Goal: Task Accomplishment & Management: Manage account settings

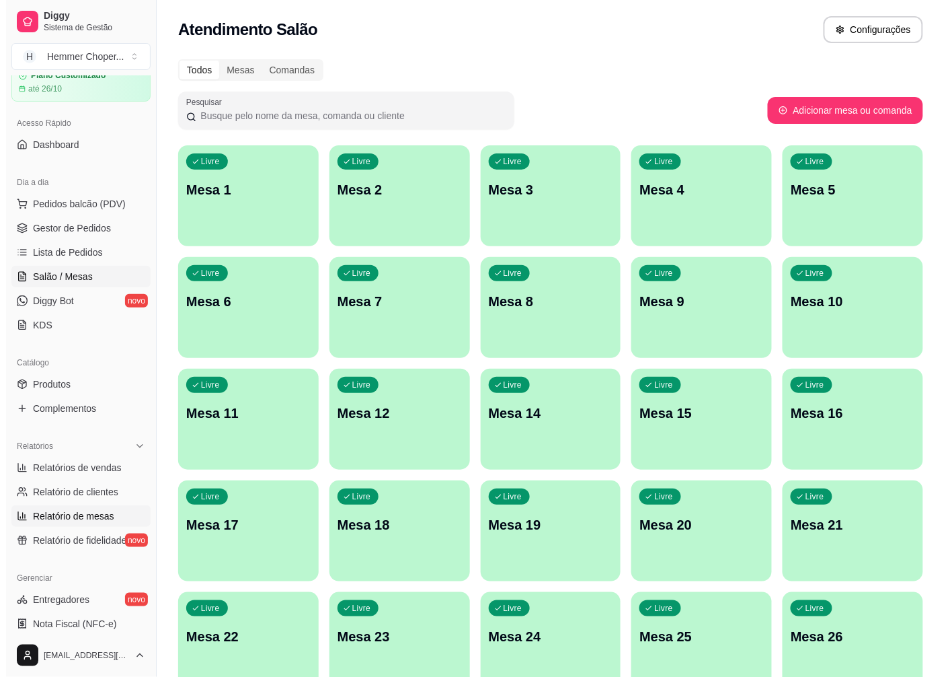
scroll to position [75, 0]
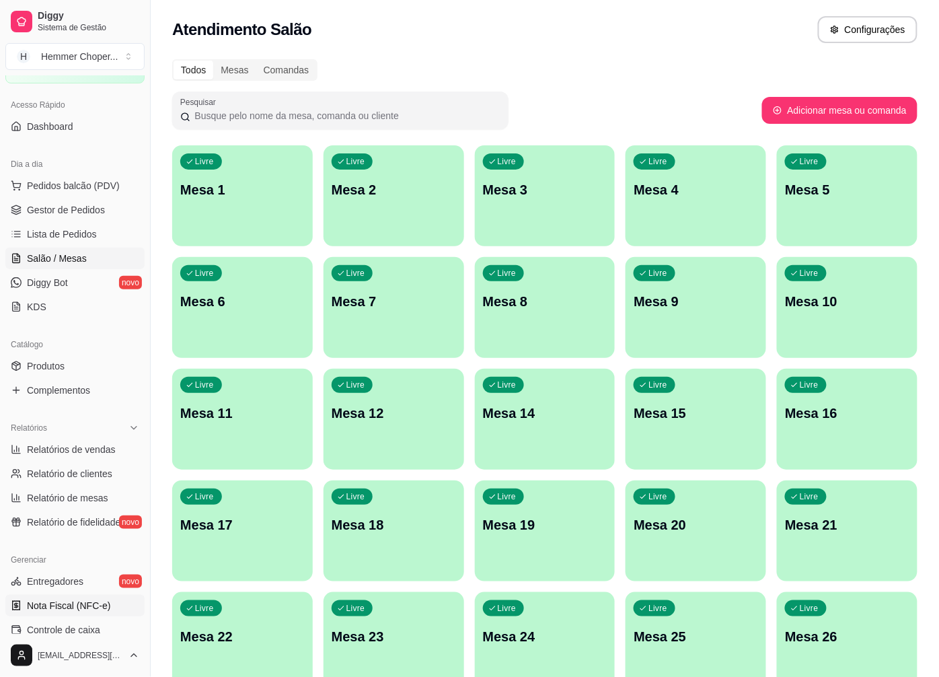
click at [75, 615] on link "Nota Fiscal (NFC-e)" at bounding box center [74, 606] width 139 height 22
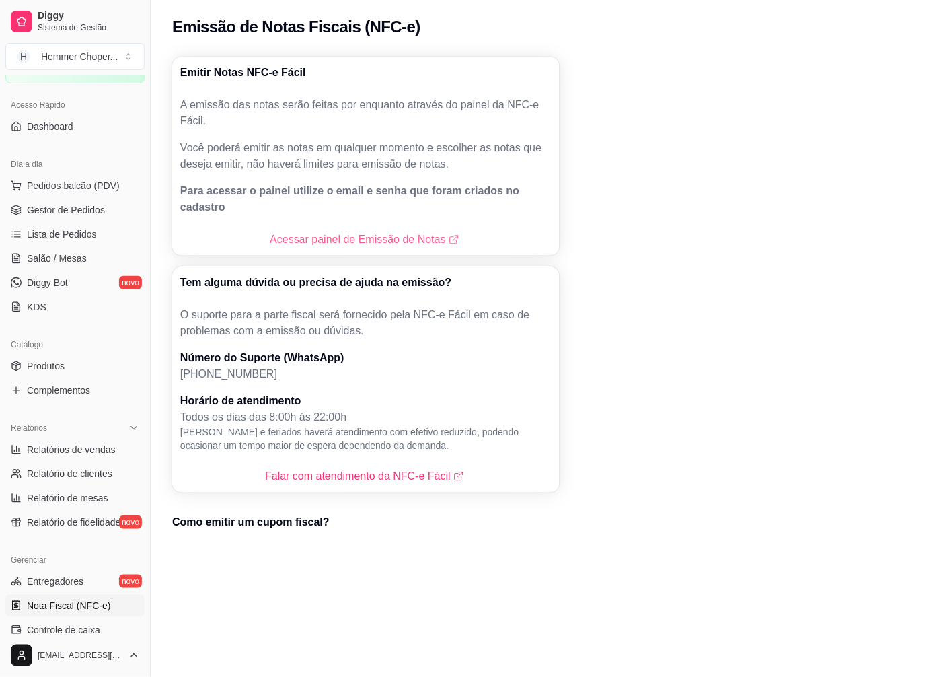
click at [404, 231] on link "Acessar painel de Emissão de Notas" at bounding box center [366, 239] width 192 height 16
click at [87, 215] on span "Gestor de Pedidos" at bounding box center [66, 209] width 78 height 13
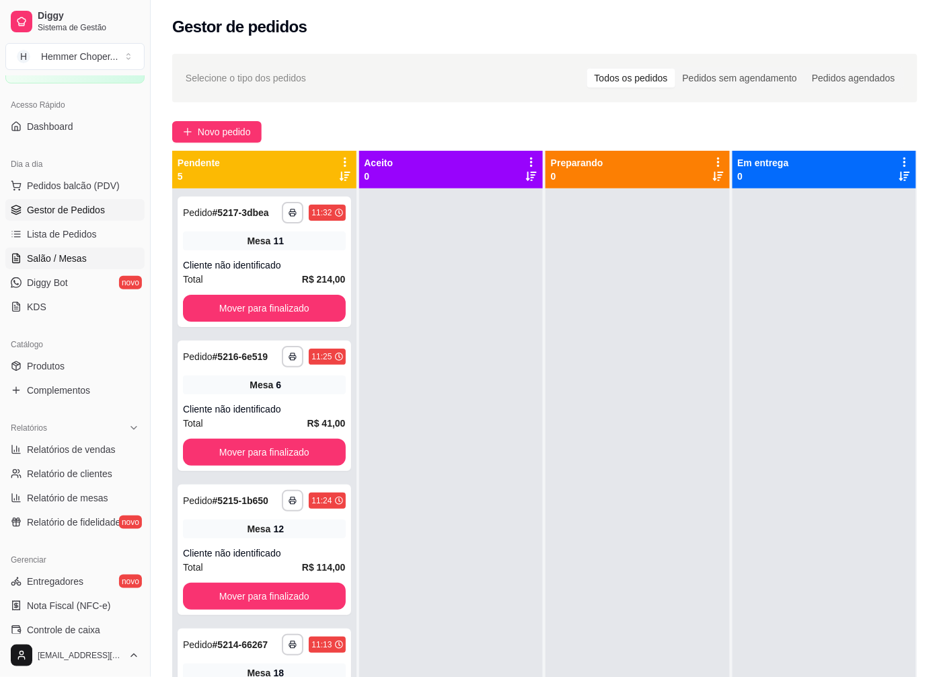
click at [58, 248] on link "Salão / Mesas" at bounding box center [74, 259] width 139 height 22
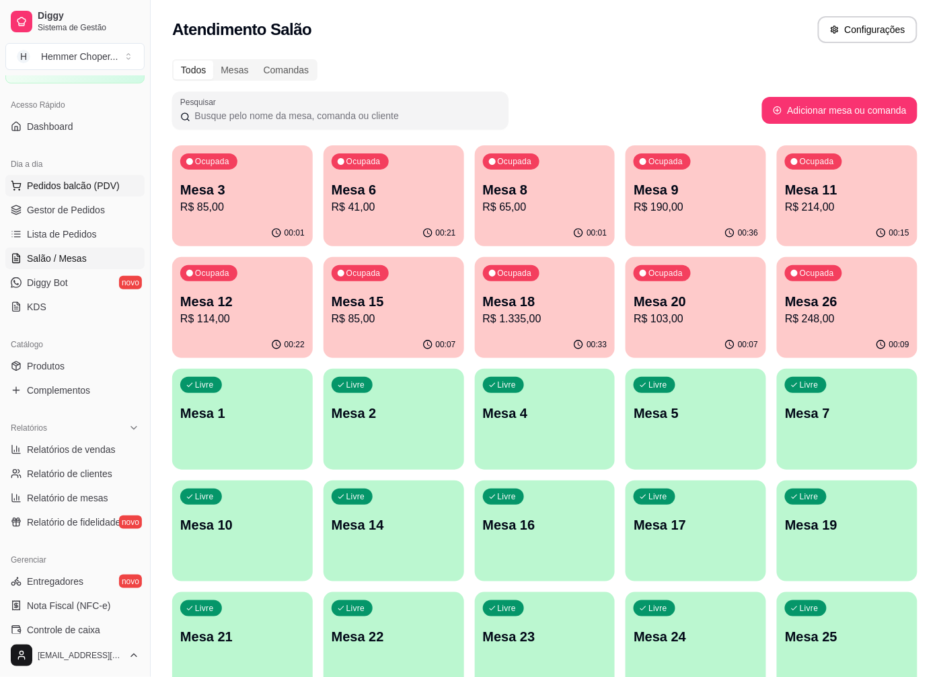
click at [74, 189] on span "Pedidos balcão (PDV)" at bounding box center [73, 185] width 93 height 13
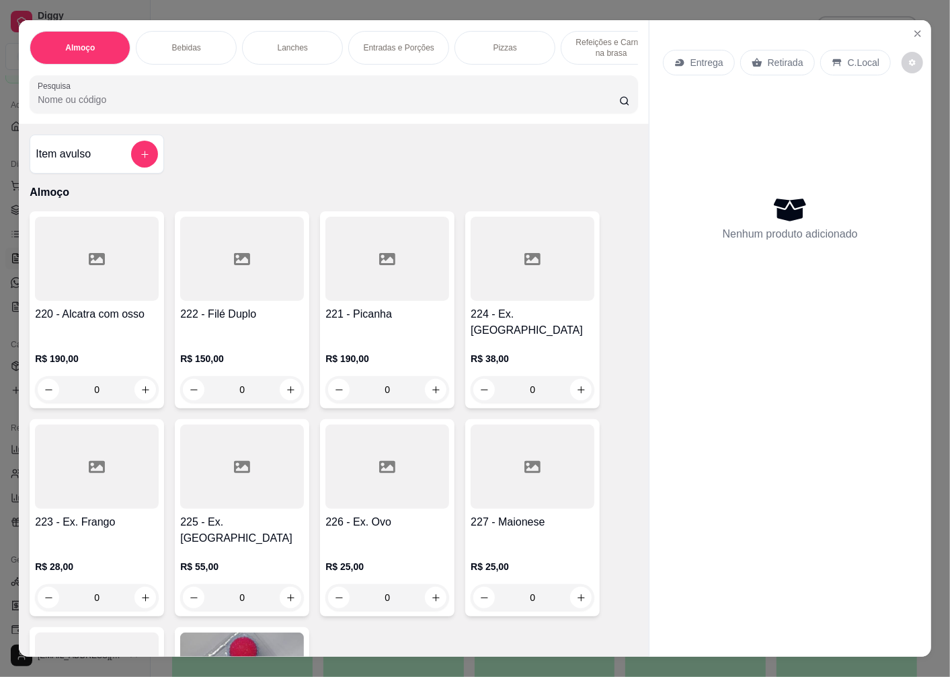
click at [774, 58] on p "Retirada" at bounding box center [786, 62] width 36 height 13
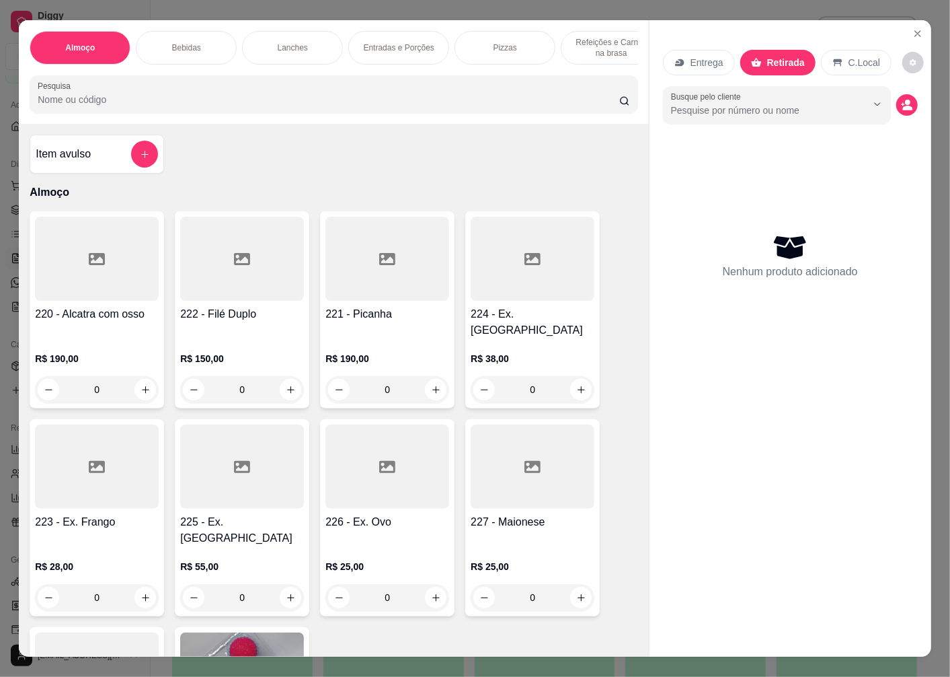
click at [580, 383] on div "0" at bounding box center [533, 389] width 124 height 27
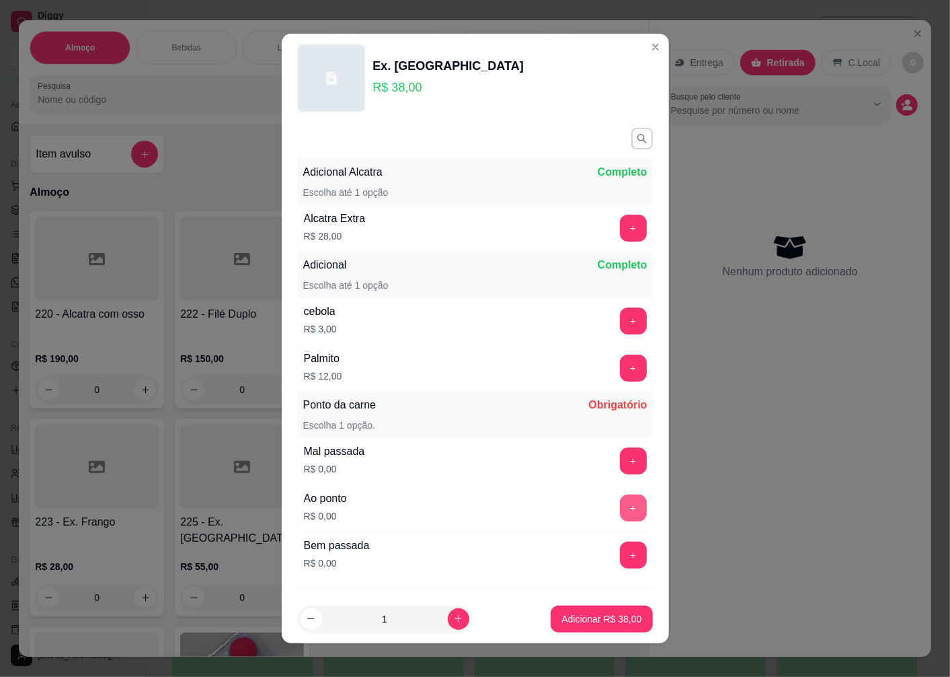
click at [620, 502] on button "+" at bounding box center [633, 507] width 27 height 27
click at [451, 621] on button "increase-product-quantity" at bounding box center [459, 619] width 22 height 22
type input "2"
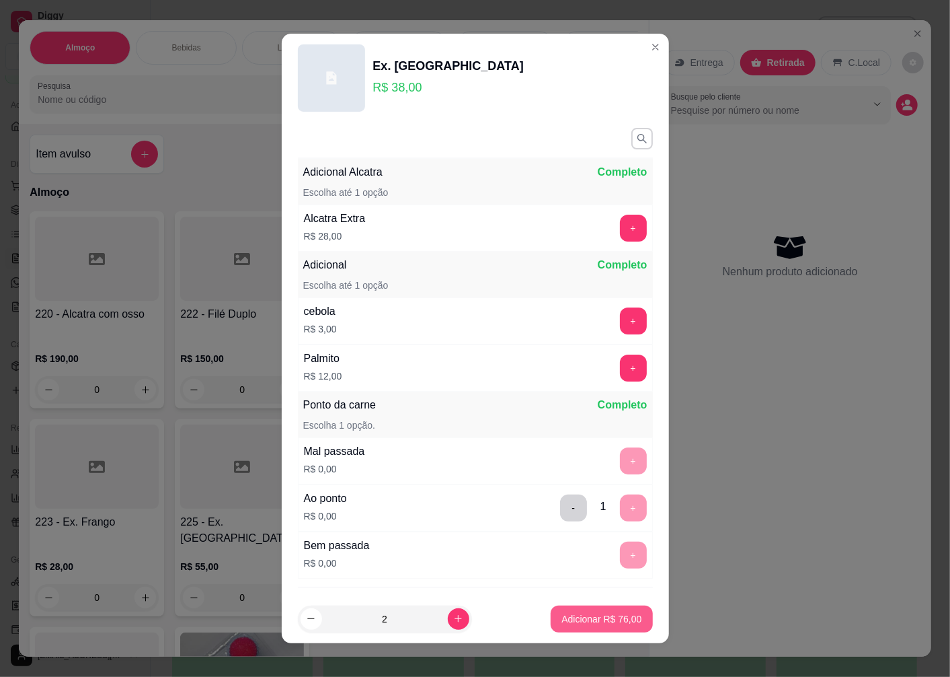
click at [615, 617] on p "Adicionar R$ 76,00" at bounding box center [602, 618] width 80 height 13
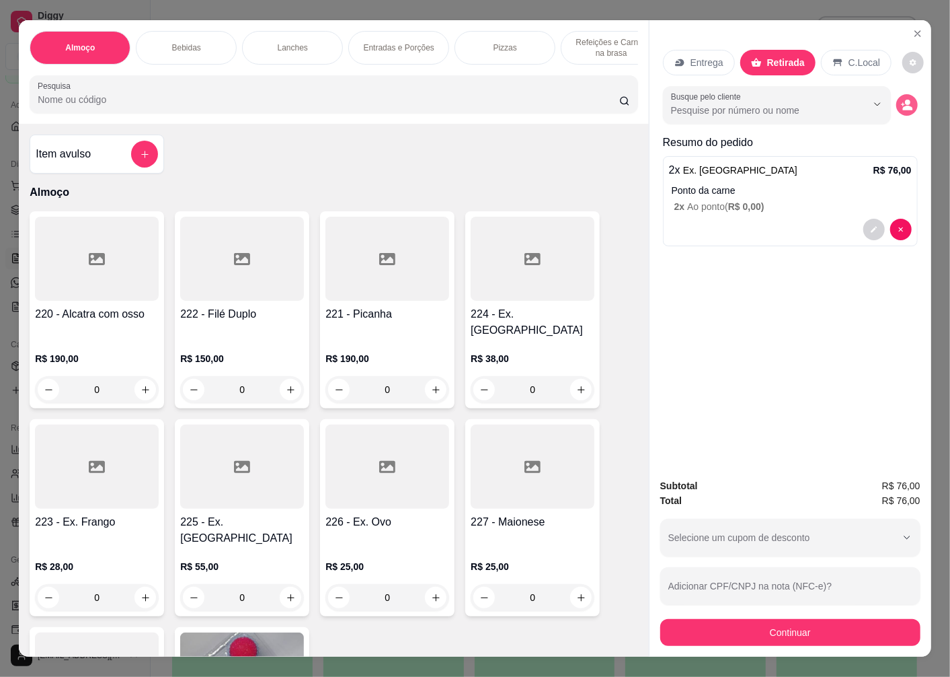
click at [901, 105] on icon "decrease-product-quantity" at bounding box center [907, 105] width 12 height 12
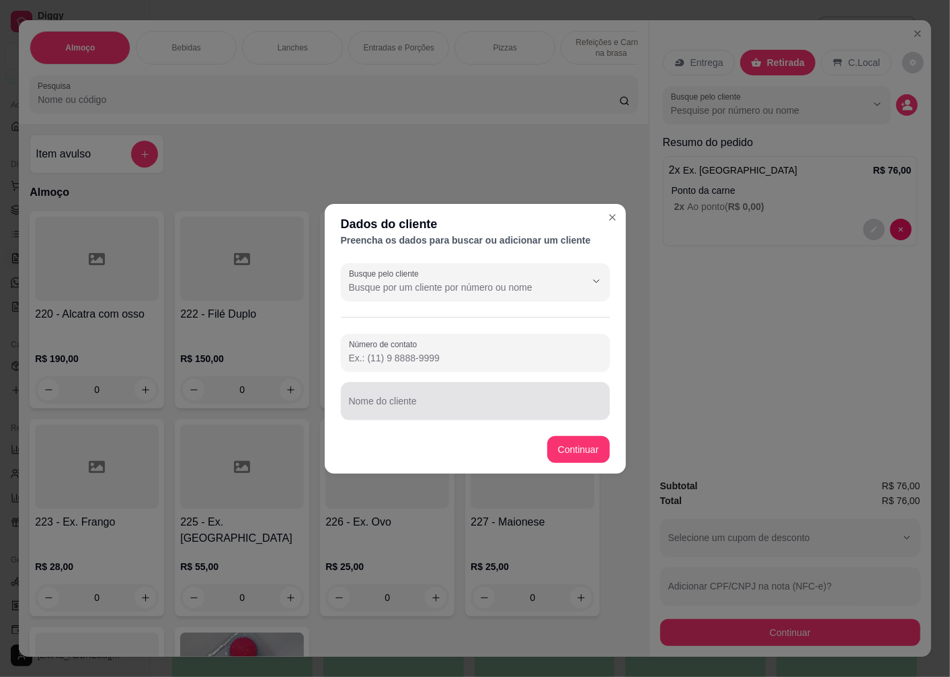
click at [436, 414] on div at bounding box center [475, 400] width 253 height 27
type input "[PERSON_NAME]"
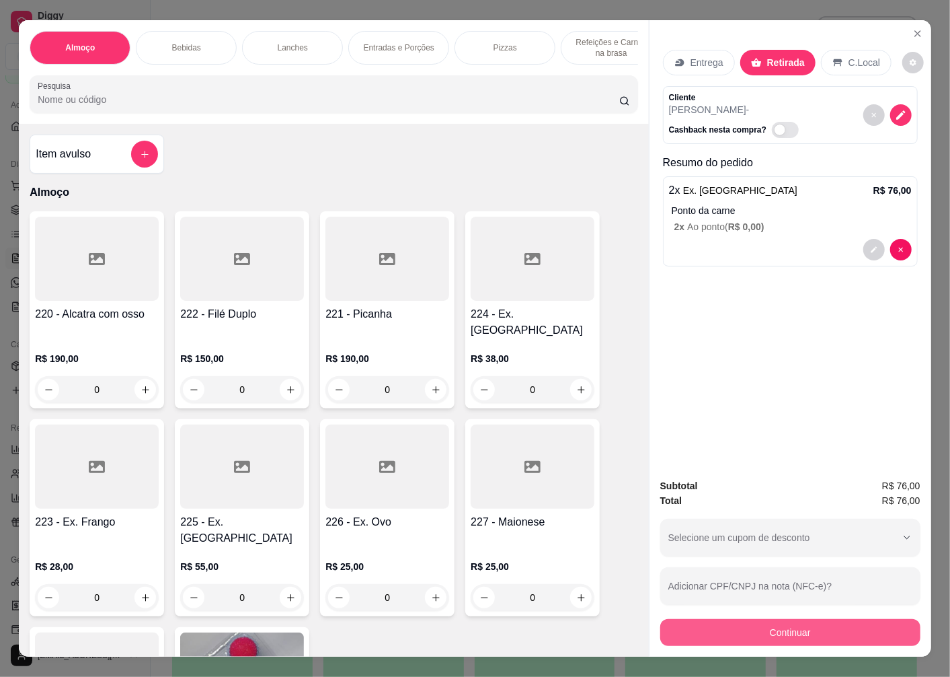
click at [789, 629] on button "Continuar" at bounding box center [791, 632] width 260 height 27
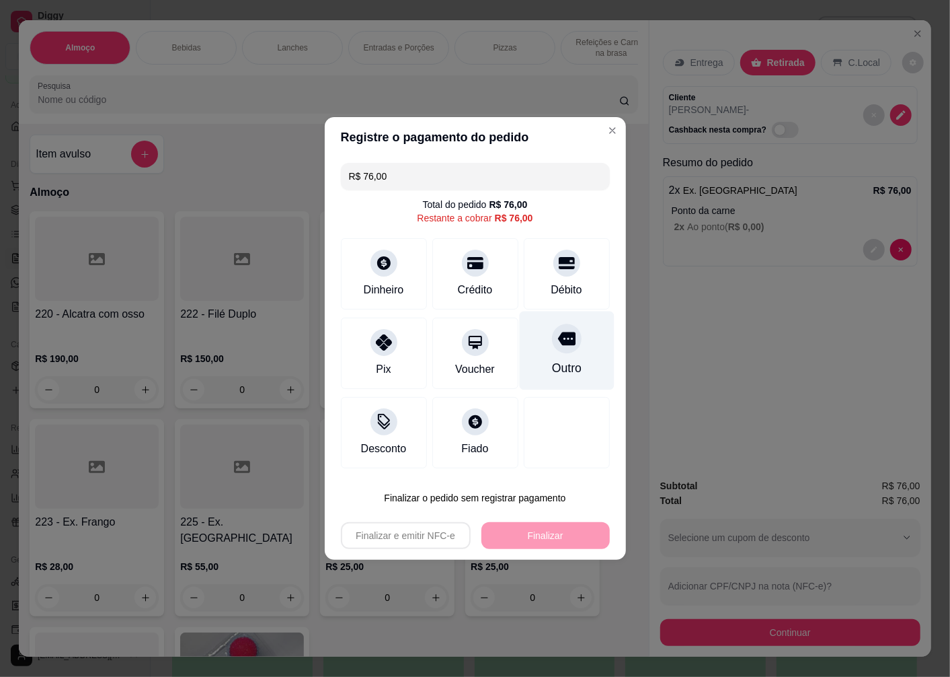
click at [568, 337] on div at bounding box center [567, 339] width 30 height 30
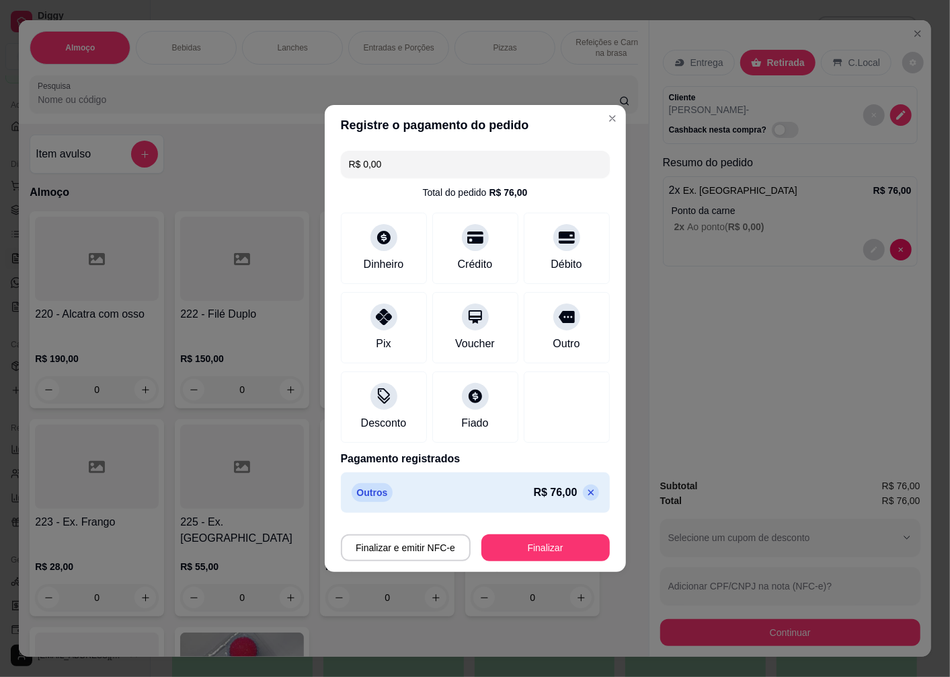
click at [509, 553] on button "Finalizar" at bounding box center [546, 547] width 128 height 27
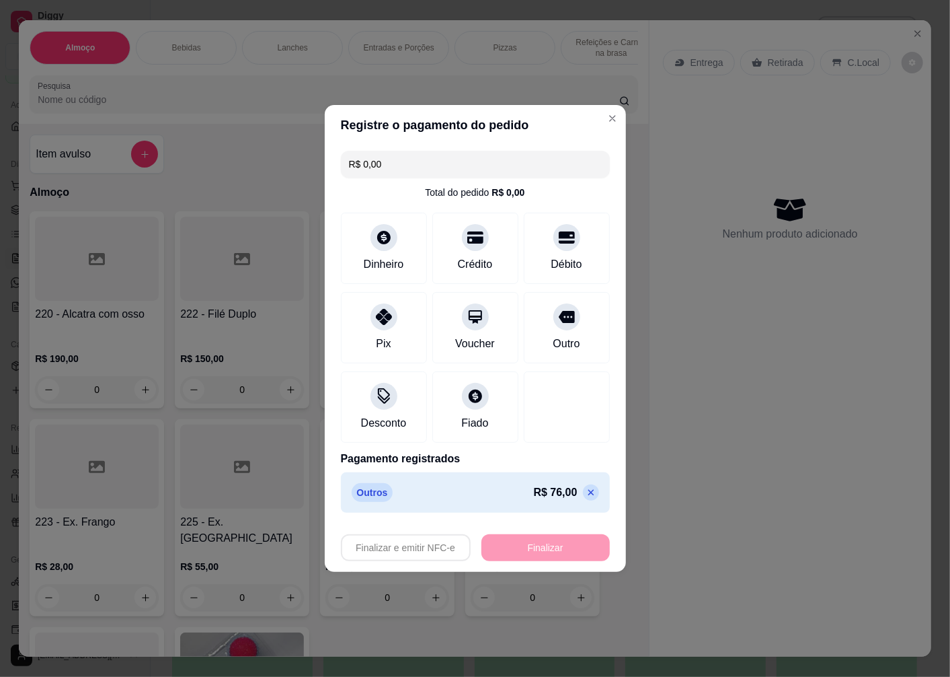
type input "-R$ 76,00"
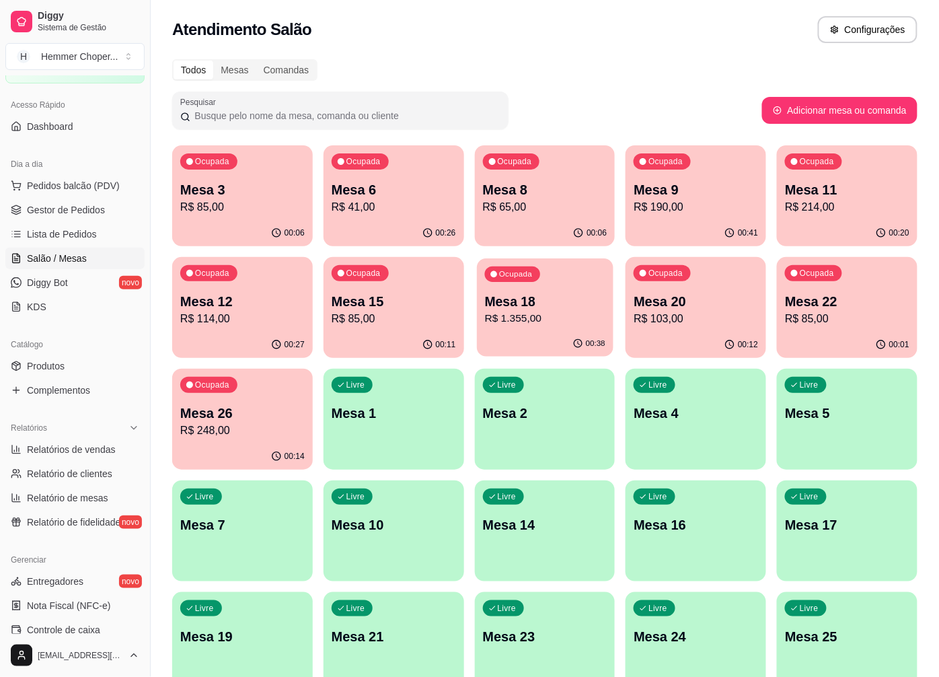
click at [566, 328] on div "Ocupada Mesa 18 R$ 1.355,00" at bounding box center [545, 294] width 137 height 73
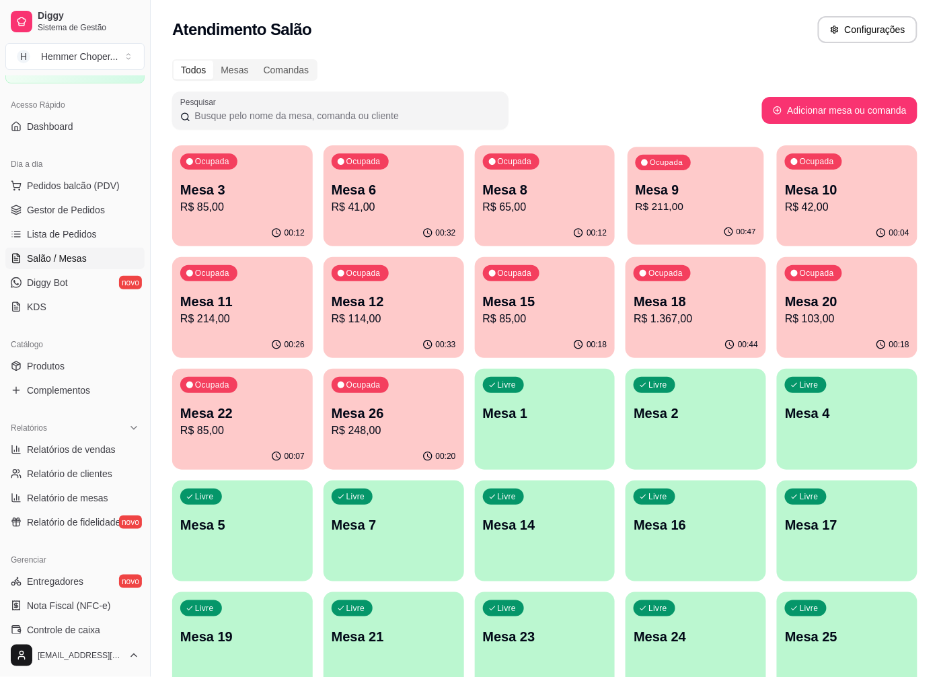
click at [648, 177] on div "Ocupada Mesa 9 R$ 211,00" at bounding box center [696, 183] width 137 height 73
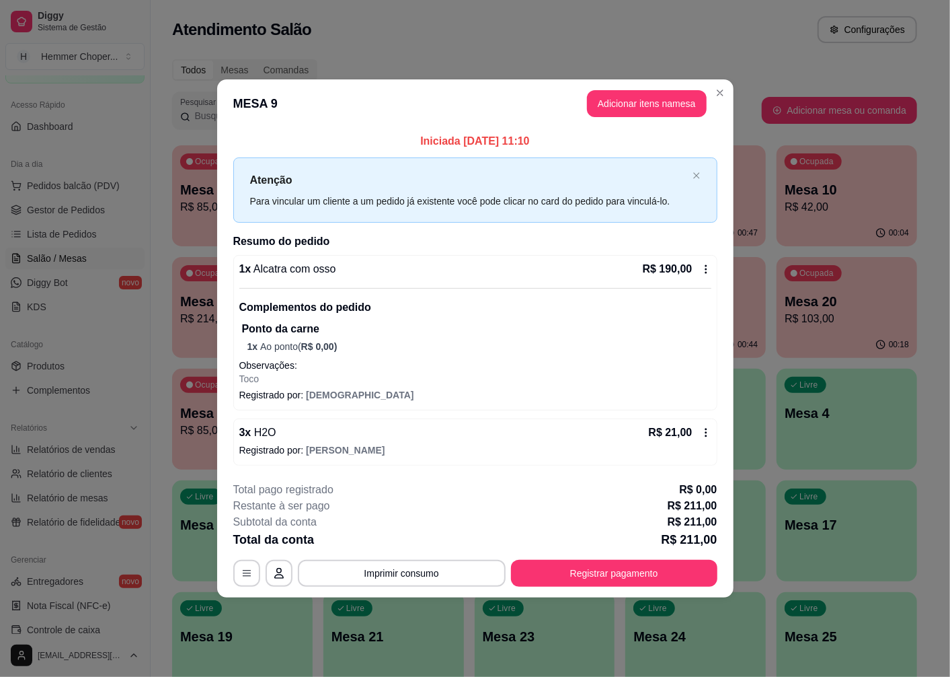
click at [700, 429] on div "R$ 21,00" at bounding box center [680, 432] width 63 height 16
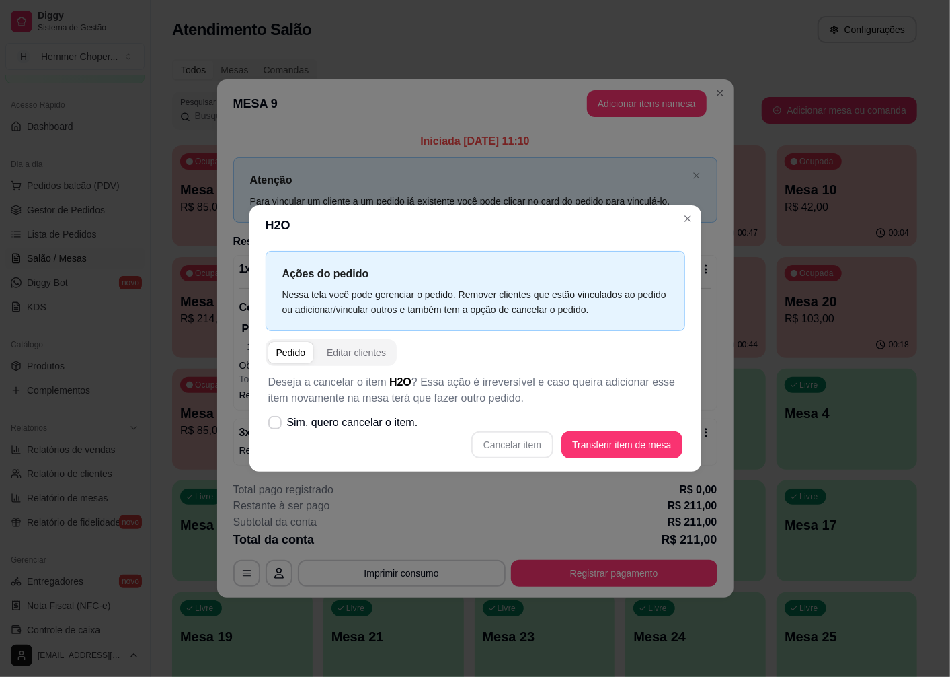
click at [299, 424] on span "Sim, quero cancelar o item." at bounding box center [352, 422] width 131 height 16
click at [276, 425] on input "Sim, quero cancelar o item." at bounding box center [272, 429] width 9 height 9
checkbox input "true"
click at [533, 449] on button "Cancelar item" at bounding box center [513, 444] width 82 height 27
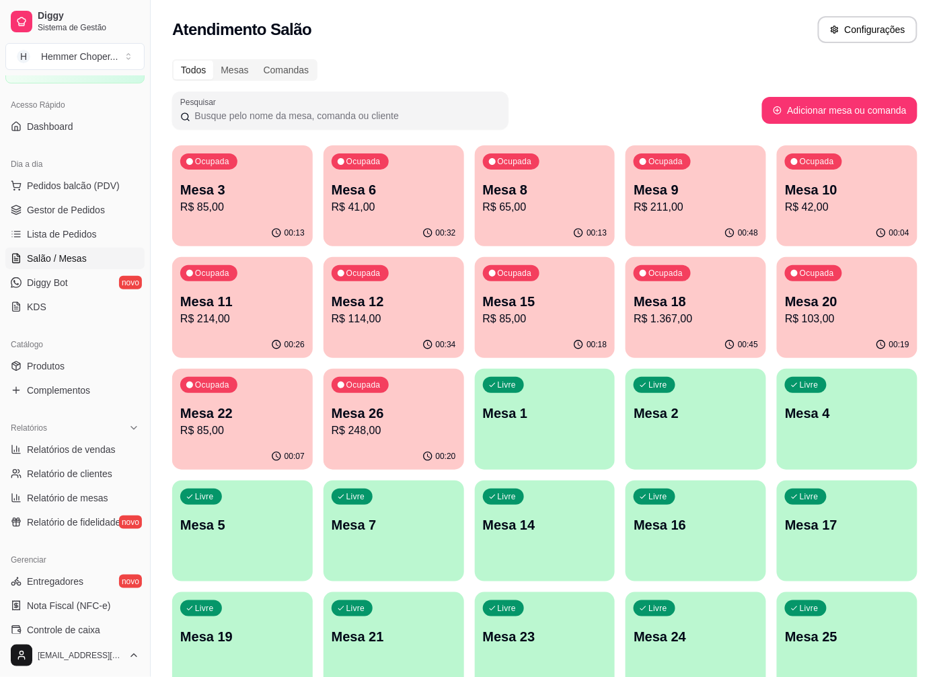
click at [251, 219] on div "Ocupada Mesa 3 R$ 85,00" at bounding box center [242, 182] width 141 height 75
click at [280, 207] on p "R$ 85,00" at bounding box center [242, 207] width 124 height 16
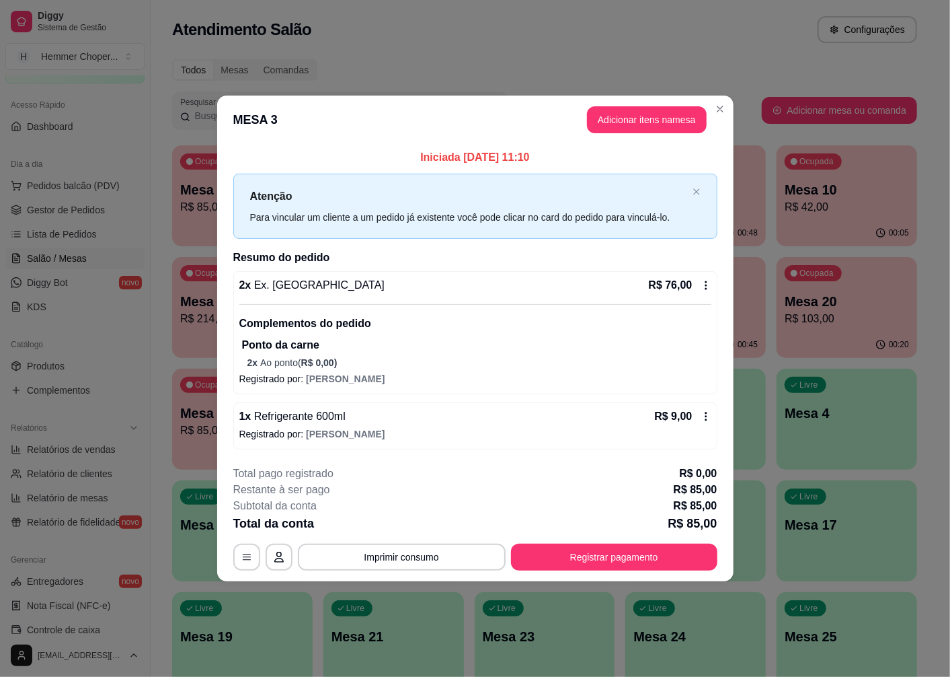
click at [703, 283] on icon at bounding box center [706, 285] width 11 height 11
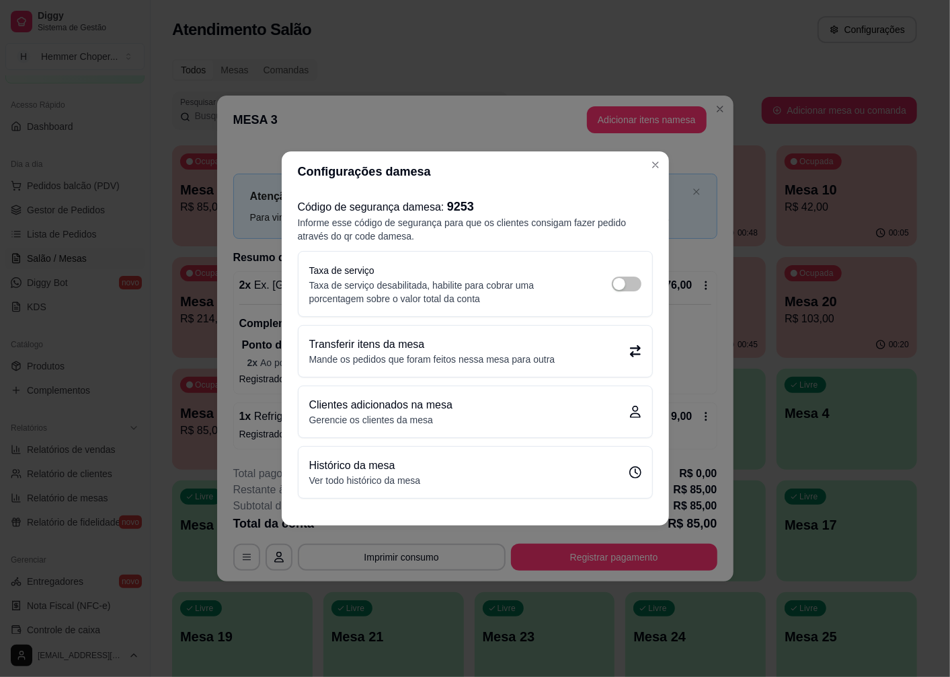
click at [622, 350] on div "Transferir itens da mesa Mande os pedidos que foram feitos nessa mesa para outra" at bounding box center [475, 351] width 332 height 30
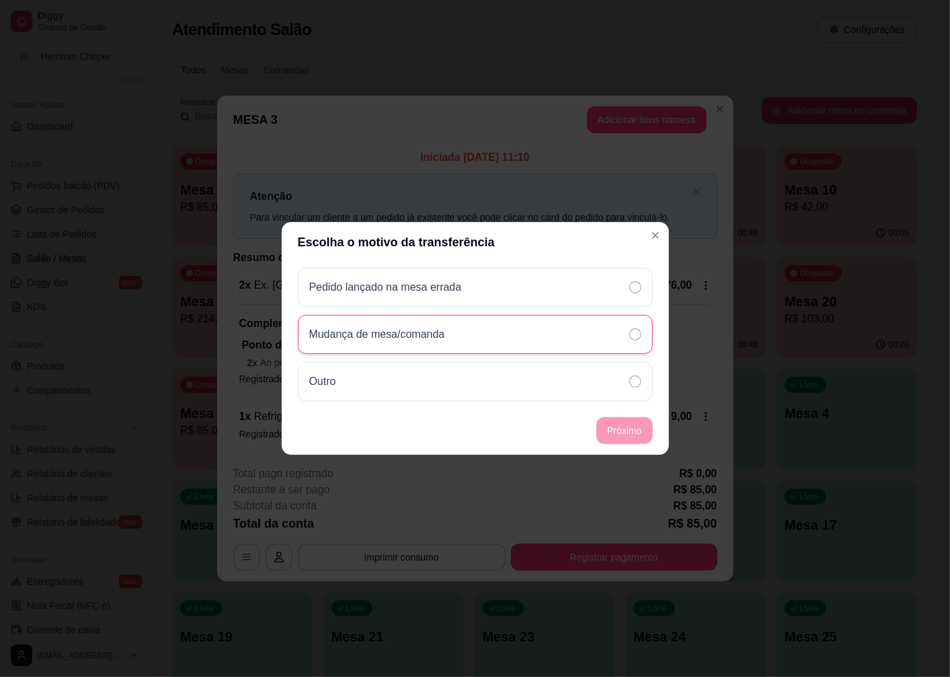
click at [456, 330] on div "Mudança de mesa/comanda" at bounding box center [382, 334] width 147 height 16
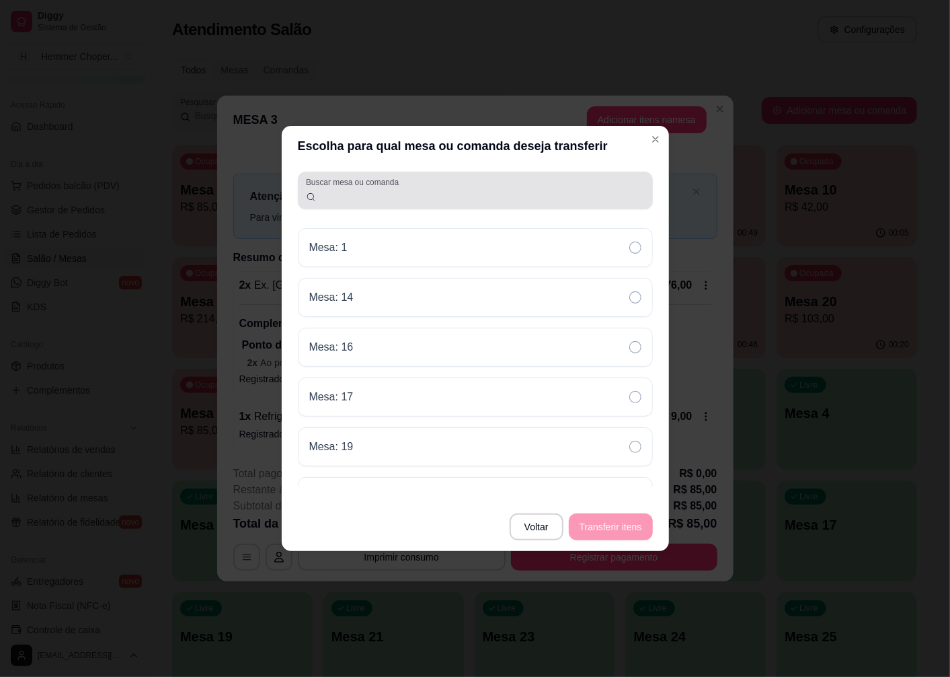
click at [359, 182] on label "Buscar mesa ou comanda" at bounding box center [355, 181] width 98 height 11
click at [359, 189] on input "Buscar mesa ou comanda" at bounding box center [480, 195] width 329 height 13
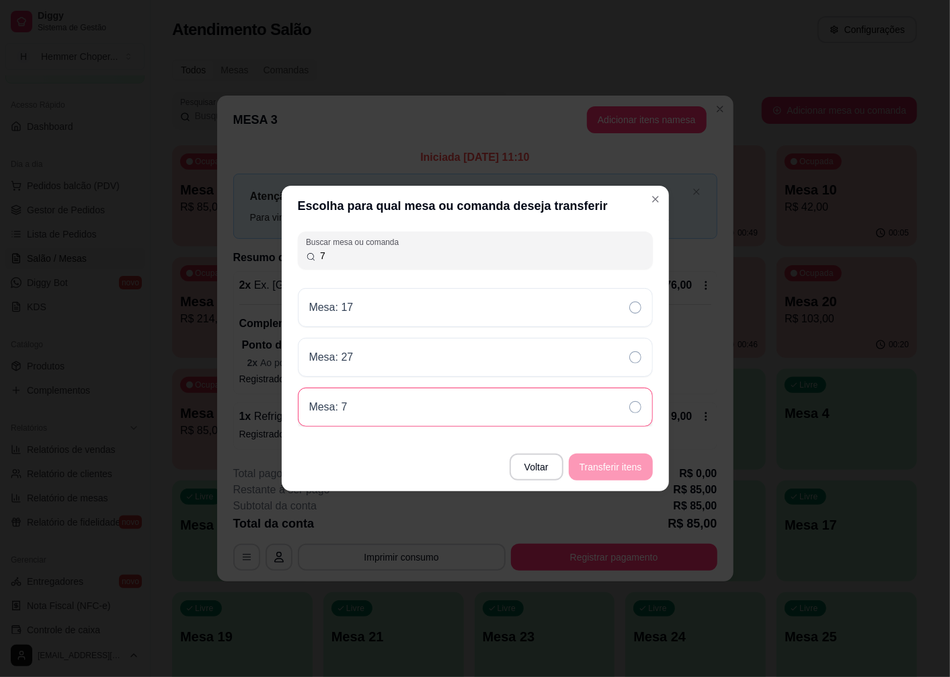
type input "7"
click at [355, 406] on div "Mesa: 7" at bounding box center [333, 407] width 49 height 16
click at [584, 473] on button "Transferir itens" at bounding box center [611, 466] width 84 height 27
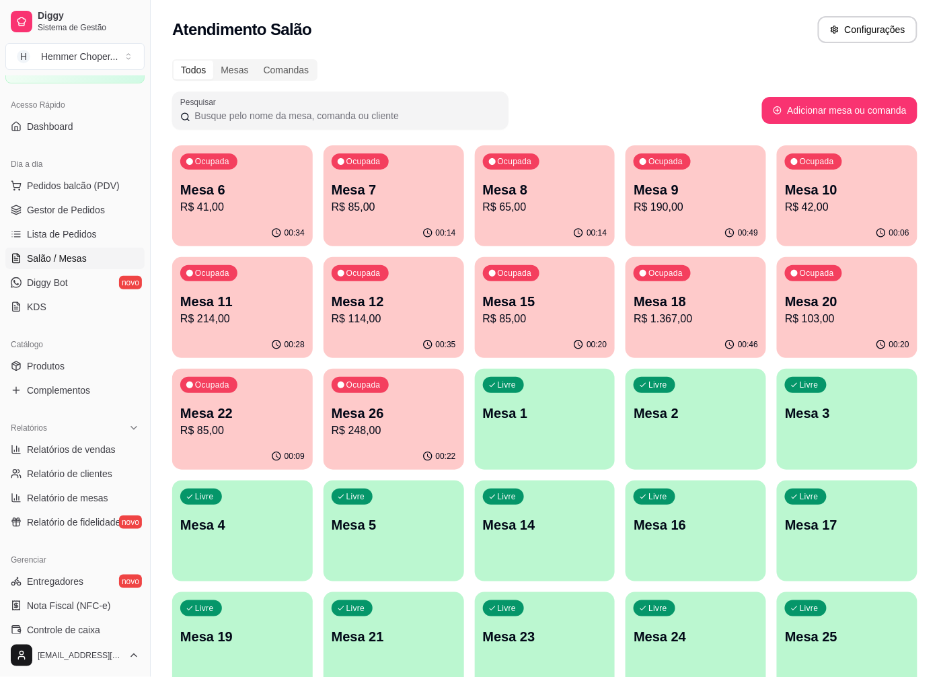
click at [422, 202] on p "R$ 85,00" at bounding box center [394, 207] width 124 height 16
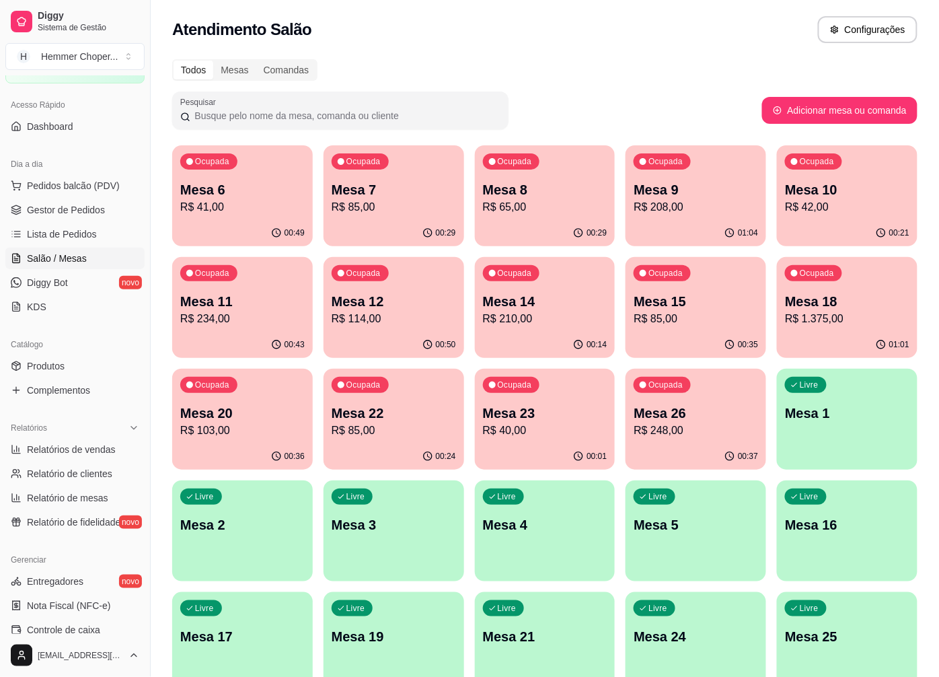
click at [399, 325] on p "R$ 114,00" at bounding box center [394, 319] width 124 height 16
click at [387, 283] on div "Ocupada Mesa 12 R$ 114,00" at bounding box center [394, 294] width 141 height 75
click at [434, 333] on div "00:56" at bounding box center [394, 345] width 141 height 26
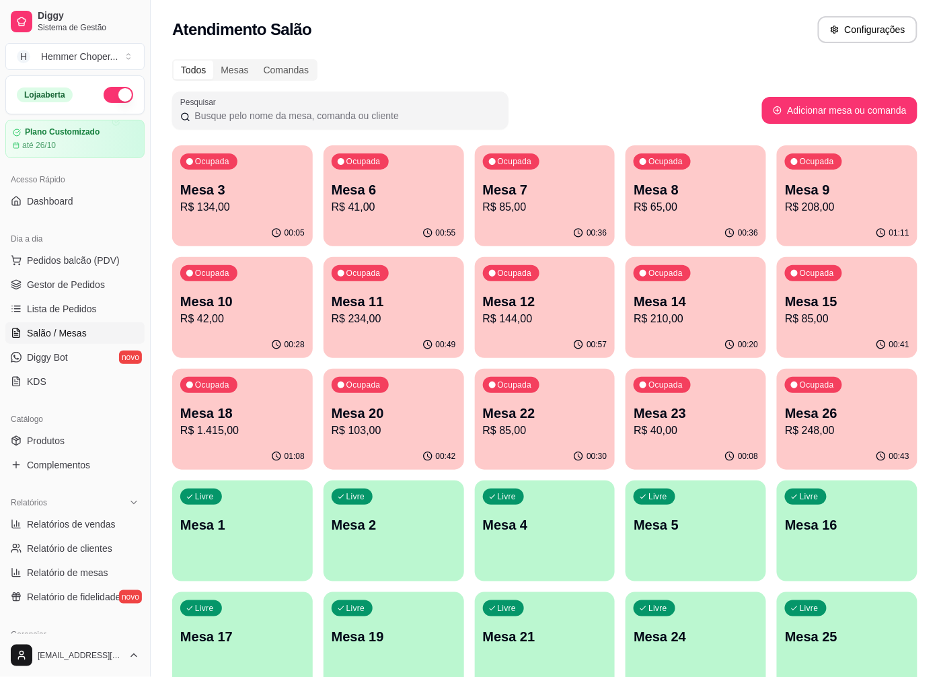
click at [429, 323] on p "R$ 234,00" at bounding box center [394, 319] width 124 height 16
click at [594, 317] on p "R$ 144,00" at bounding box center [545, 319] width 124 height 16
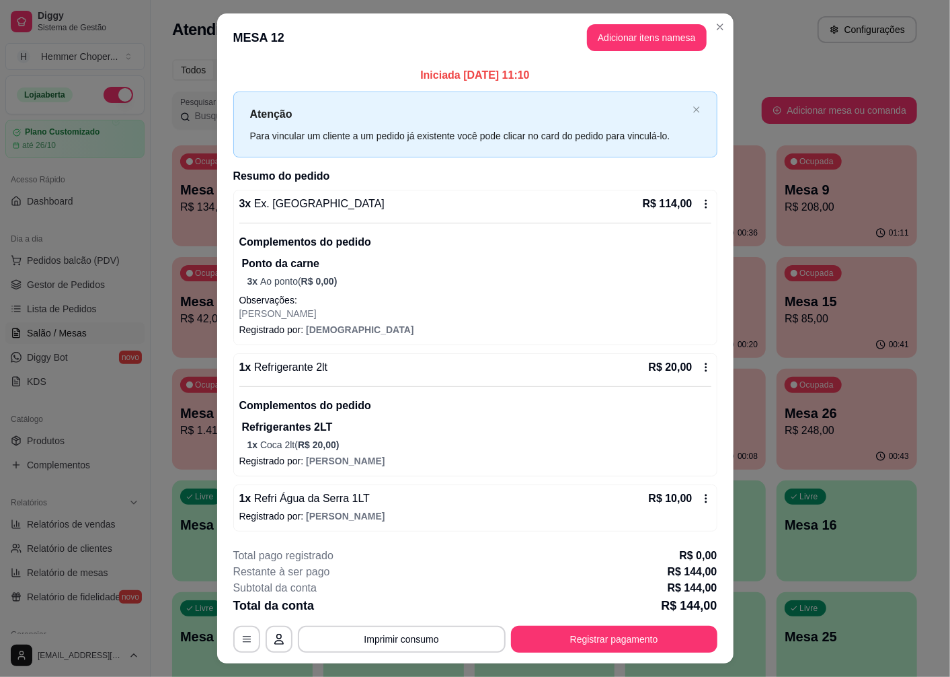
click at [696, 374] on div "R$ 20,00" at bounding box center [680, 367] width 63 height 16
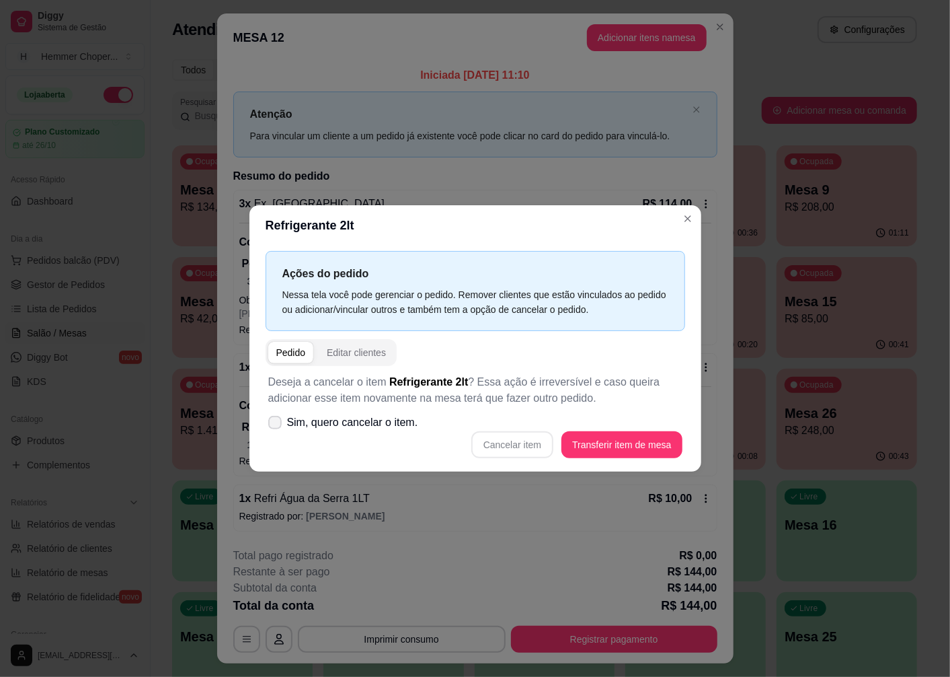
click at [281, 424] on label "Sim, quero cancelar o item." at bounding box center [343, 422] width 161 height 27
click at [276, 425] on input "Sim, quero cancelar o item." at bounding box center [272, 429] width 9 height 9
checkbox input "true"
click at [537, 447] on button "Cancelar item" at bounding box center [513, 444] width 82 height 27
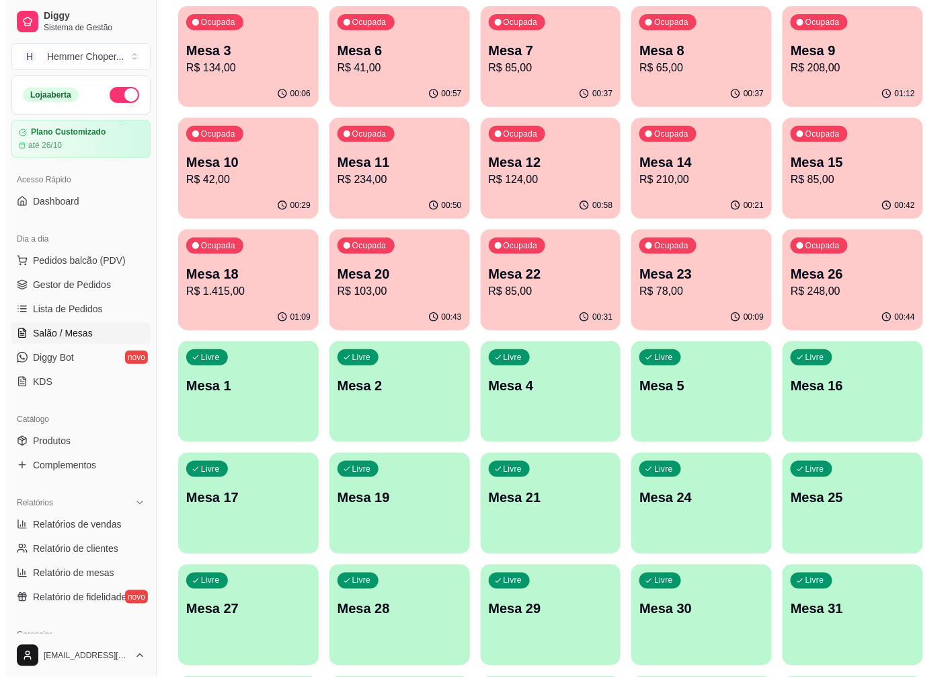
scroll to position [149, 0]
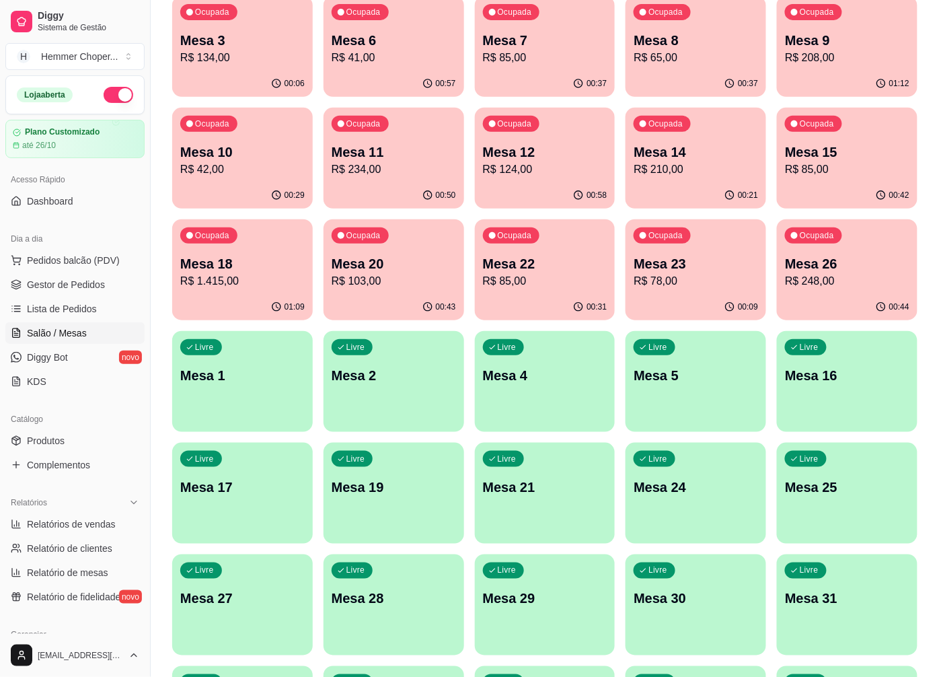
click at [453, 280] on p "R$ 103,00" at bounding box center [394, 281] width 124 height 16
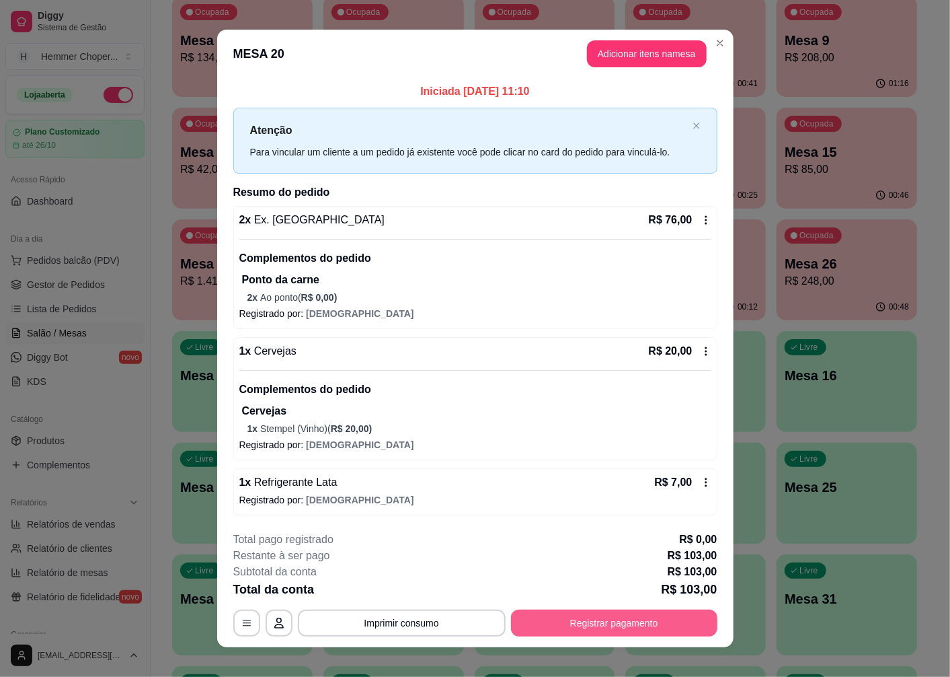
click at [627, 635] on button "Registrar pagamento" at bounding box center [614, 622] width 207 height 27
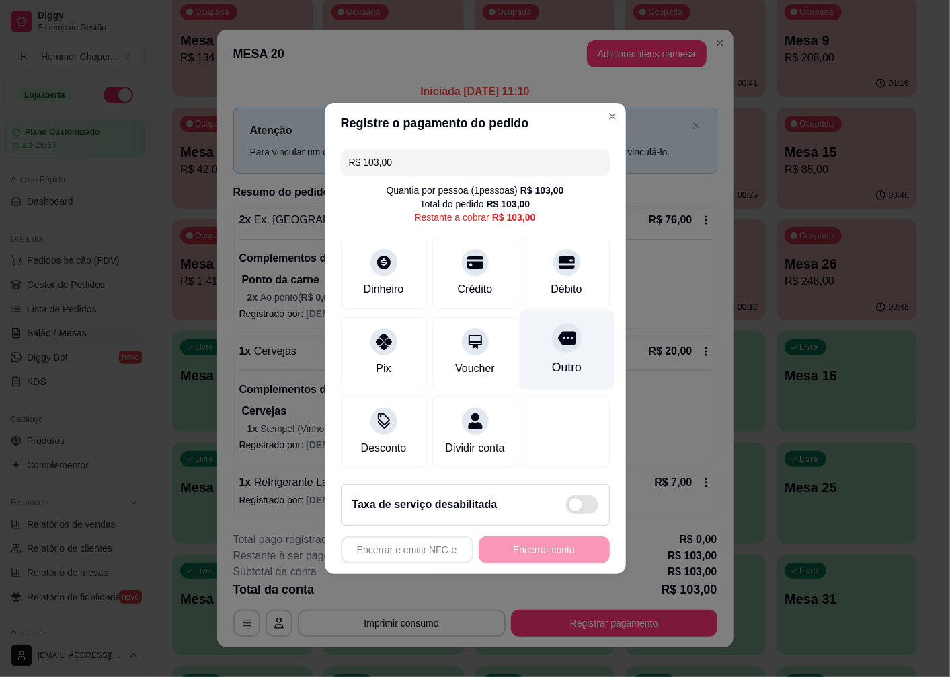
click at [568, 344] on div "Outro" at bounding box center [566, 350] width 95 height 79
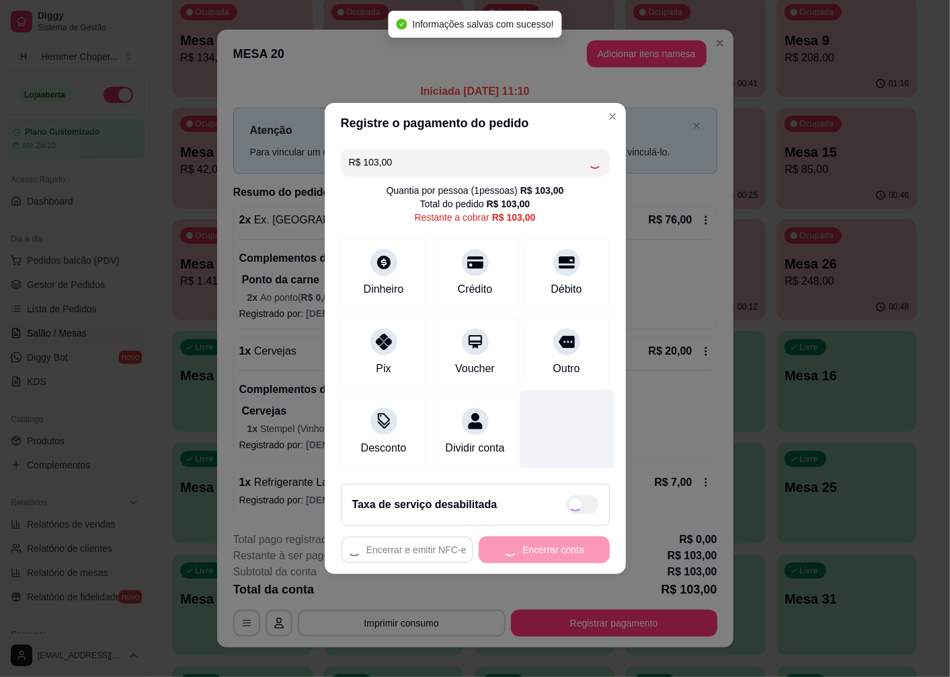
type input "R$ 0,00"
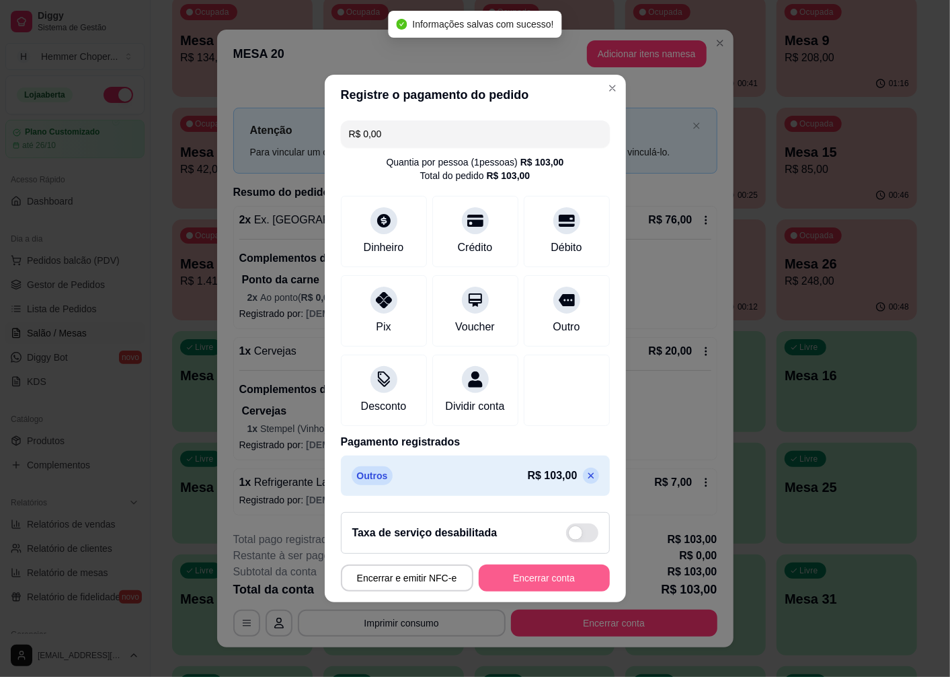
click at [521, 579] on button "Encerrar conta" at bounding box center [544, 577] width 131 height 27
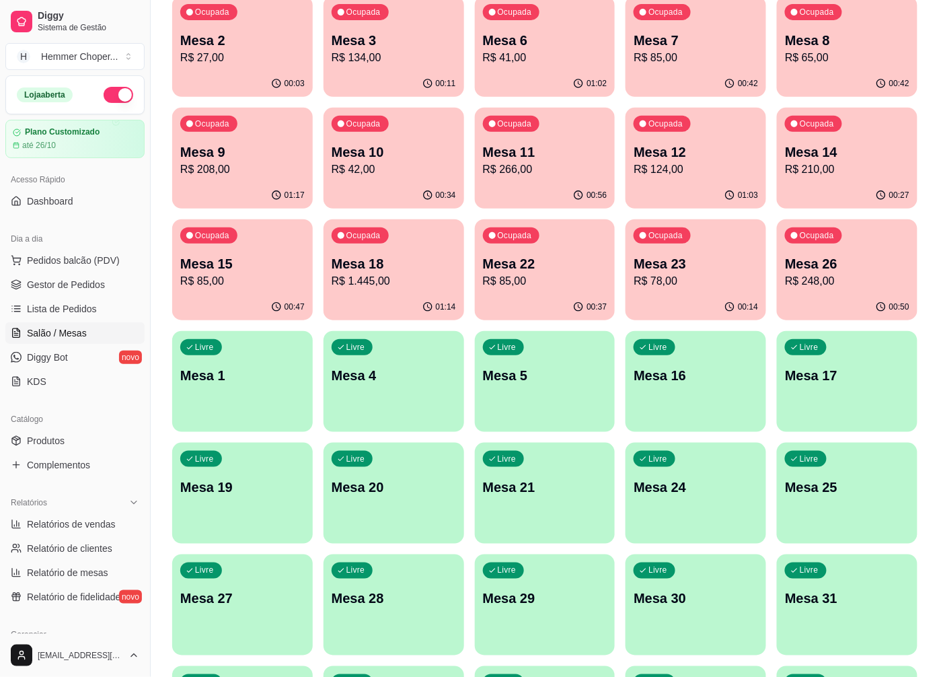
click at [270, 256] on p "Mesa 15" at bounding box center [242, 263] width 124 height 19
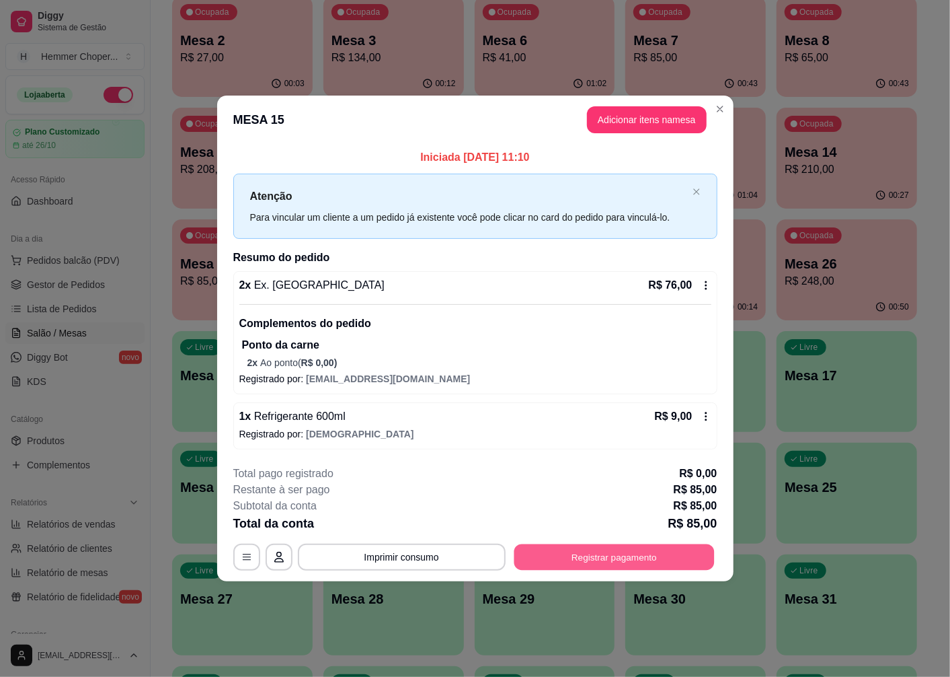
click at [539, 544] on button "Registrar pagamento" at bounding box center [614, 557] width 200 height 26
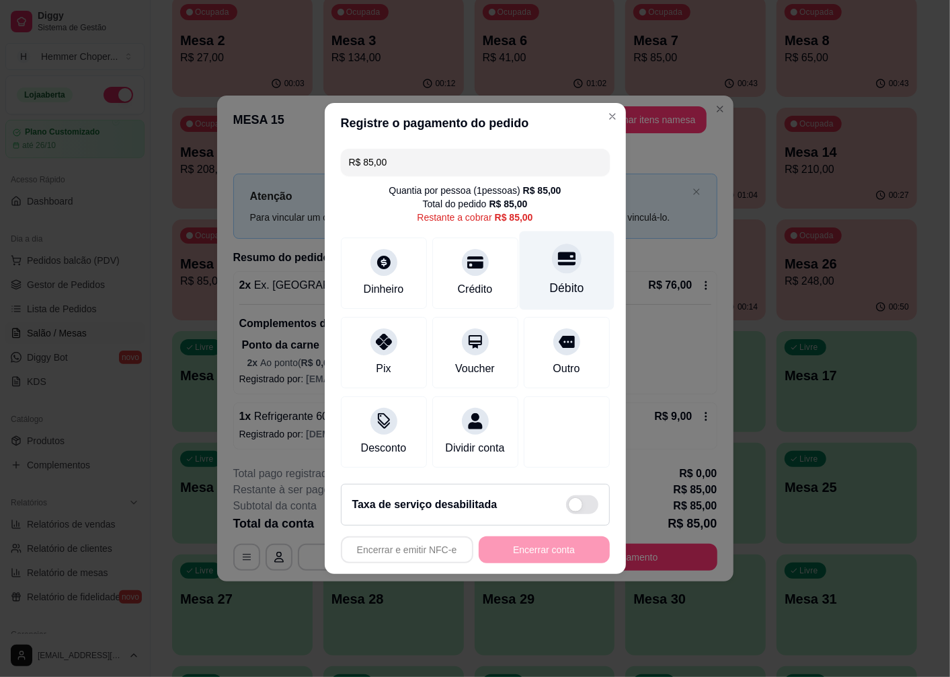
click at [556, 264] on div at bounding box center [567, 259] width 30 height 30
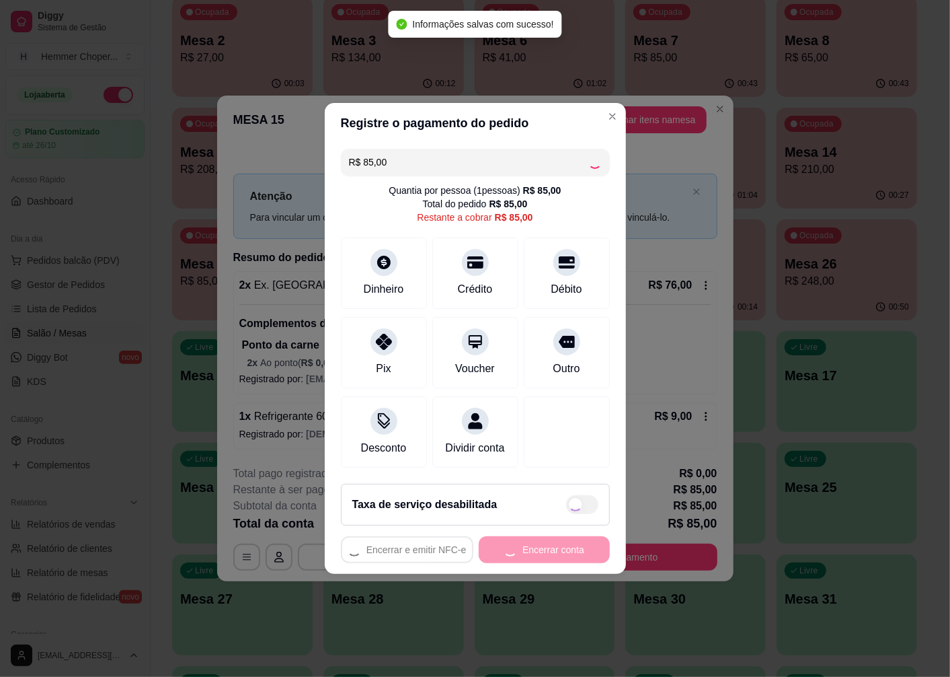
type input "R$ 0,00"
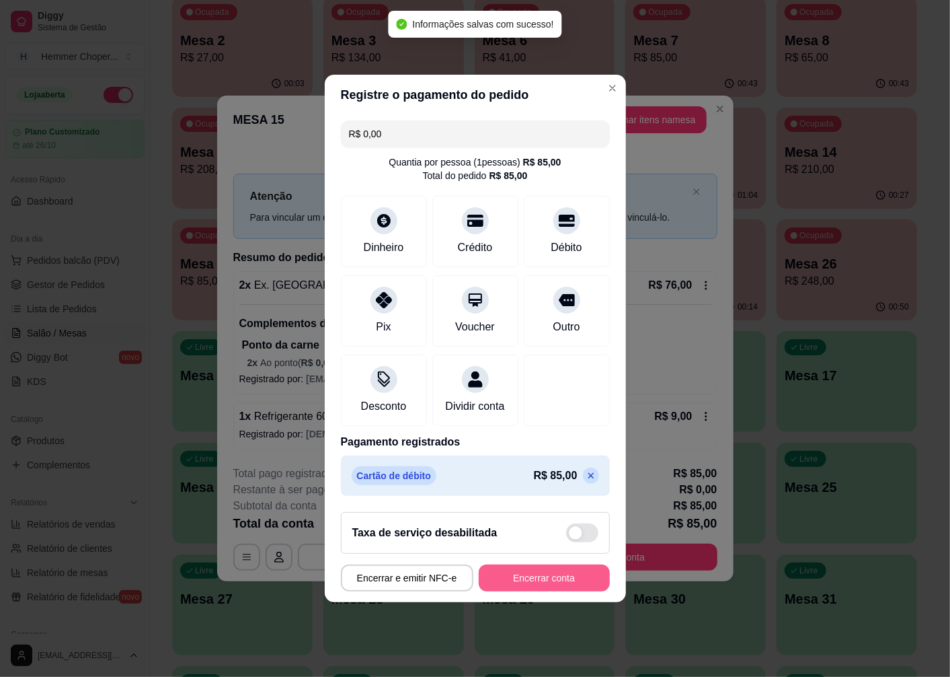
click at [561, 590] on button "Encerrar conta" at bounding box center [544, 577] width 131 height 27
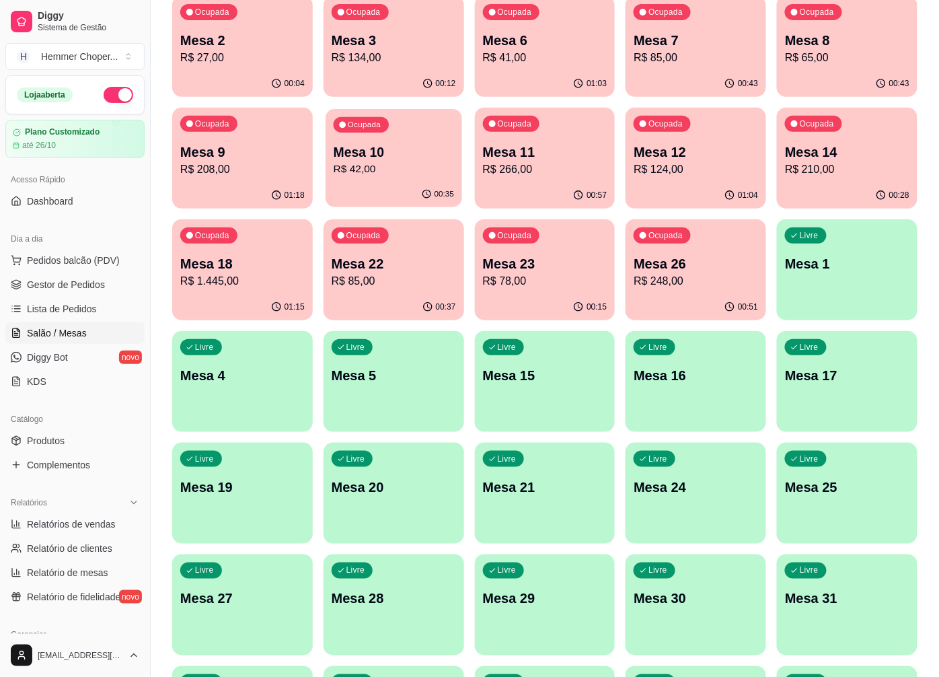
click at [360, 176] on p "R$ 42,00" at bounding box center [394, 168] width 120 height 15
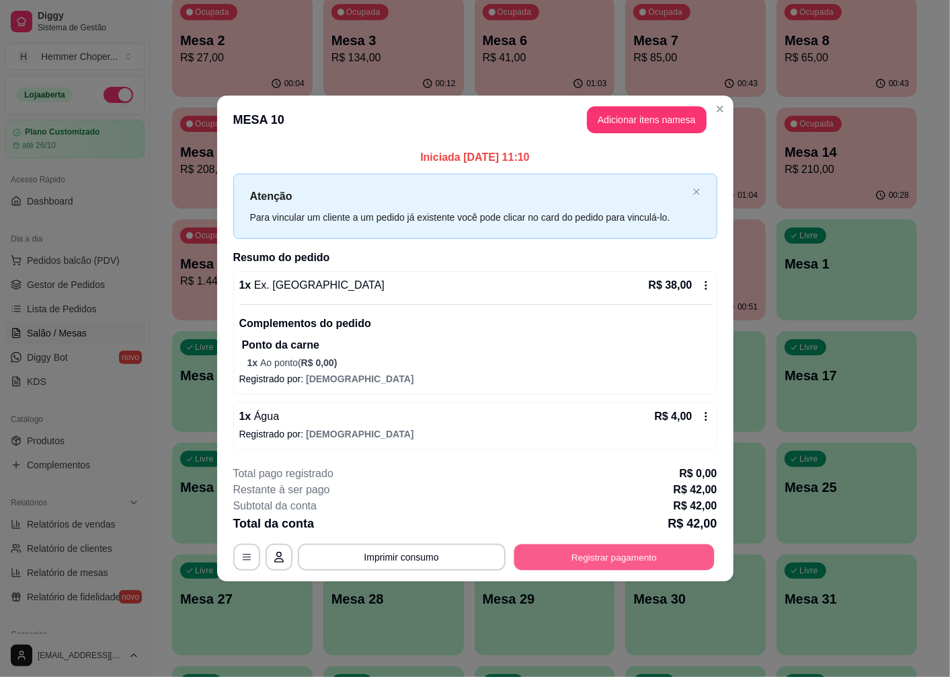
click at [539, 547] on button "Registrar pagamento" at bounding box center [614, 557] width 200 height 26
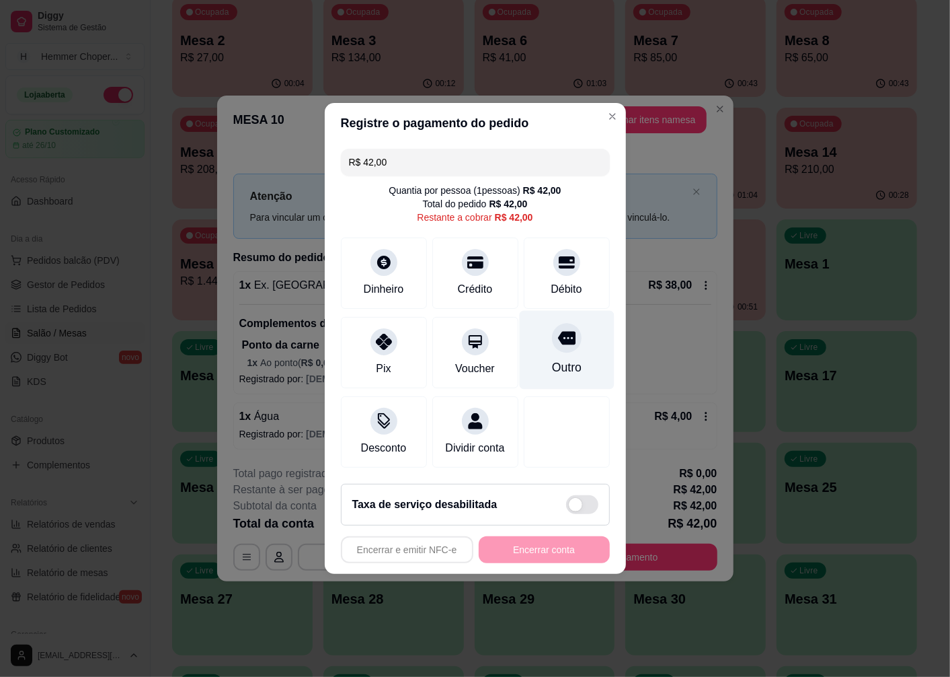
click at [556, 340] on div at bounding box center [567, 338] width 30 height 30
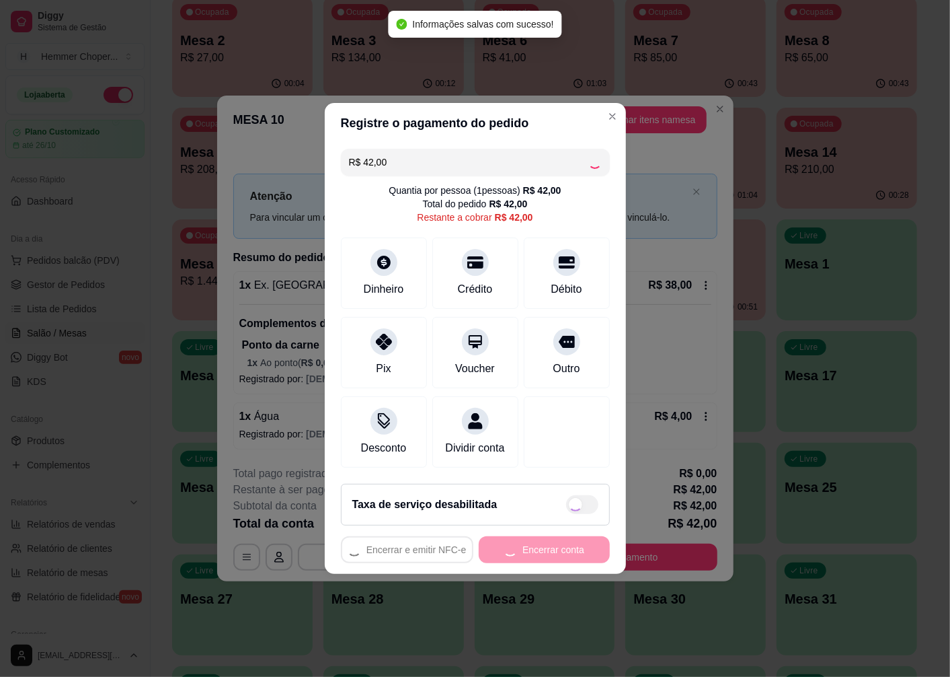
type input "R$ 0,00"
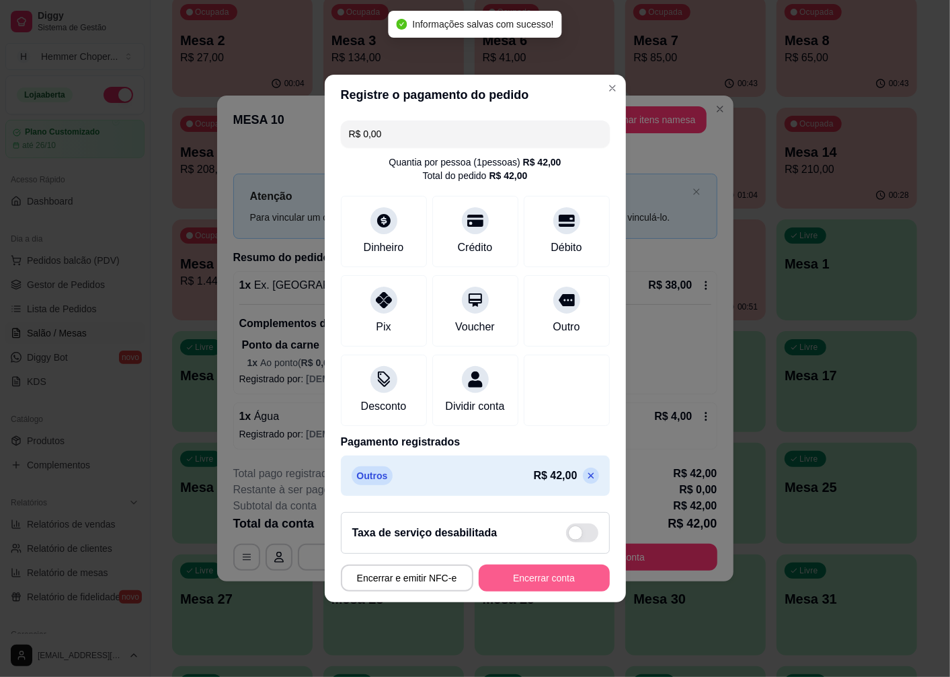
click at [554, 582] on button "Encerrar conta" at bounding box center [544, 577] width 131 height 27
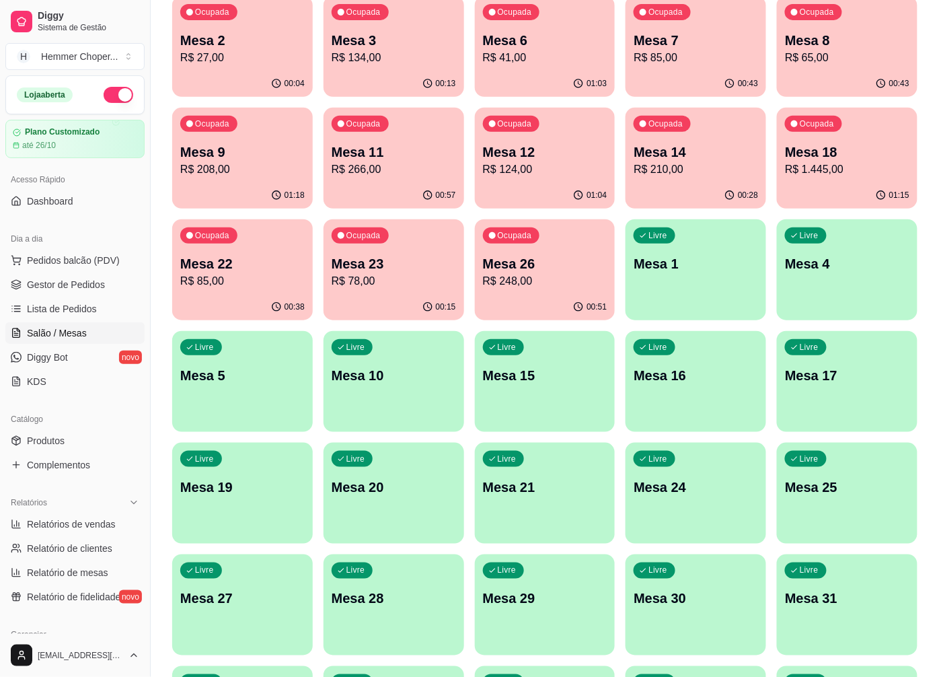
click at [593, 283] on p "R$ 248,00" at bounding box center [545, 281] width 124 height 16
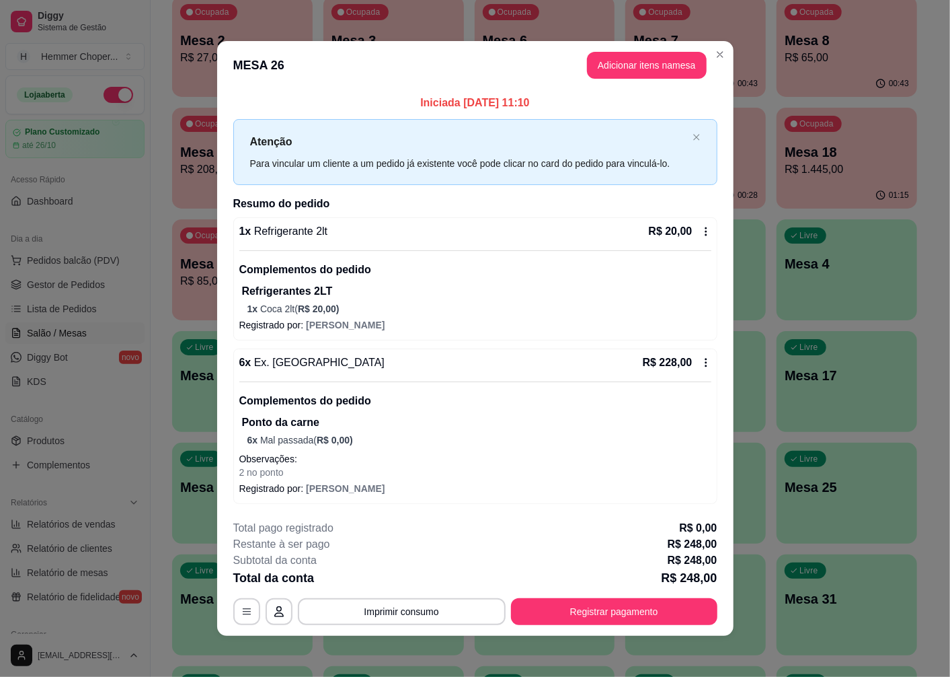
scroll to position [1, 0]
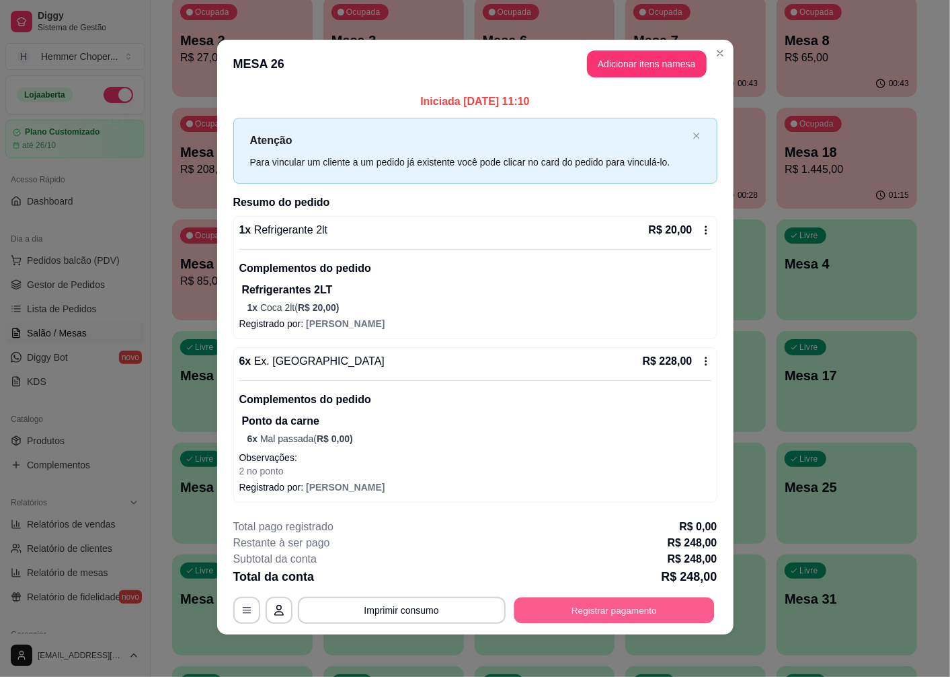
click at [592, 610] on button "Registrar pagamento" at bounding box center [614, 610] width 200 height 26
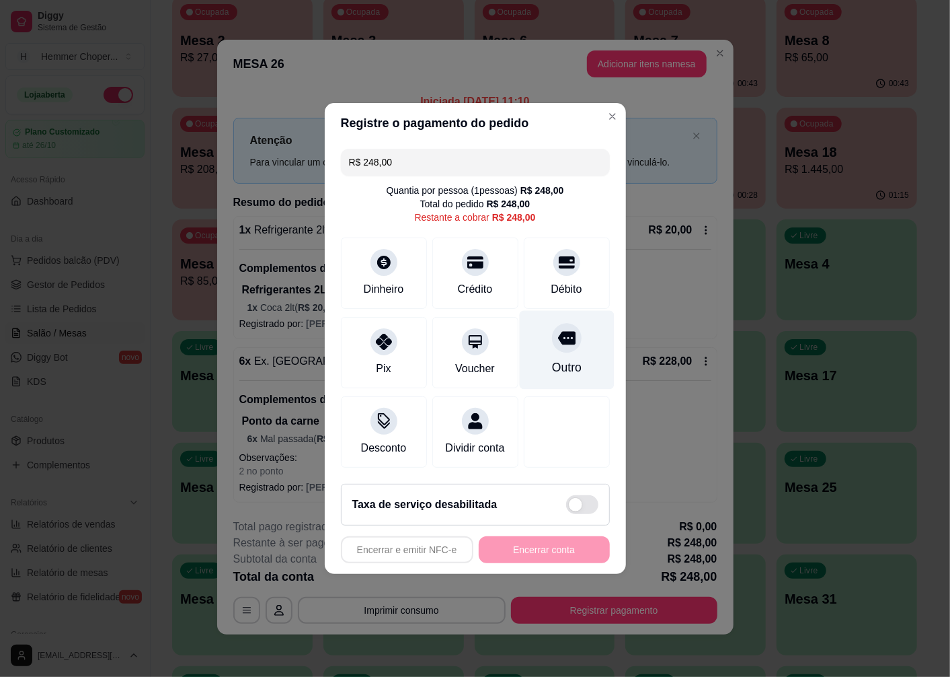
click at [558, 338] on icon at bounding box center [566, 338] width 17 height 13
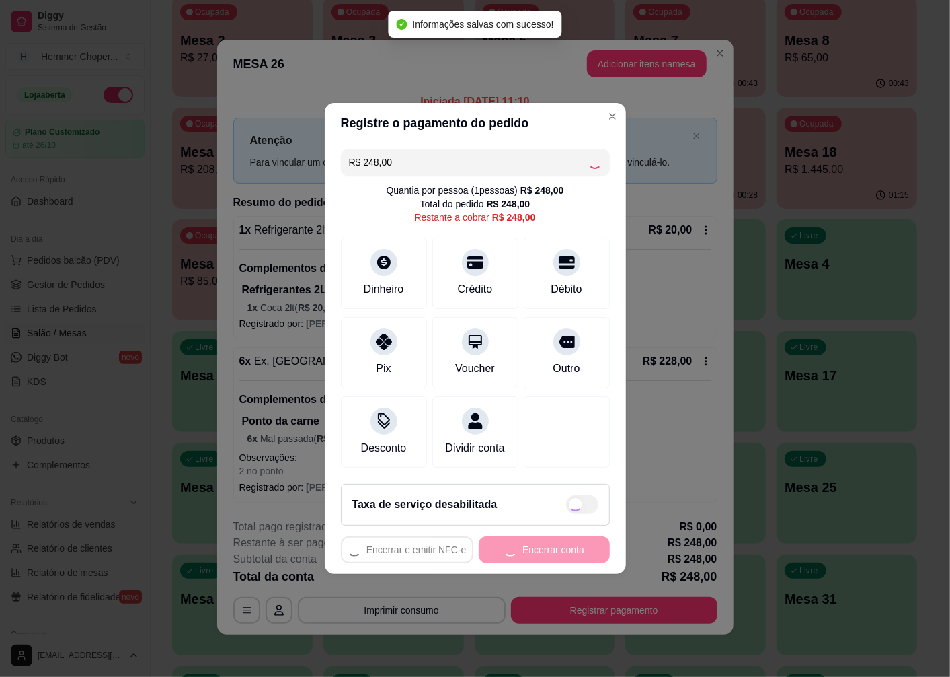
type input "R$ 0,00"
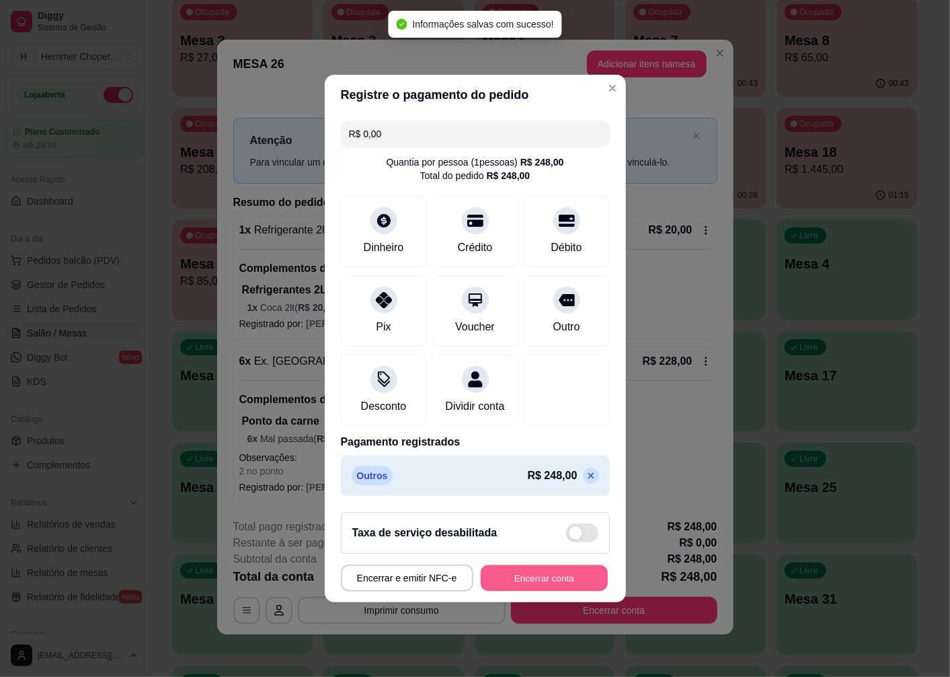
click at [539, 574] on button "Encerrar conta" at bounding box center [544, 578] width 127 height 26
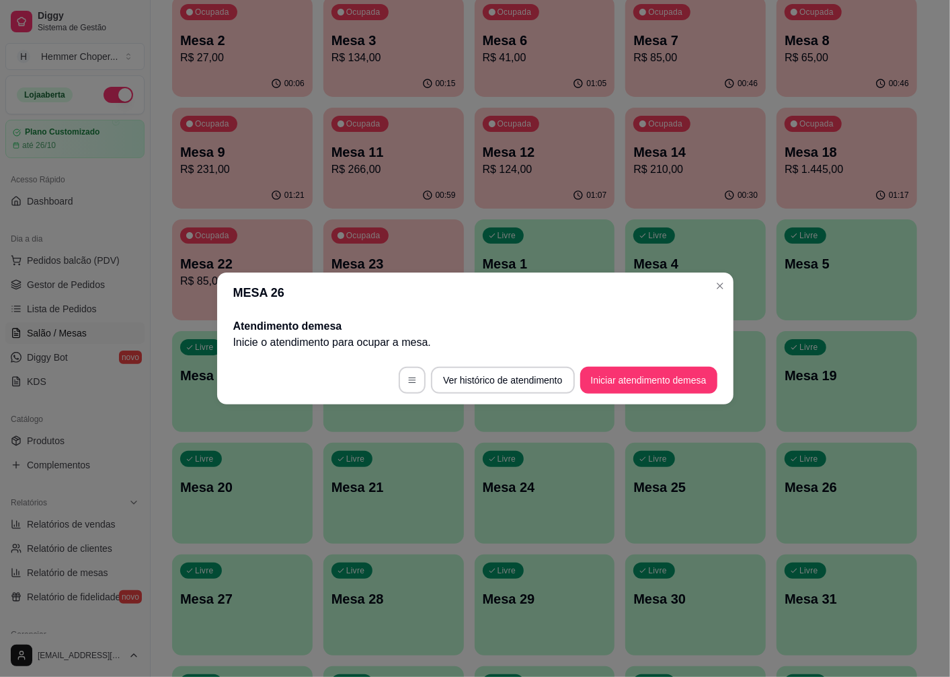
scroll to position [0, 0]
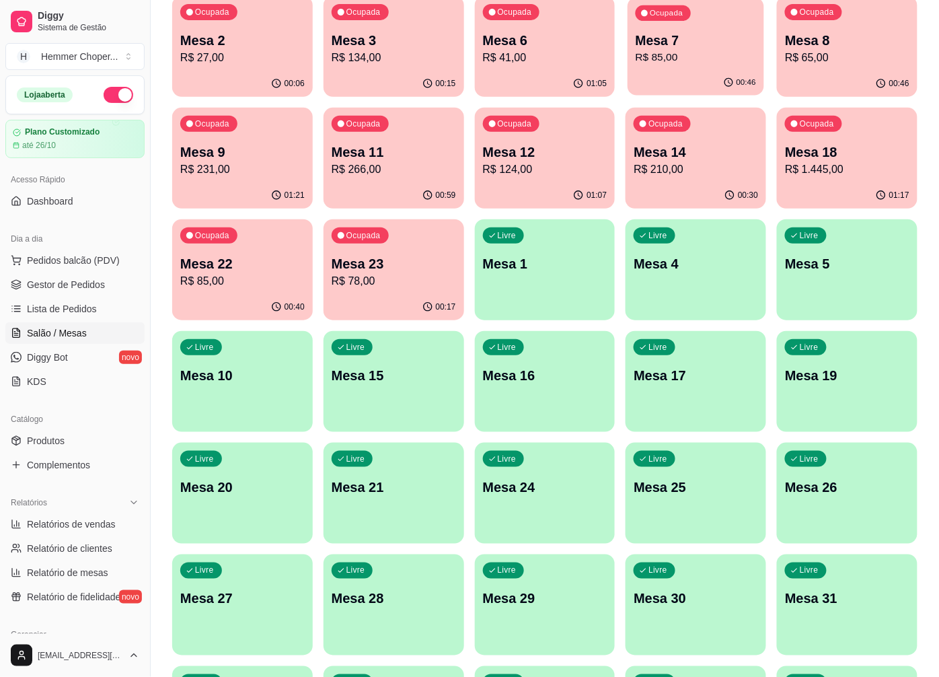
click at [673, 70] on button "Ocupada Mesa 7 R$ 85,00 00:46" at bounding box center [696, 46] width 137 height 98
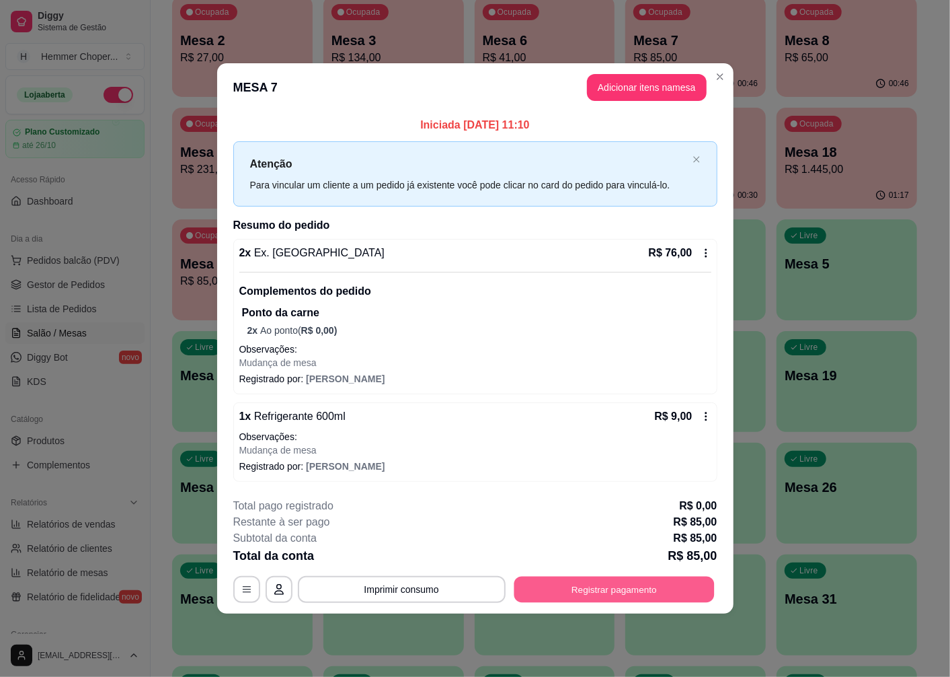
click at [620, 588] on button "Registrar pagamento" at bounding box center [614, 589] width 200 height 26
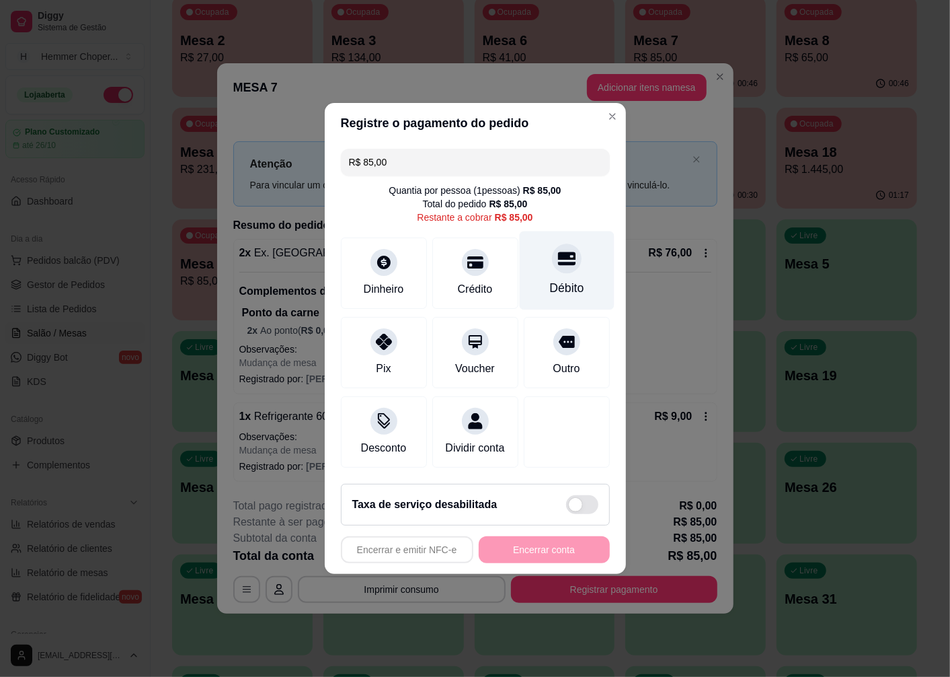
click at [567, 279] on div "Débito" at bounding box center [567, 287] width 34 height 17
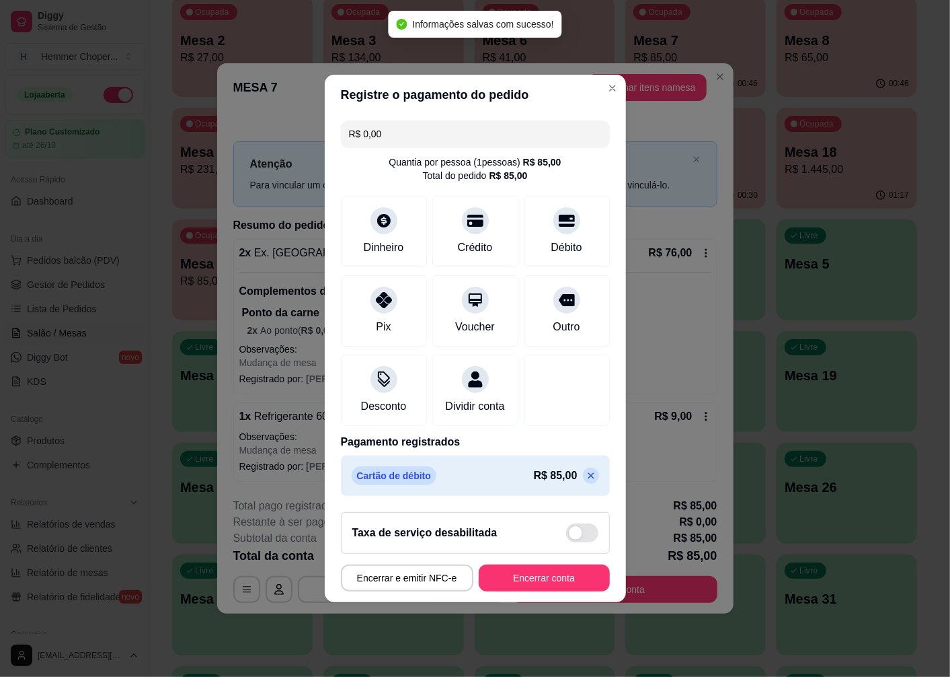
type input "R$ 0,00"
click at [543, 584] on button "Encerrar conta" at bounding box center [544, 578] width 127 height 26
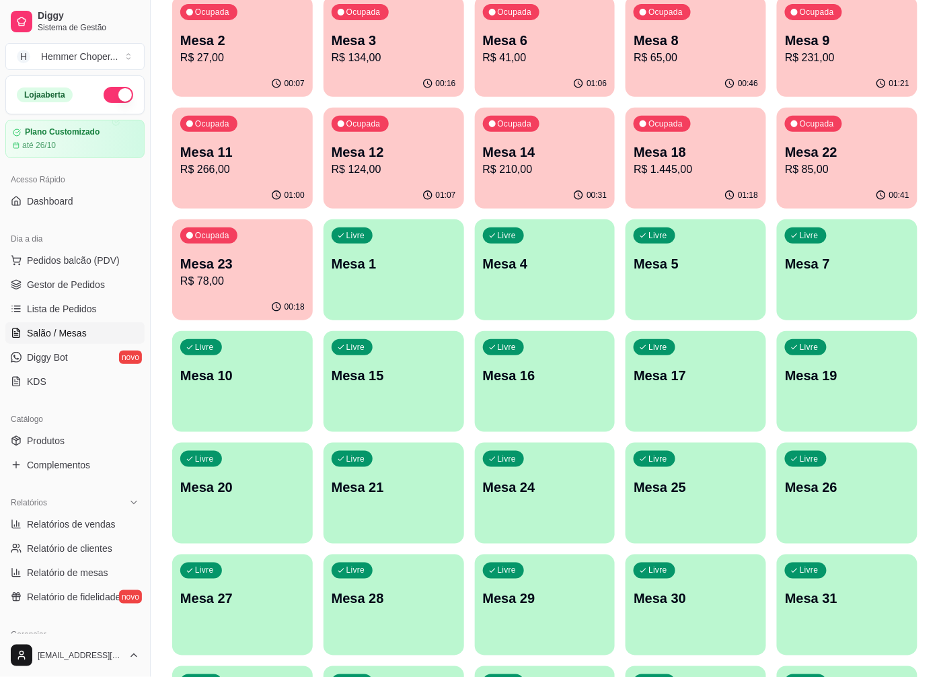
click at [560, 36] on p "Mesa 6" at bounding box center [545, 40] width 124 height 19
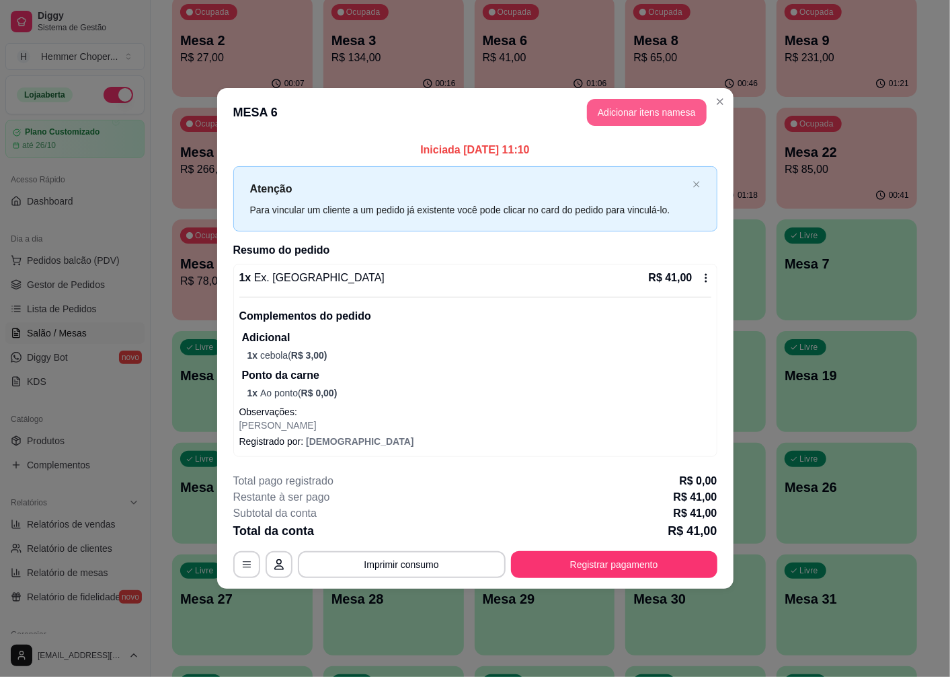
click at [662, 119] on button "Adicionar itens na mesa" at bounding box center [647, 112] width 120 height 27
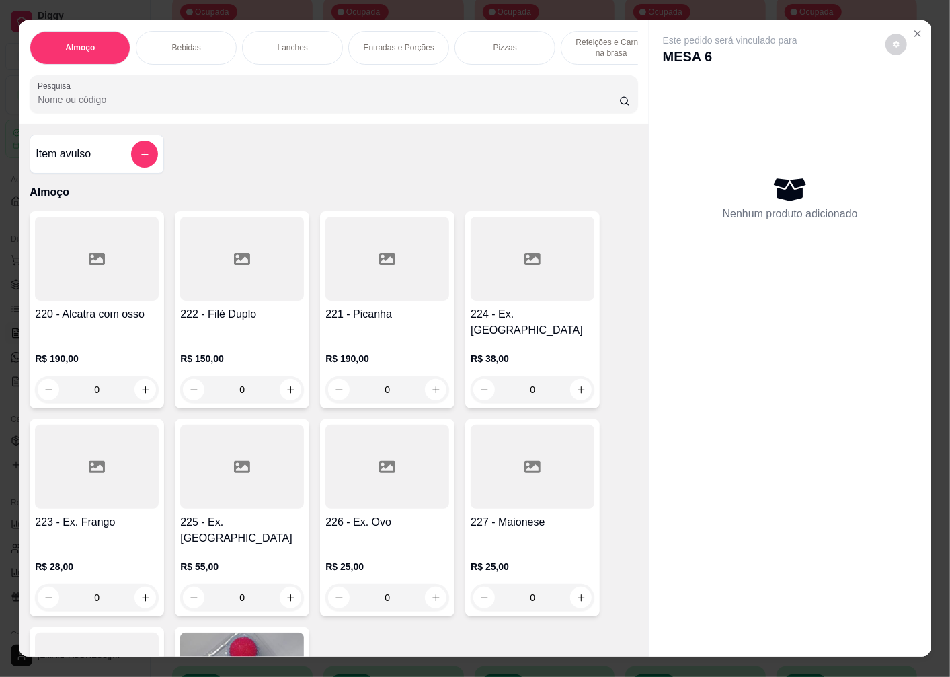
scroll to position [0, 129]
click at [581, 50] on div "Sobremesas" at bounding box center [588, 48] width 101 height 34
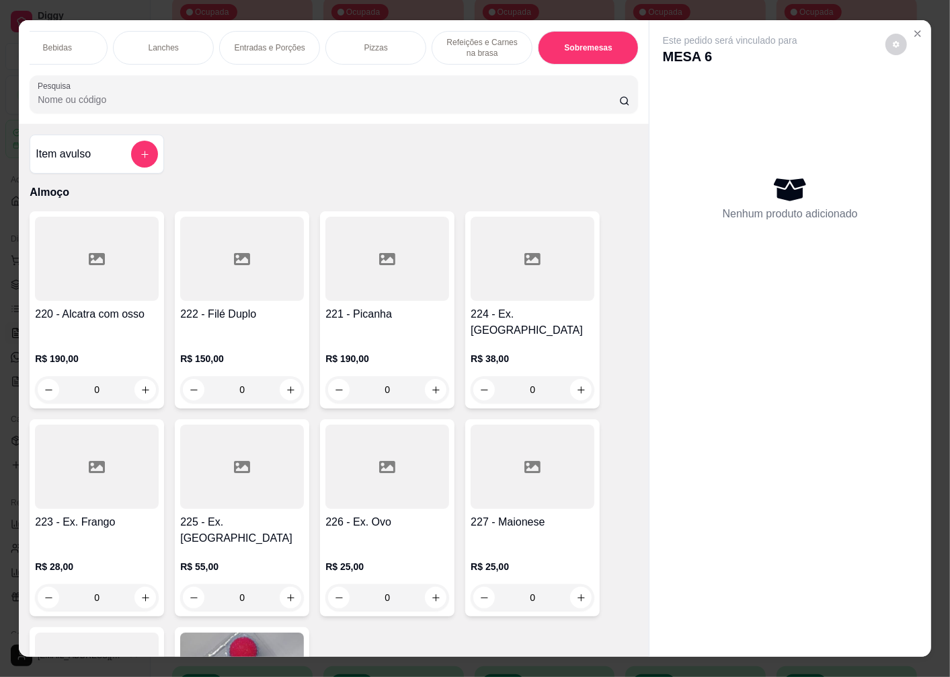
scroll to position [28, 0]
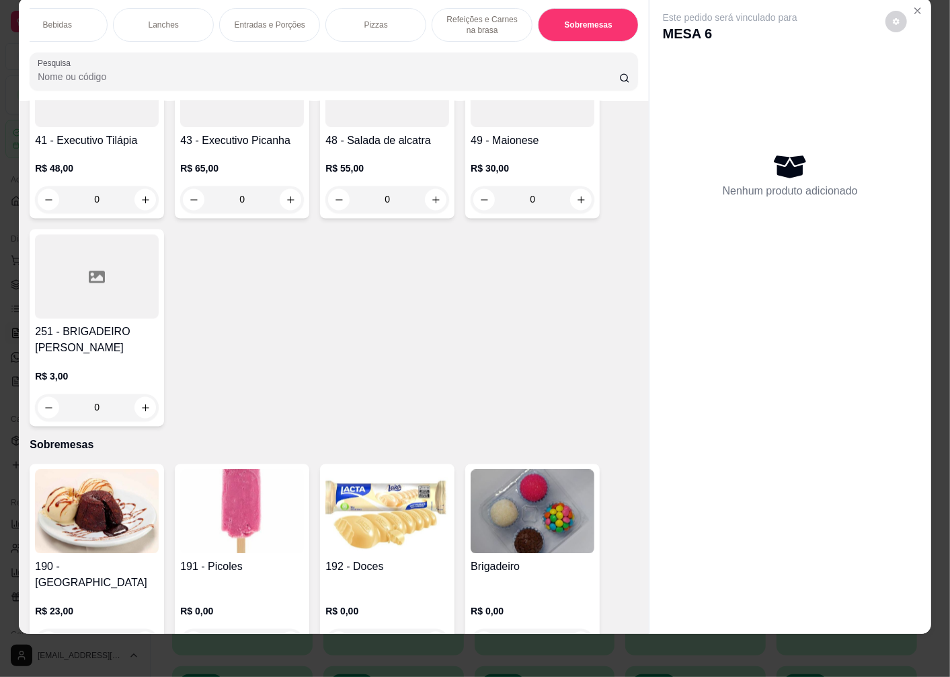
click at [280, 629] on div "0" at bounding box center [242, 642] width 124 height 27
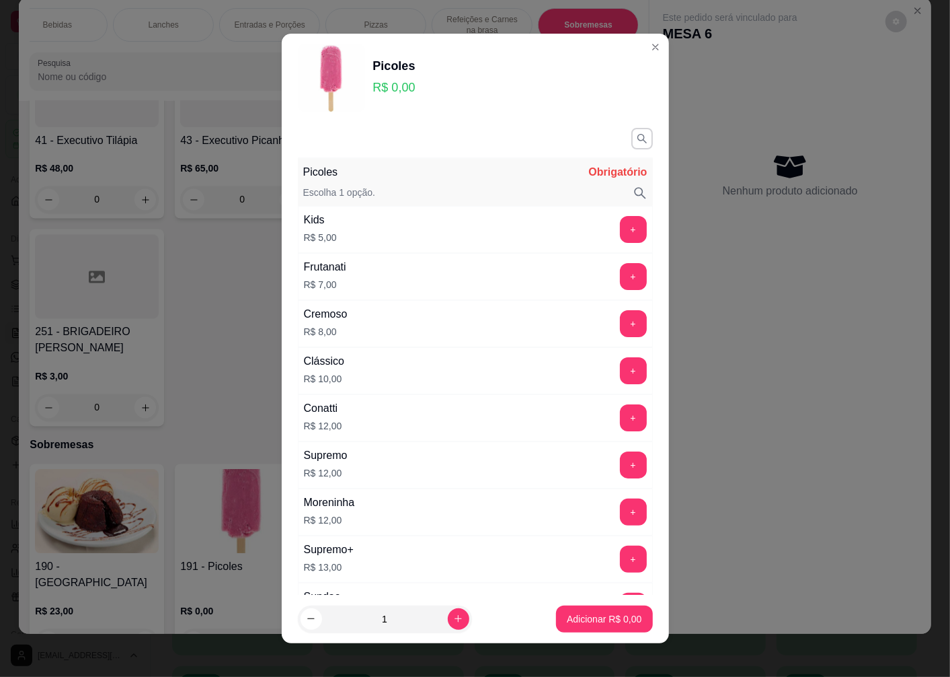
click at [620, 464] on button "+" at bounding box center [633, 464] width 27 height 27
click at [619, 615] on p "Adicionar R$ 12,00" at bounding box center [602, 618] width 80 height 13
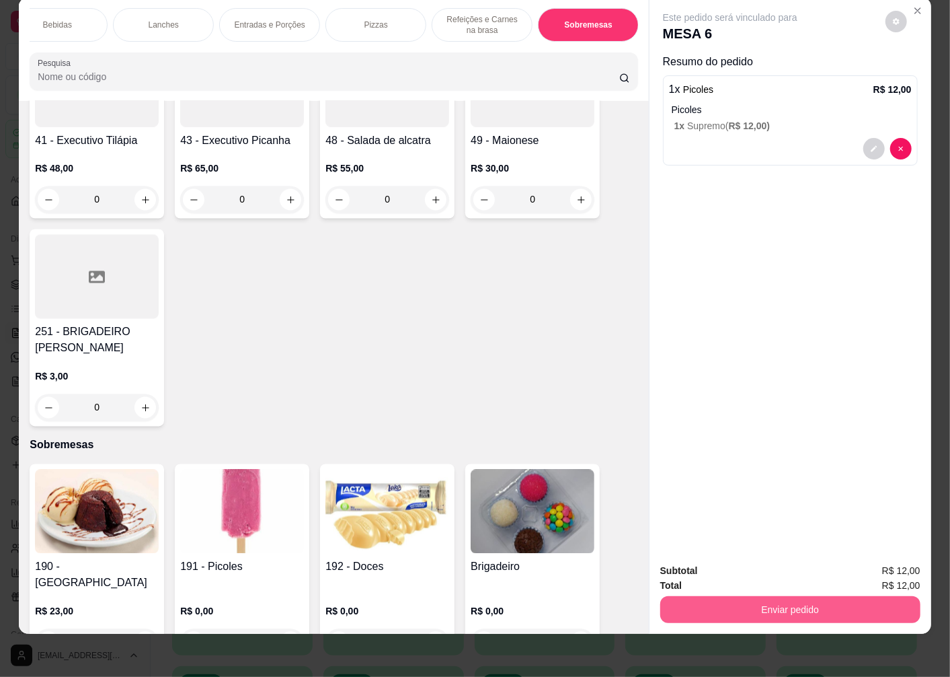
click at [693, 596] on button "Enviar pedido" at bounding box center [791, 609] width 260 height 27
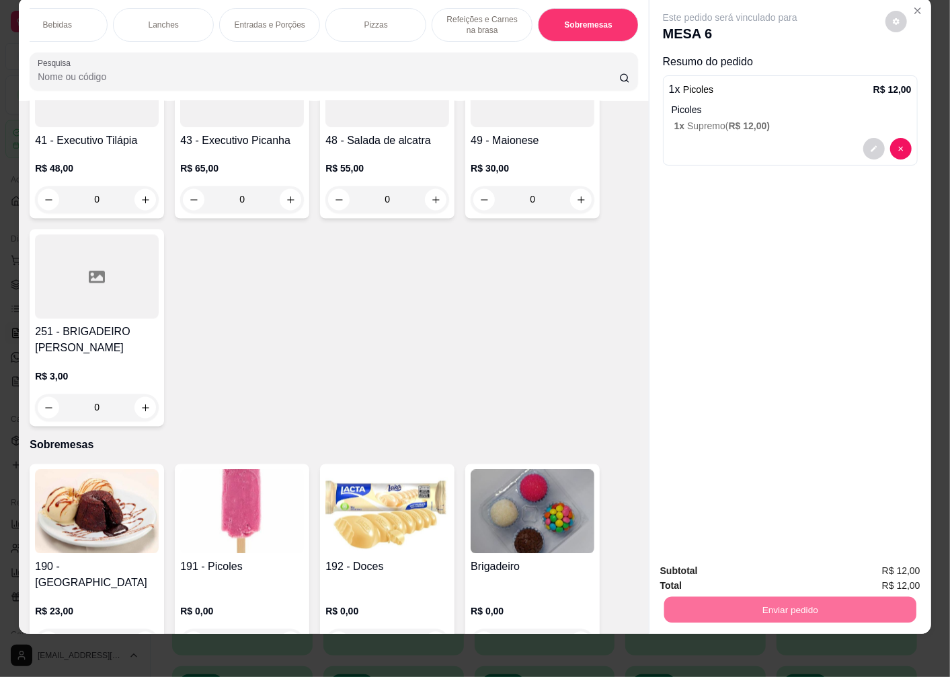
click at [901, 562] on button "Enviar pedido" at bounding box center [886, 566] width 76 height 26
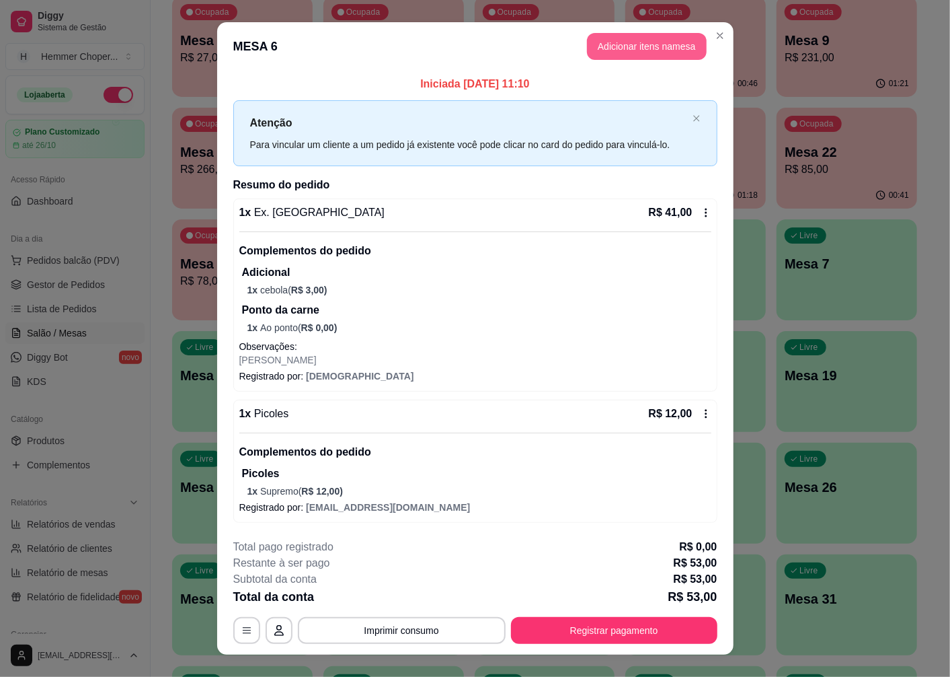
click at [675, 52] on button "Adicionar itens na mesa" at bounding box center [647, 46] width 120 height 27
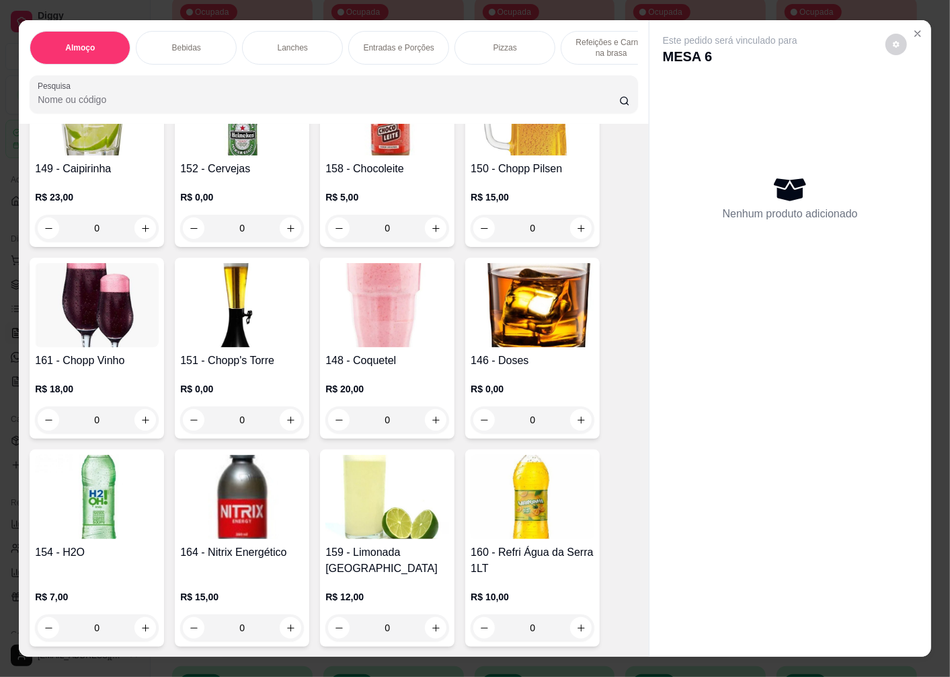
scroll to position [1270, 0]
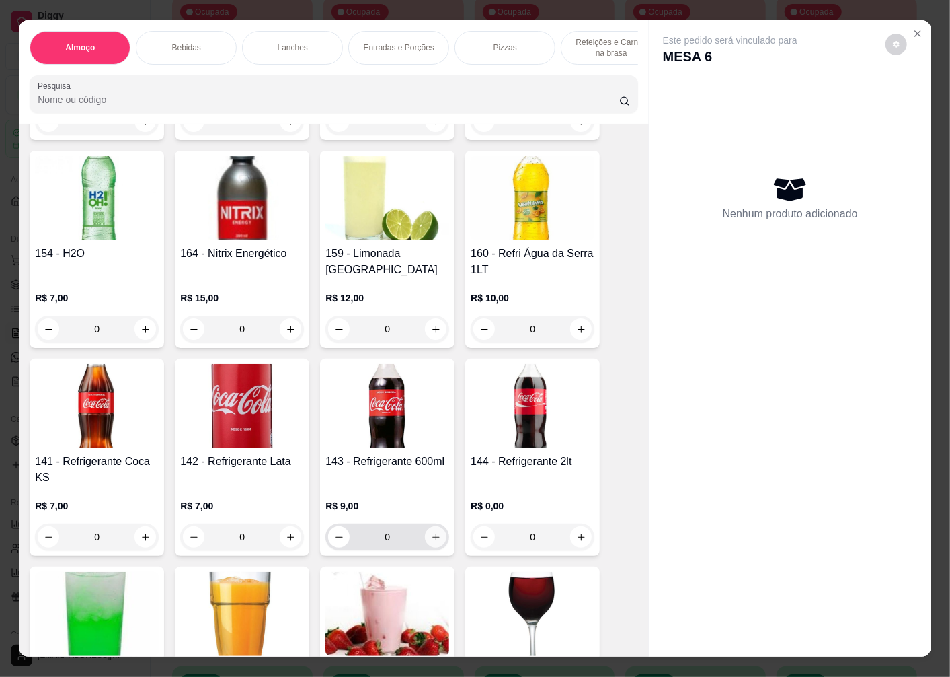
click at [431, 532] on icon "increase-product-quantity" at bounding box center [436, 537] width 10 height 10
type input "1"
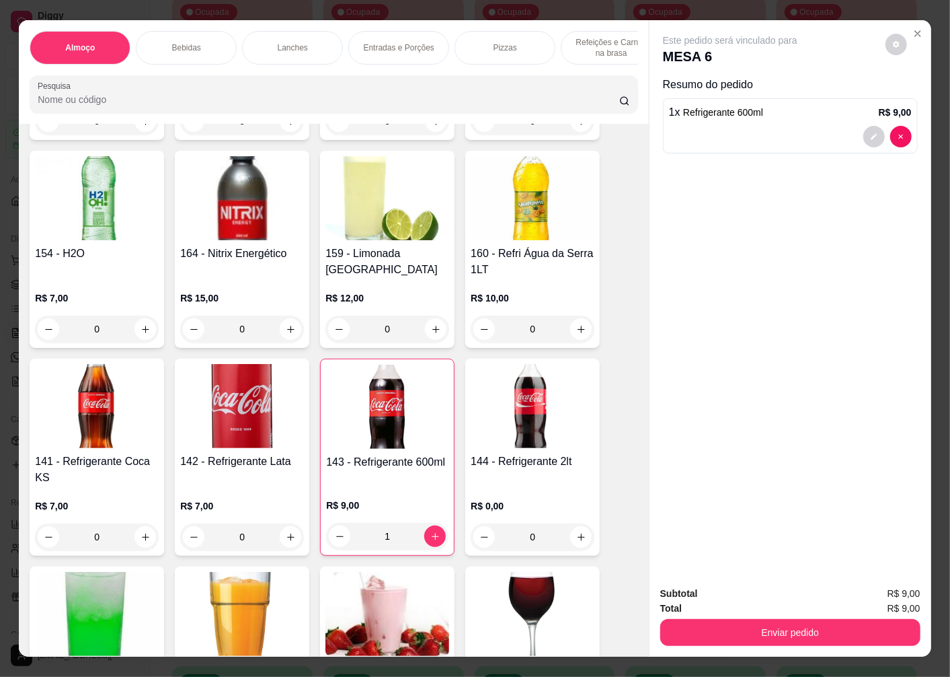
click at [759, 628] on button "Enviar pedido" at bounding box center [791, 632] width 260 height 27
click at [866, 596] on button "Enviar pedido" at bounding box center [886, 594] width 76 height 26
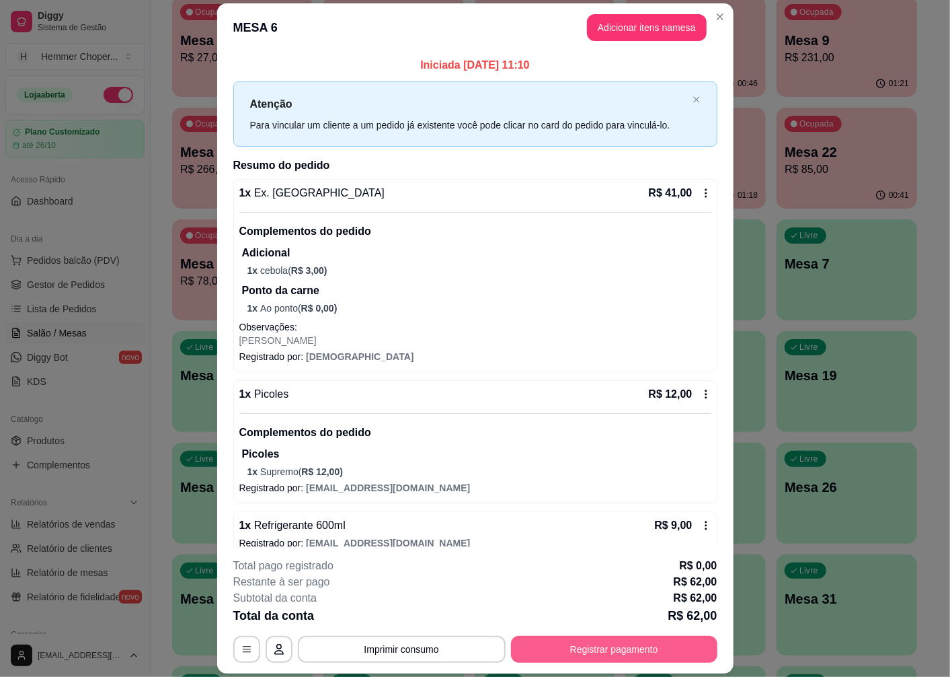
click at [683, 639] on button "Registrar pagamento" at bounding box center [614, 649] width 207 height 27
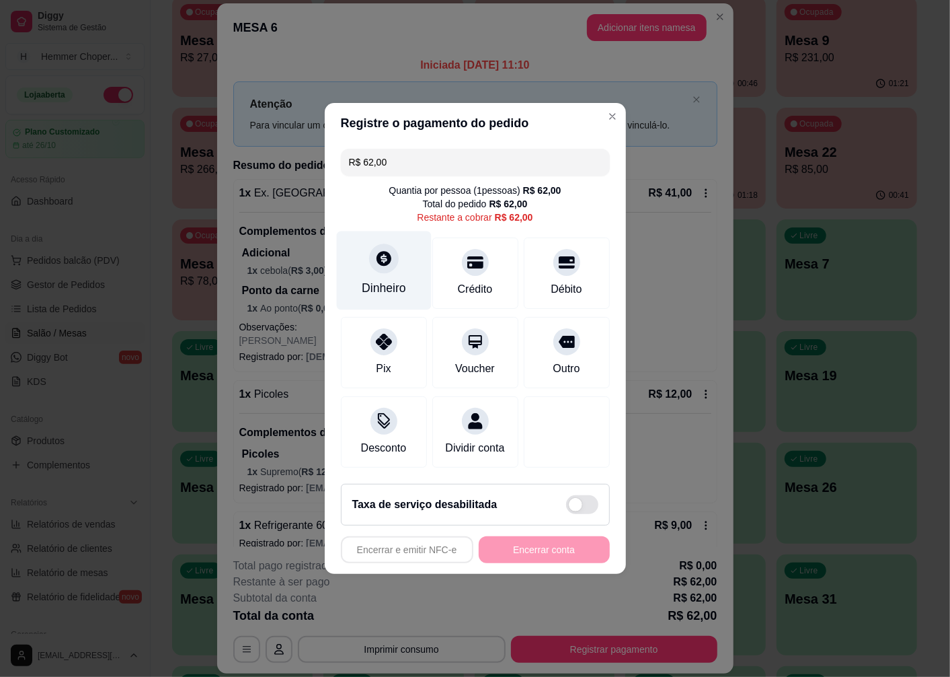
click at [391, 279] on div "Dinheiro" at bounding box center [384, 287] width 44 height 17
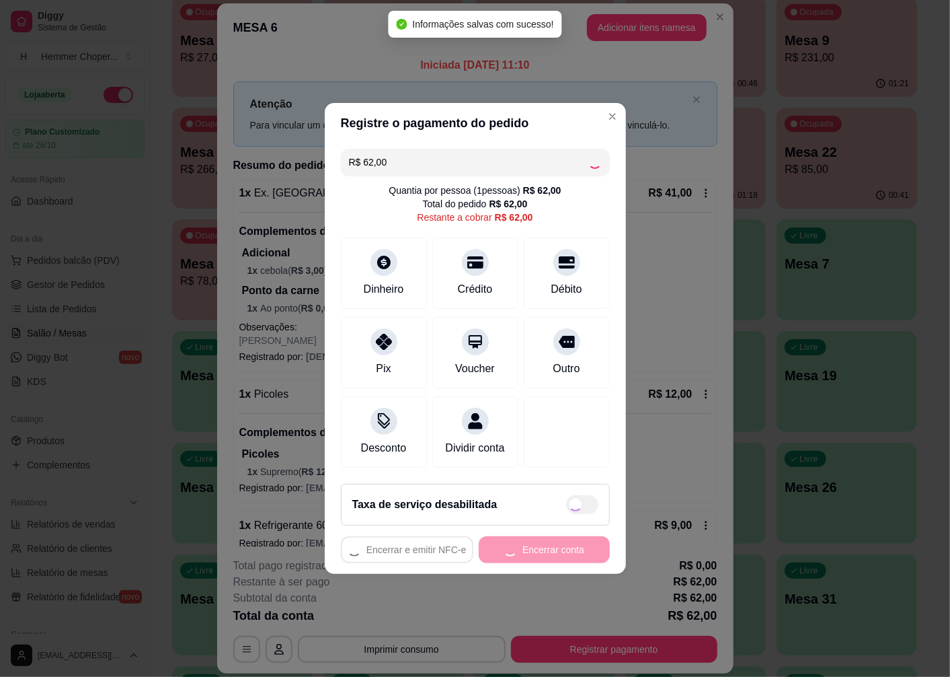
type input "R$ 0,00"
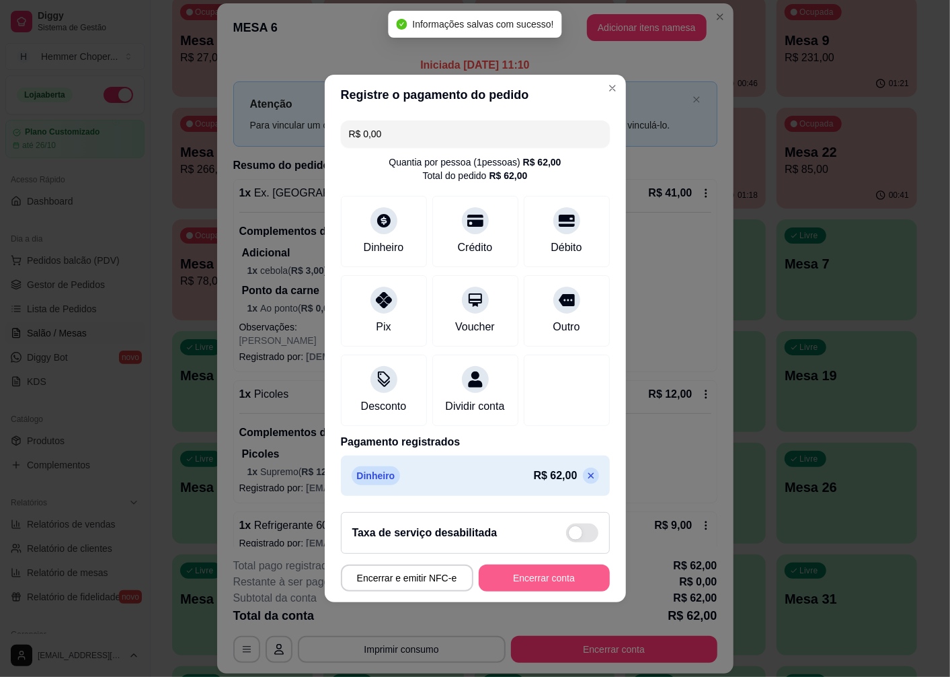
click at [562, 582] on button "Encerrar conta" at bounding box center [544, 577] width 131 height 27
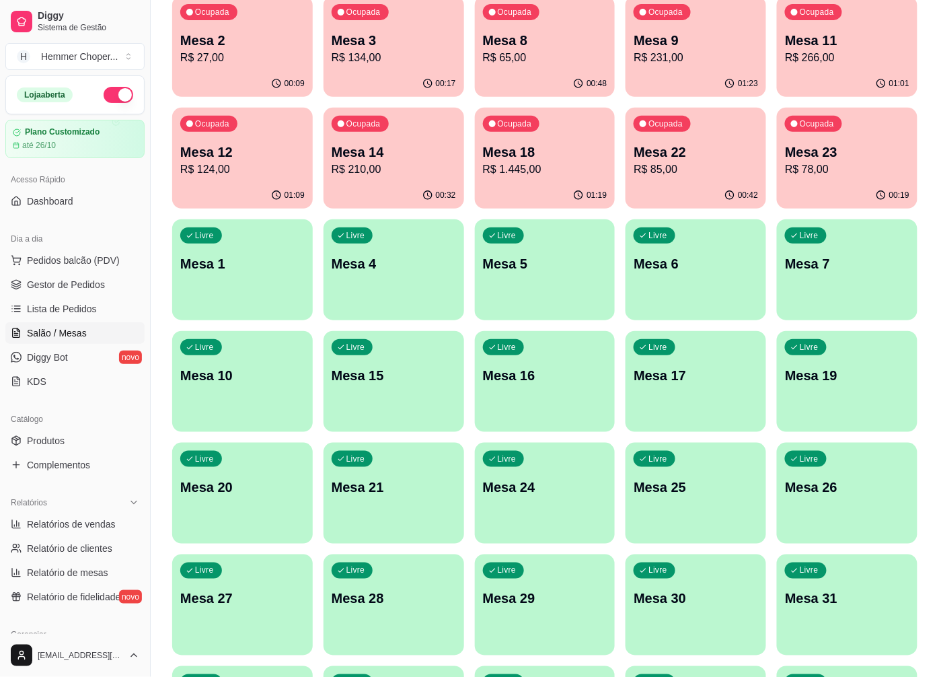
click at [521, 76] on div "00:48" at bounding box center [545, 84] width 141 height 26
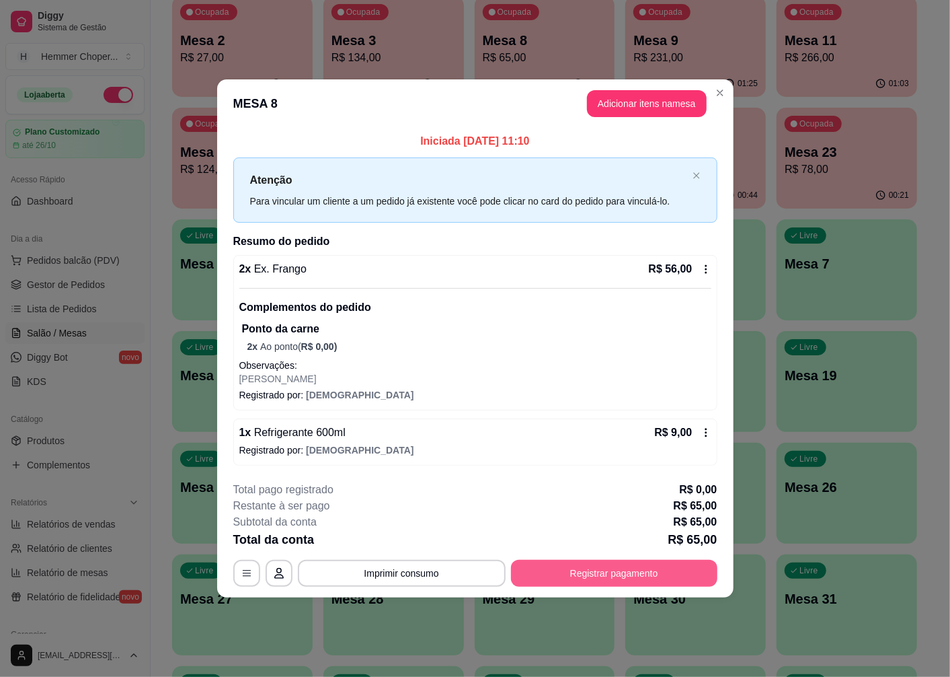
click at [646, 584] on button "Registrar pagamento" at bounding box center [614, 573] width 207 height 27
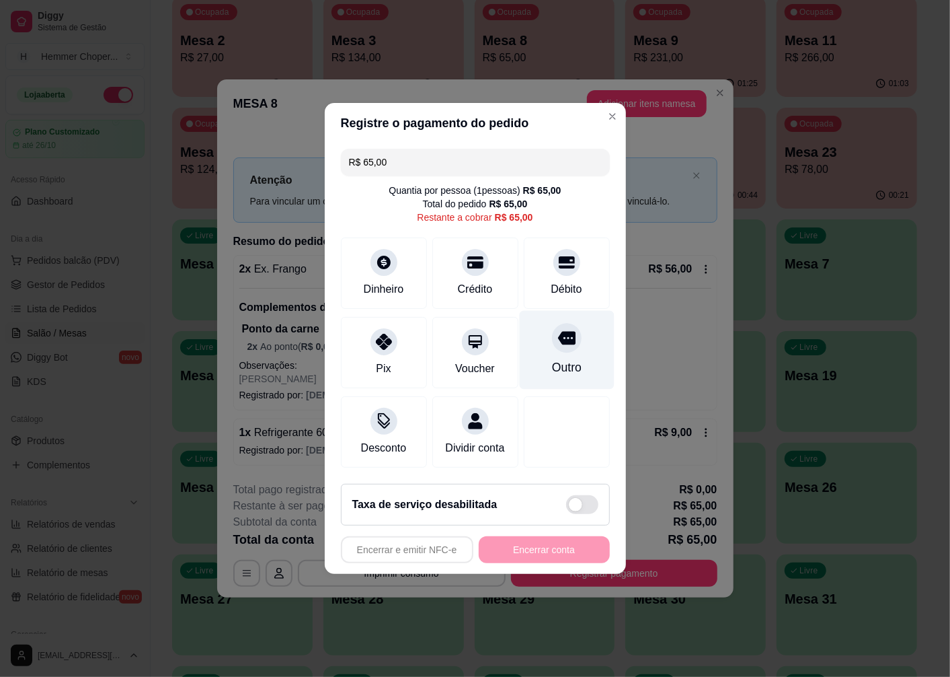
click at [570, 337] on div at bounding box center [567, 338] width 30 height 30
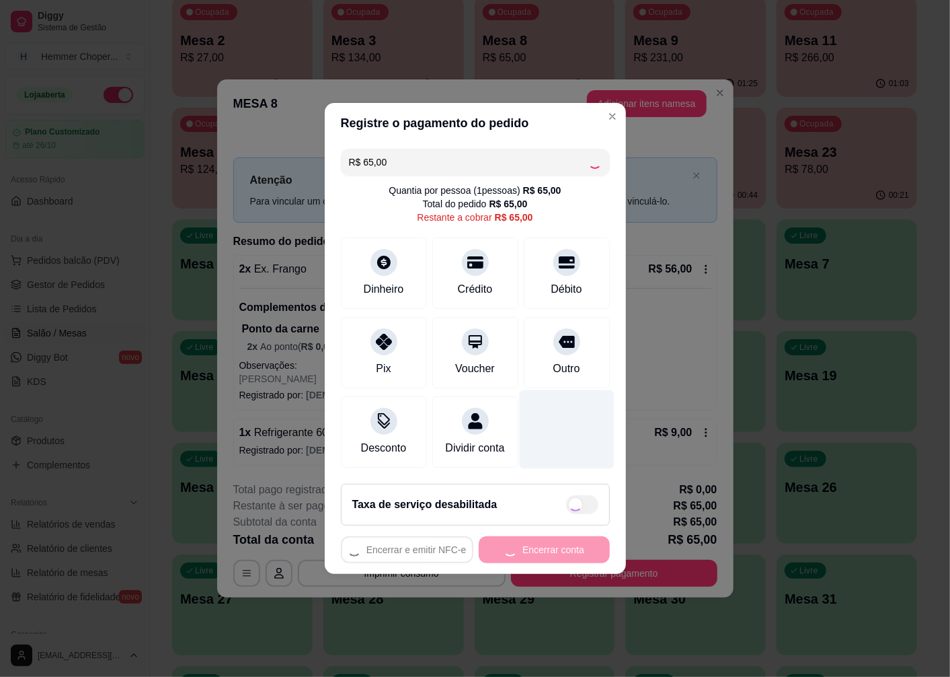
type input "R$ 0,00"
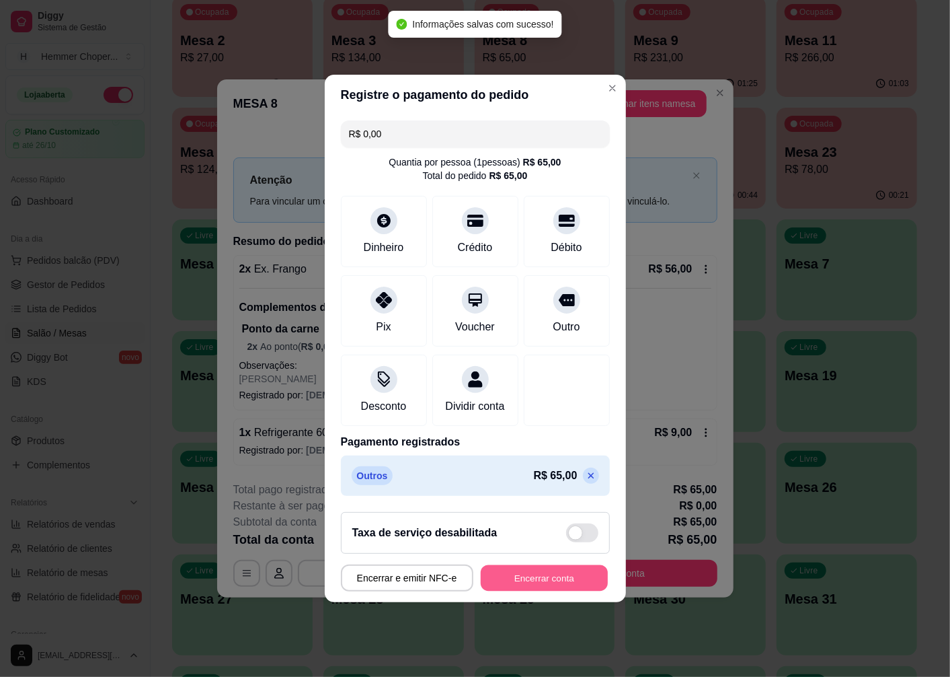
click at [566, 590] on button "Encerrar conta" at bounding box center [544, 578] width 127 height 26
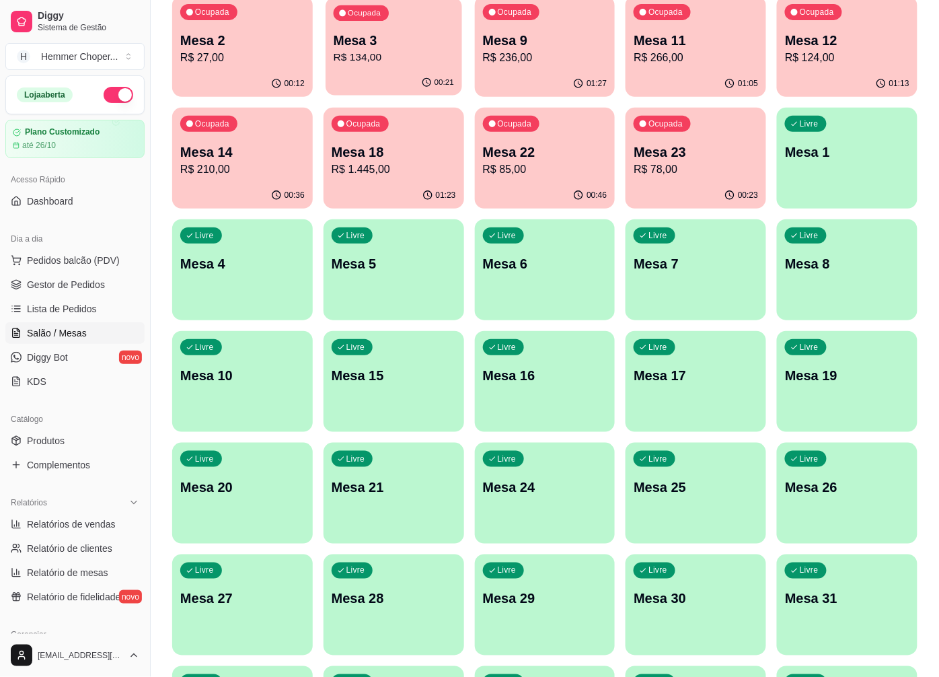
click at [367, 17] on p "Ocupada" at bounding box center [364, 13] width 33 height 11
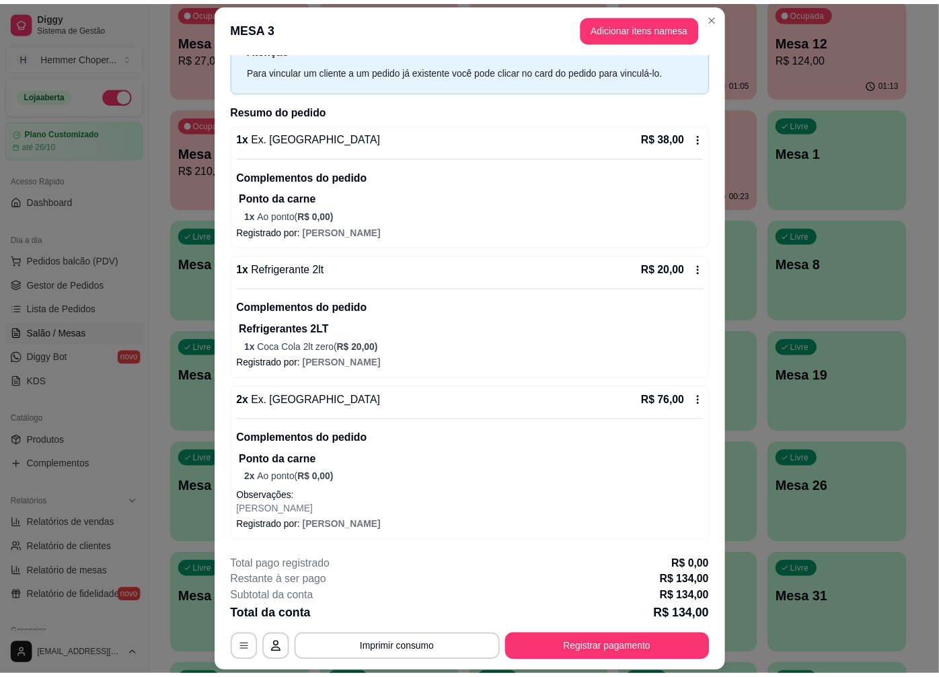
scroll to position [0, 0]
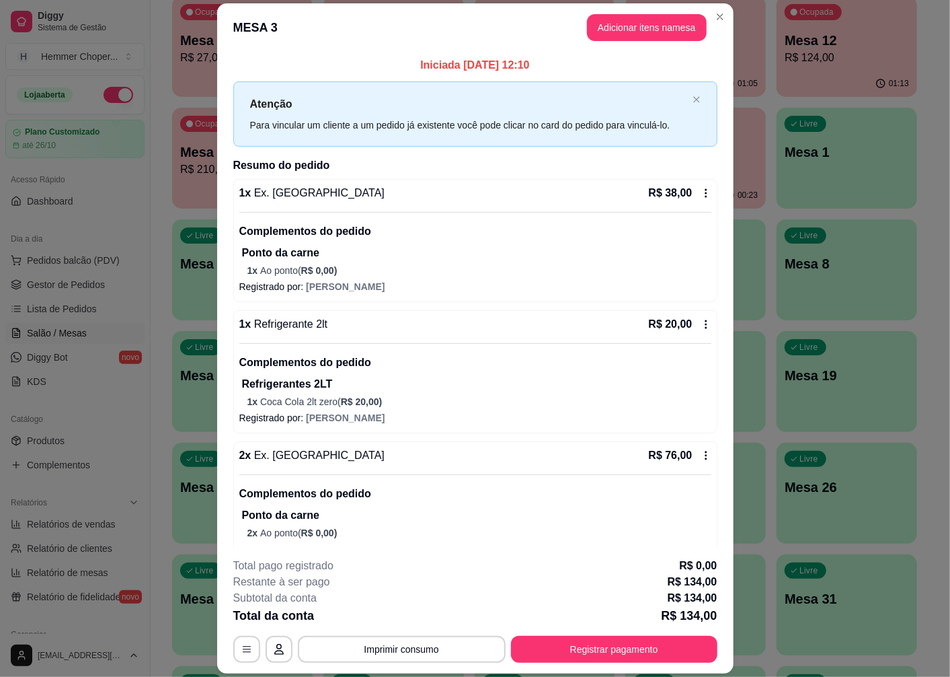
click at [701, 192] on icon at bounding box center [706, 193] width 11 height 11
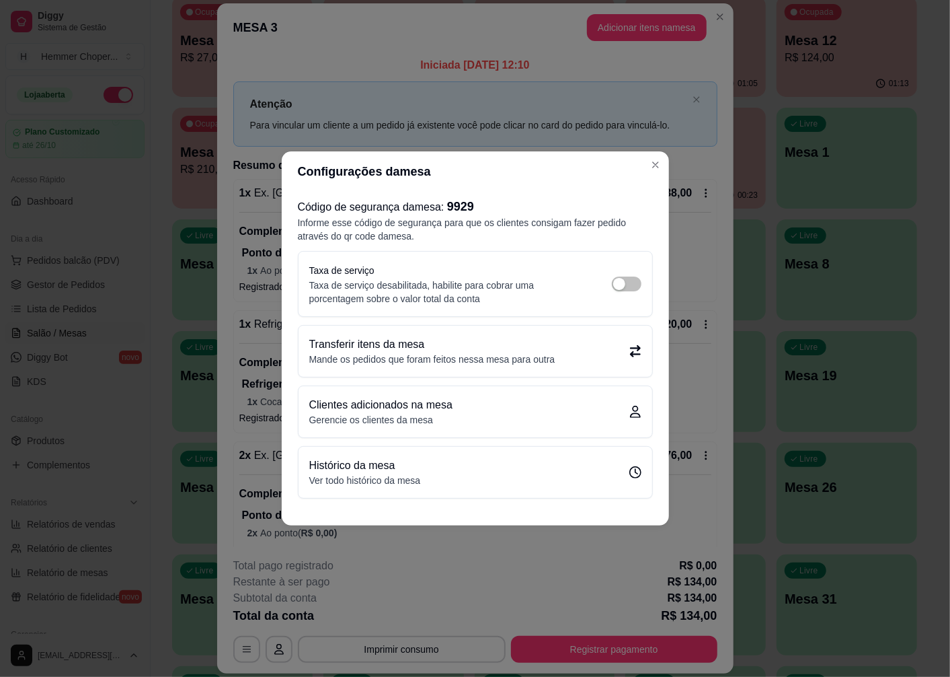
click at [396, 345] on p "Transferir itens da mesa" at bounding box center [432, 344] width 246 height 16
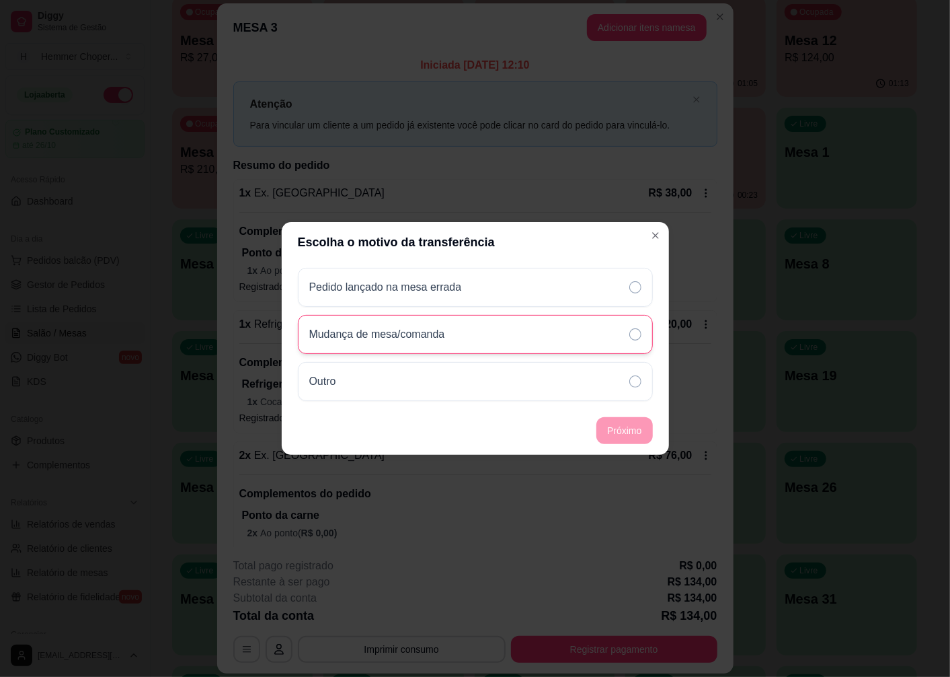
click at [400, 339] on p "Mudança de mesa/comanda" at bounding box center [377, 334] width 136 height 16
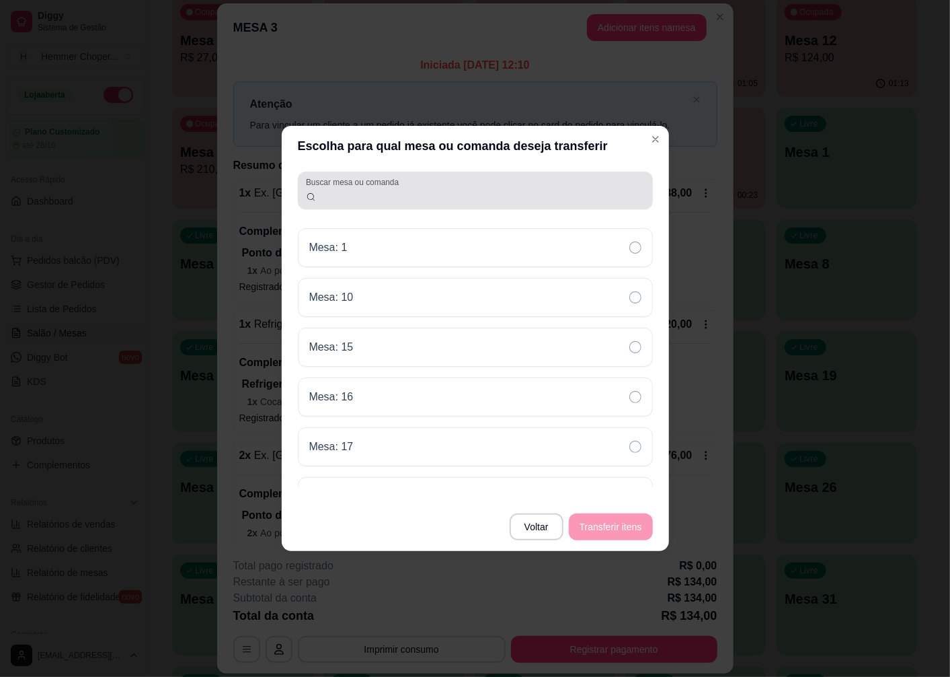
click at [381, 196] on input "Buscar mesa ou comanda" at bounding box center [480, 195] width 329 height 13
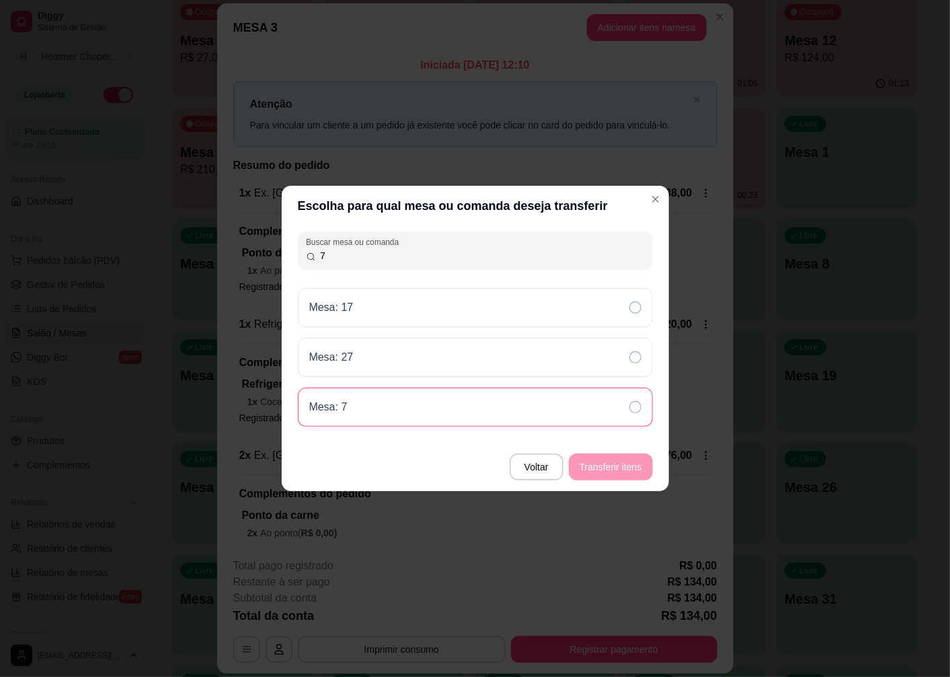
type input "7"
click at [359, 408] on div "Mesa: 7" at bounding box center [475, 406] width 355 height 39
click at [608, 466] on button "Transferir itens" at bounding box center [611, 466] width 84 height 27
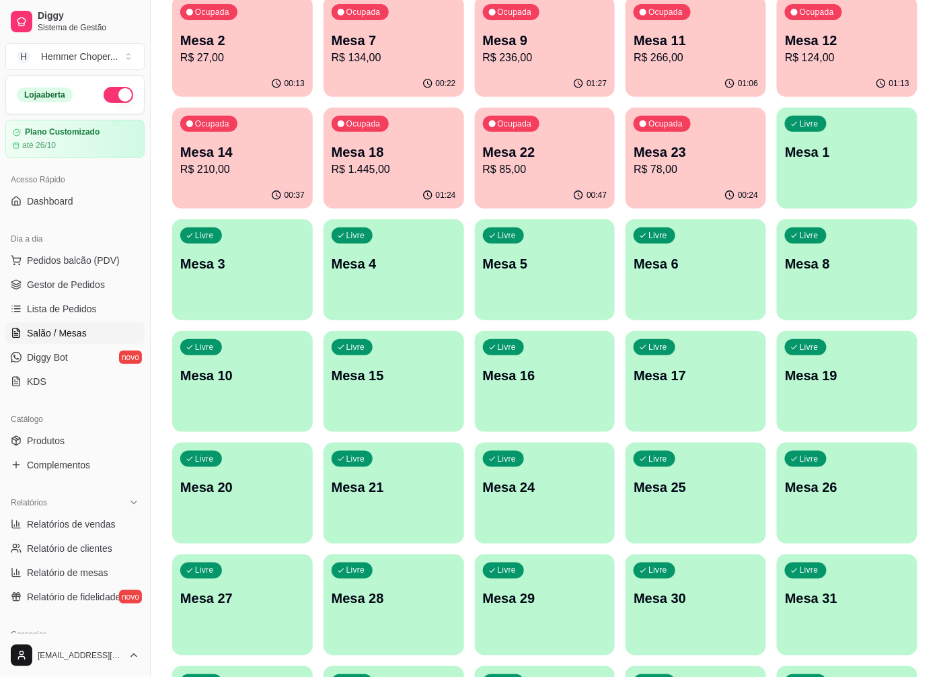
click at [538, 183] on div "00:47" at bounding box center [545, 195] width 141 height 26
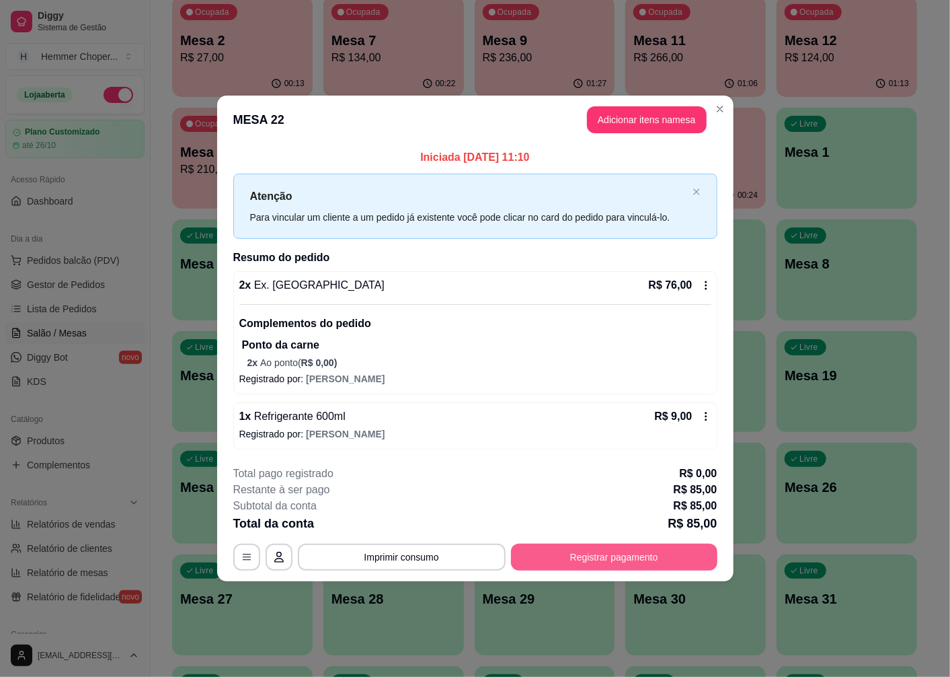
click at [589, 566] on button "Registrar pagamento" at bounding box center [614, 557] width 207 height 27
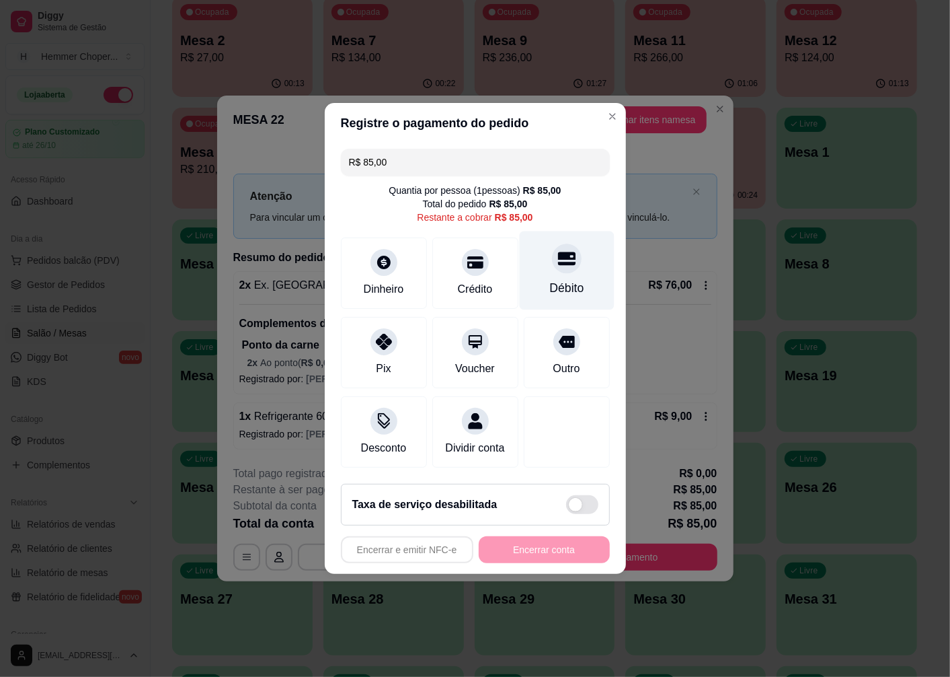
click at [552, 264] on div "Débito" at bounding box center [566, 270] width 95 height 79
type input "R$ 0,00"
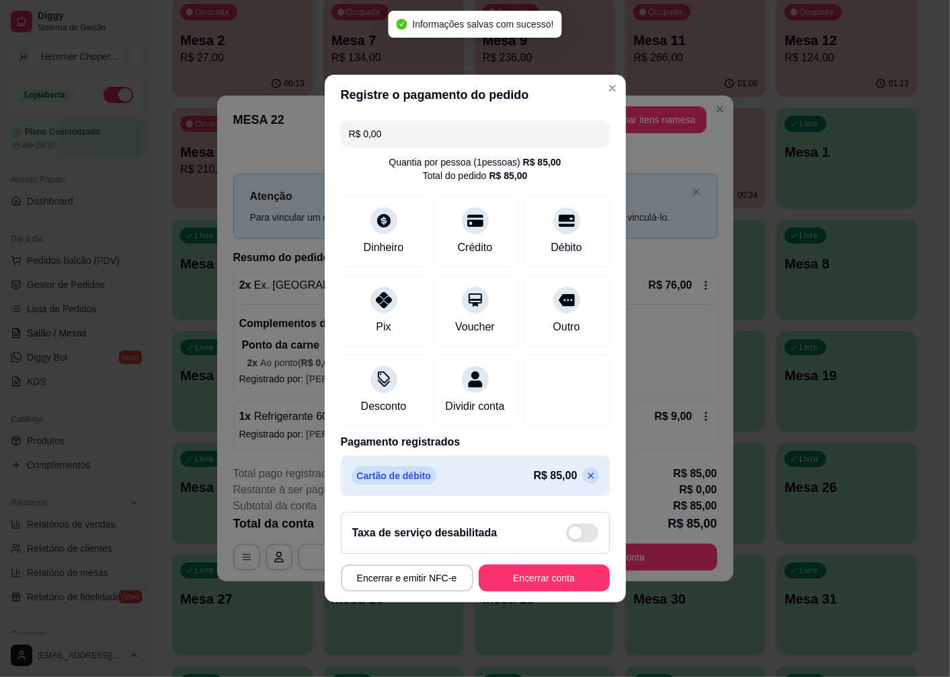
click at [559, 589] on button "Encerrar conta" at bounding box center [544, 577] width 131 height 27
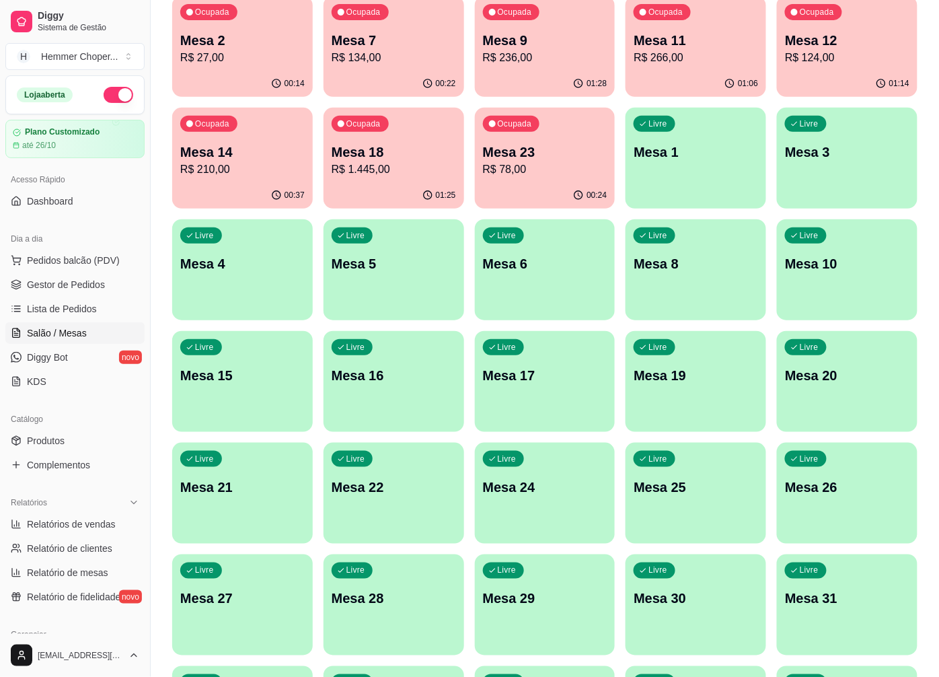
click at [340, 38] on p "Mesa 7" at bounding box center [394, 40] width 124 height 19
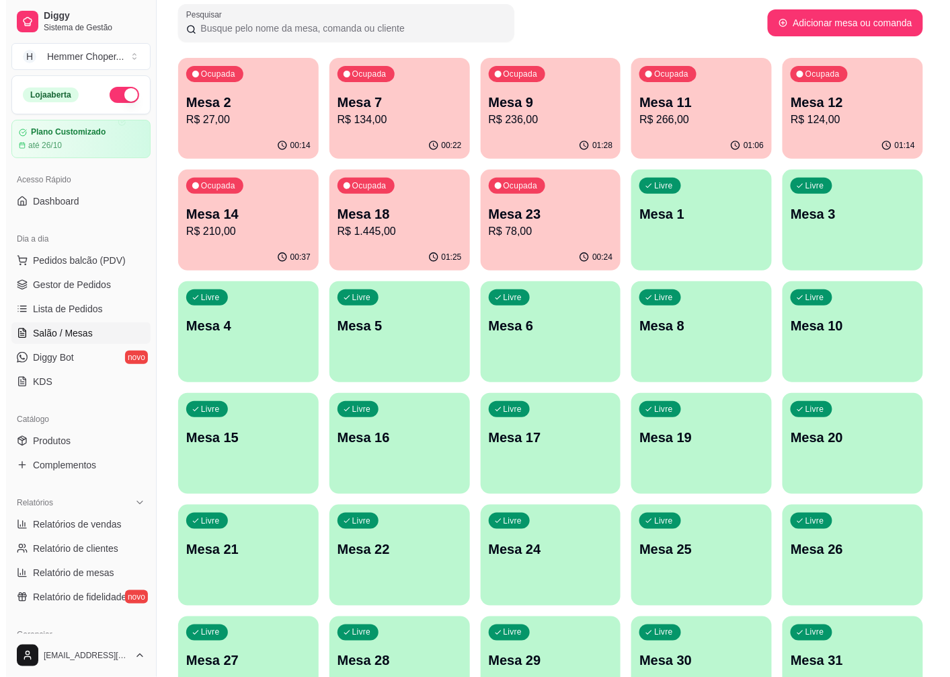
scroll to position [75, 0]
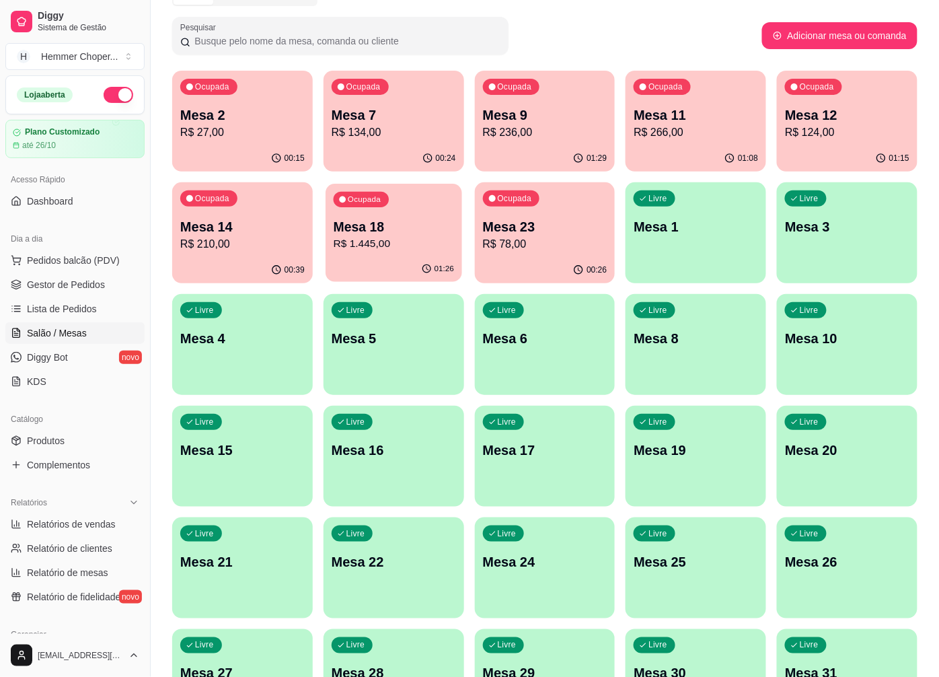
click at [385, 246] on p "R$ 1.445,00" at bounding box center [394, 243] width 120 height 15
click at [274, 253] on div "Ocupada Mesa 14 R$ 210,00" at bounding box center [242, 219] width 141 height 75
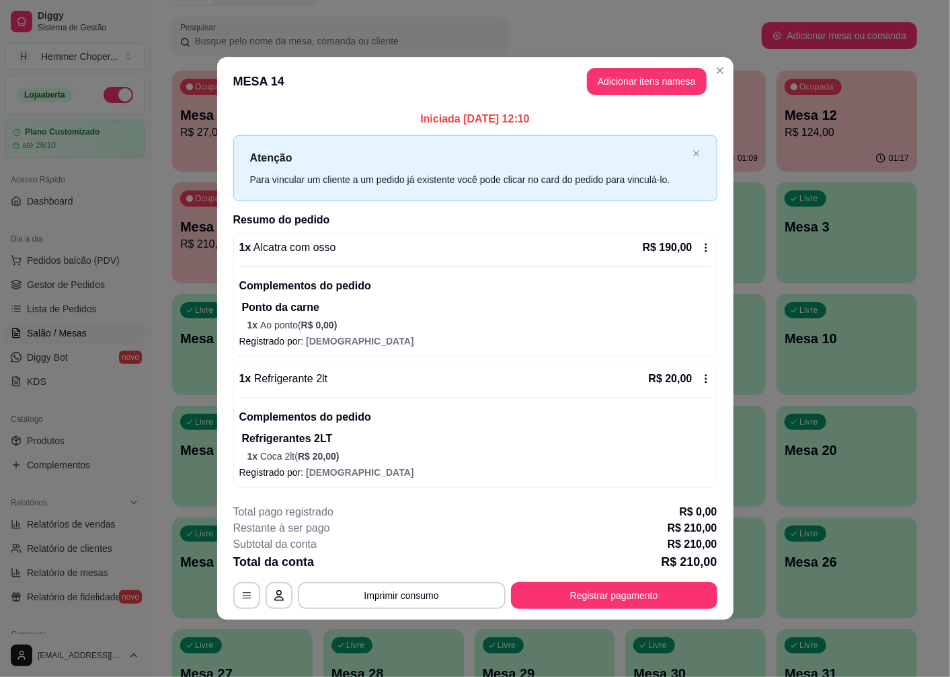
drag, startPoint x: 502, startPoint y: 348, endPoint x: 476, endPoint y: 409, distance: 66.0
click at [476, 409] on p "Complementos do pedido" at bounding box center [475, 417] width 472 height 16
click at [622, 590] on button "Registrar pagamento" at bounding box center [614, 595] width 200 height 26
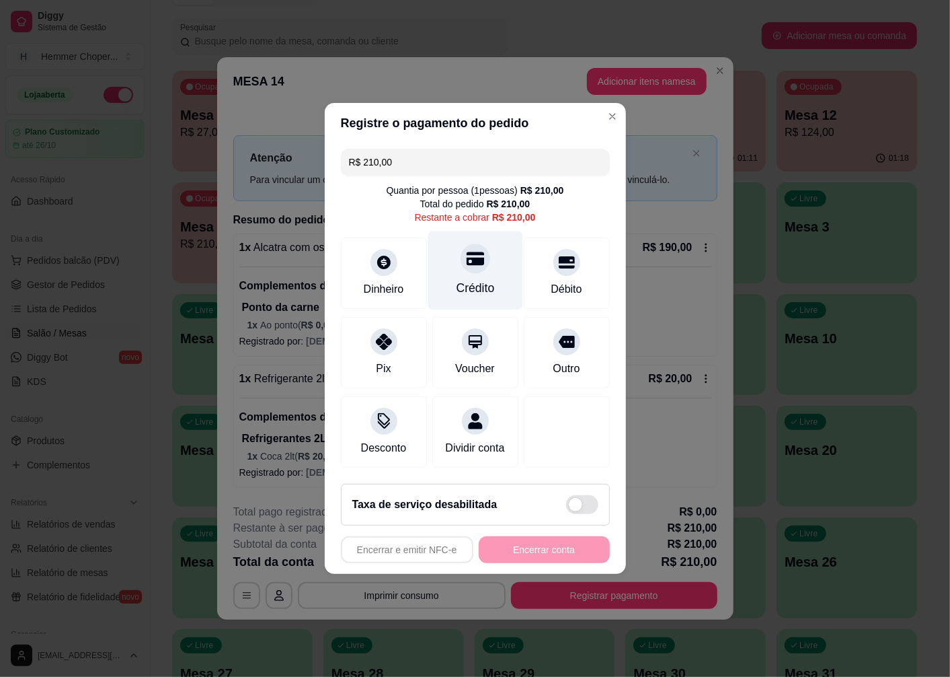
click at [472, 279] on div "Crédito" at bounding box center [475, 287] width 38 height 17
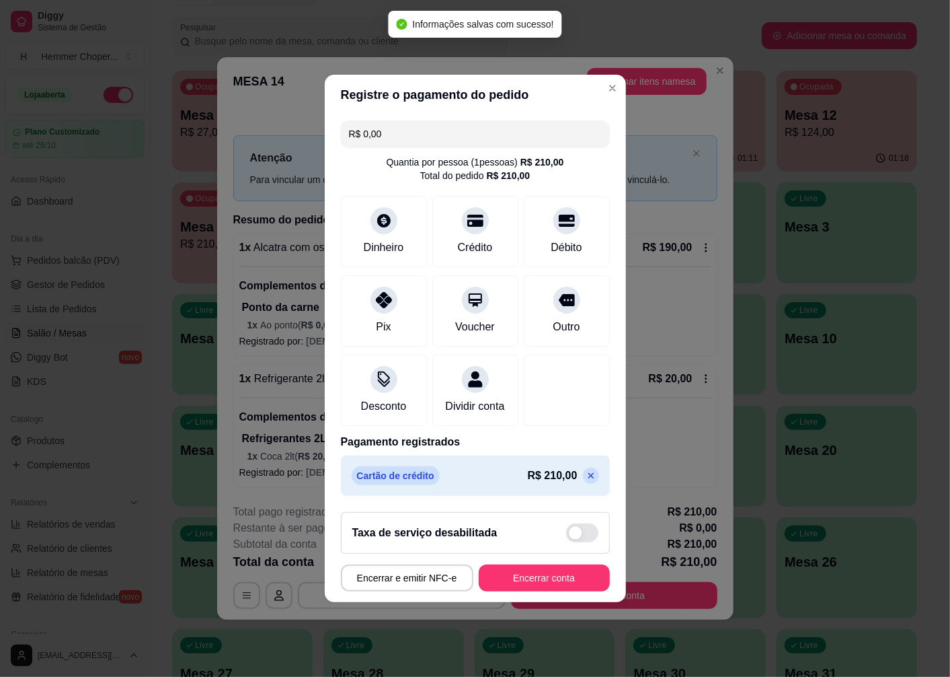
type input "R$ 0,00"
click at [543, 591] on button "Encerrar conta" at bounding box center [544, 578] width 127 height 26
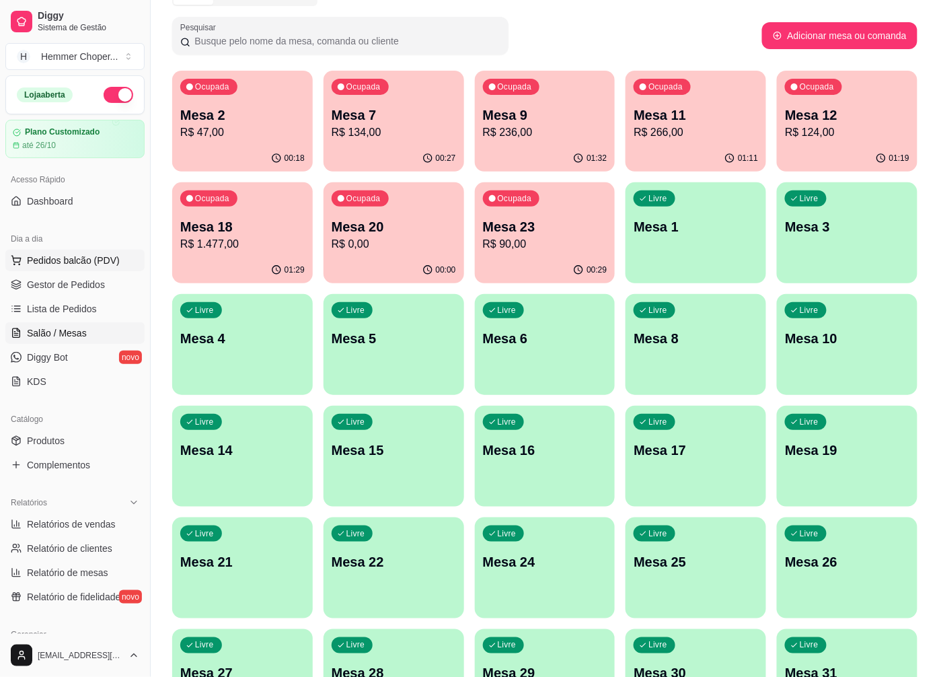
click at [82, 257] on span "Pedidos balcão (PDV)" at bounding box center [73, 260] width 93 height 13
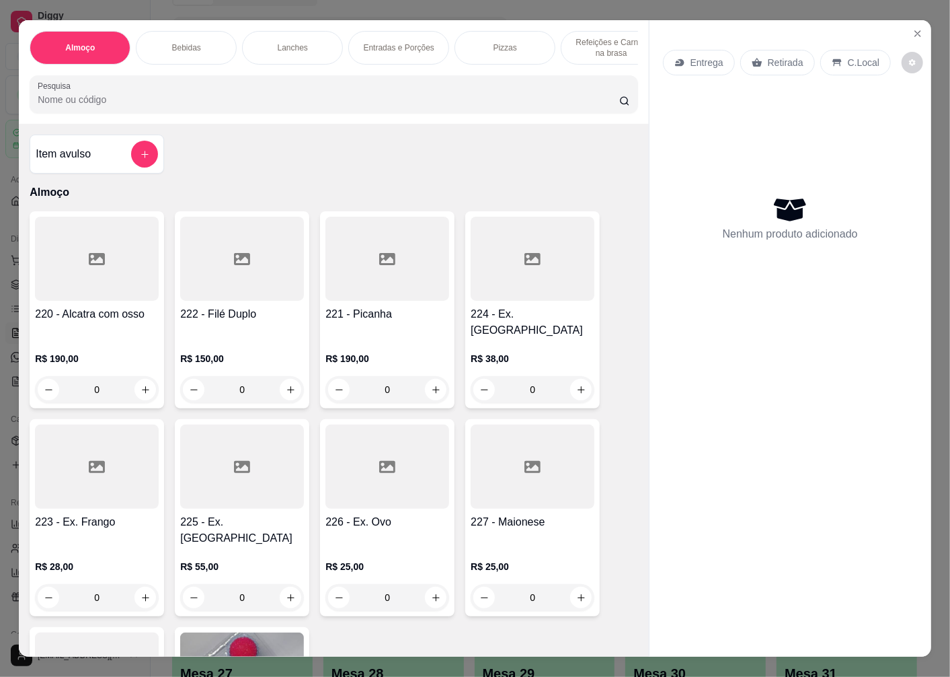
click at [780, 65] on div "Retirada" at bounding box center [778, 63] width 75 height 26
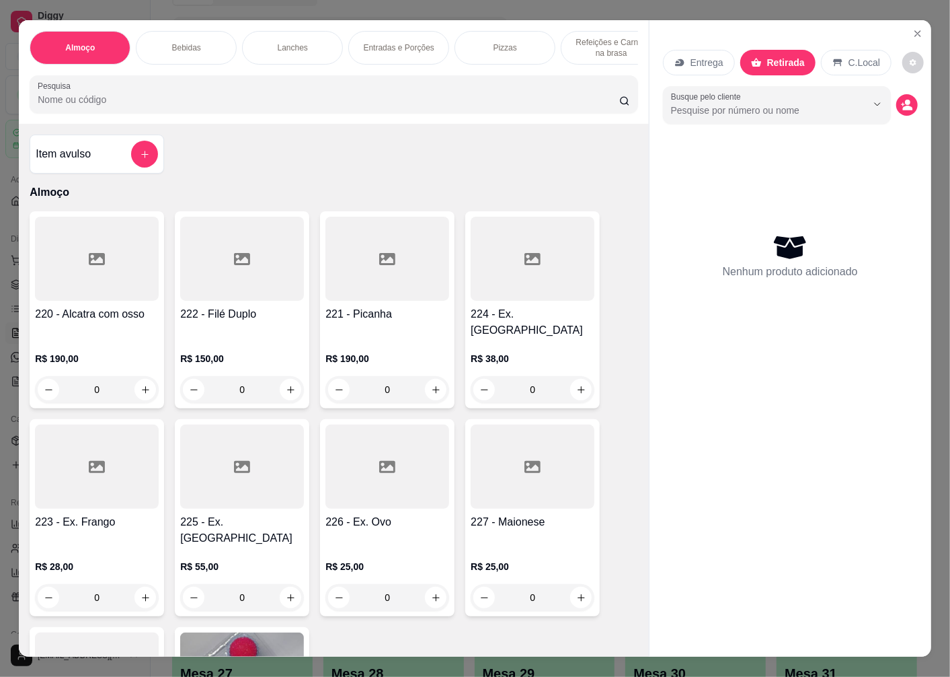
click at [574, 380] on div "0" at bounding box center [533, 389] width 124 height 27
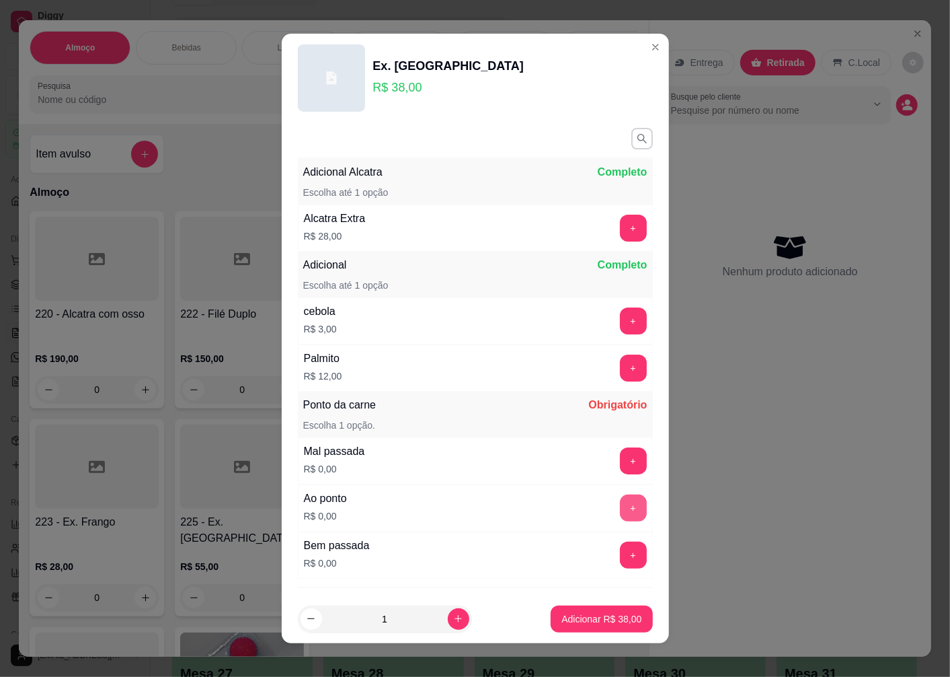
click at [620, 509] on button "+" at bounding box center [633, 507] width 27 height 27
click at [560, 508] on button "-" at bounding box center [573, 508] width 26 height 26
click at [620, 550] on button "+" at bounding box center [633, 555] width 26 height 26
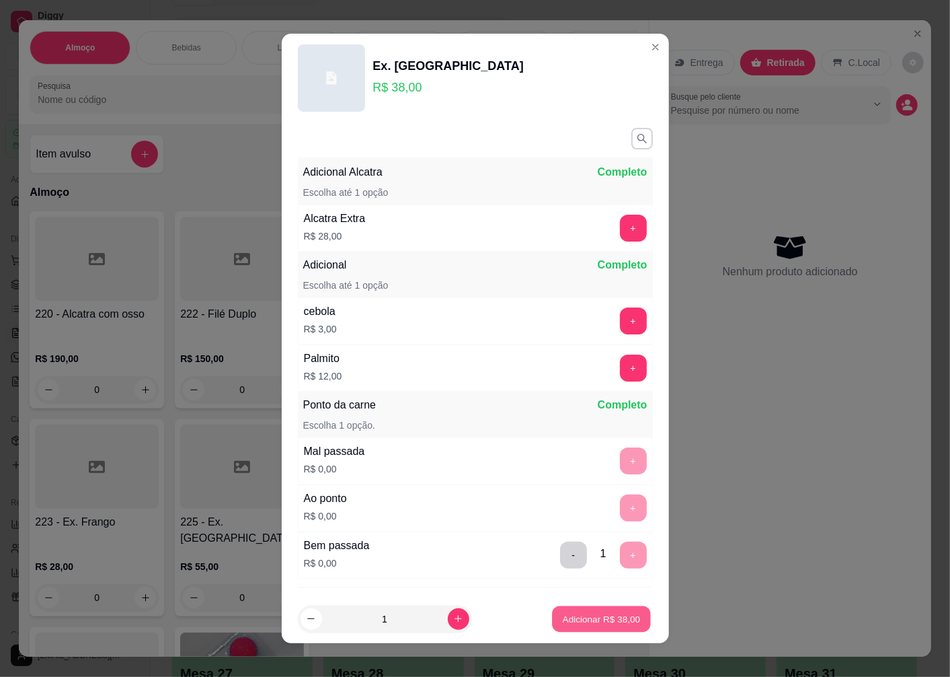
click at [607, 613] on p "Adicionar R$ 38,00" at bounding box center [602, 618] width 78 height 13
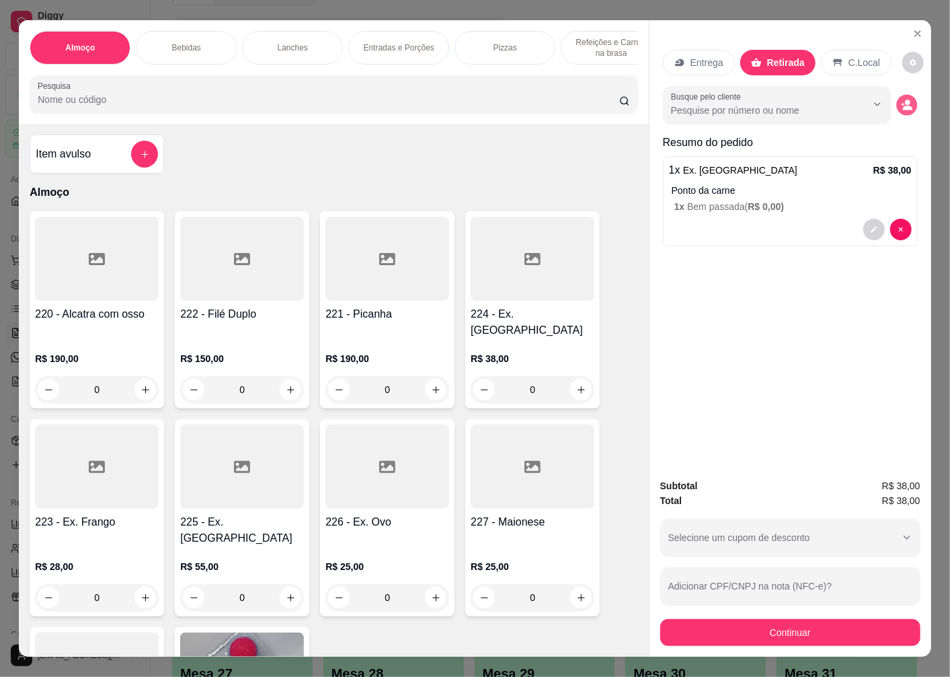
click at [903, 100] on icon "decrease-product-quantity" at bounding box center [906, 104] width 11 height 11
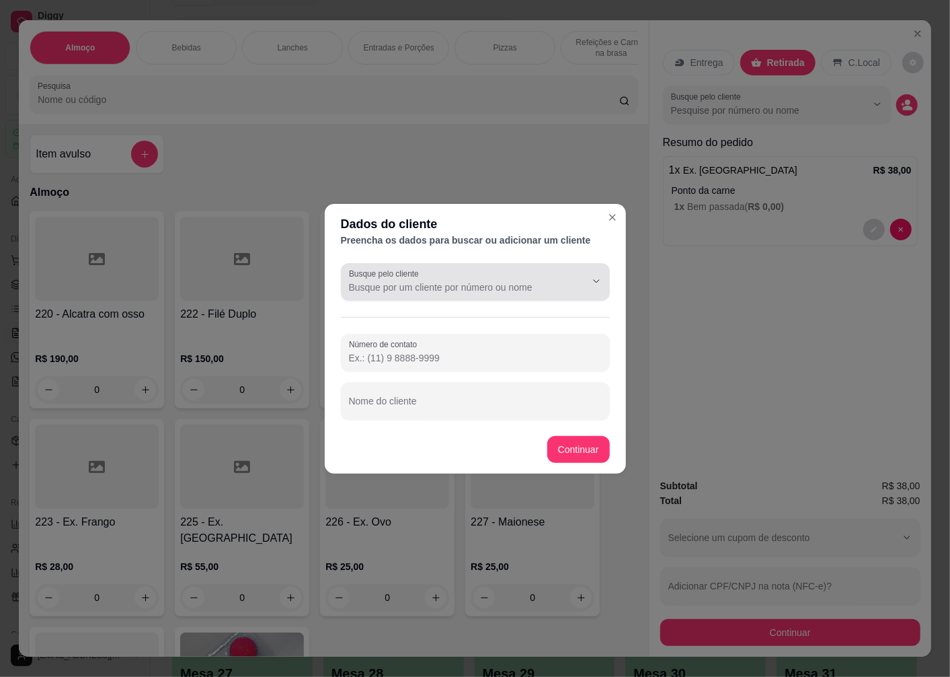
click at [453, 287] on input "Busque pelo cliente" at bounding box center [456, 286] width 215 height 13
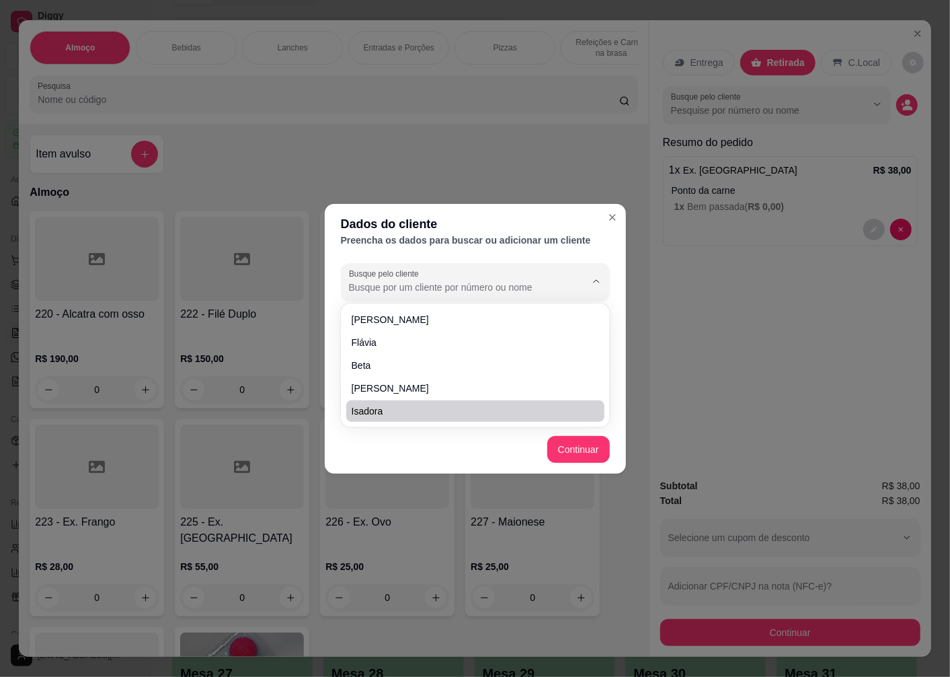
click at [743, 360] on div "Dados do cliente Preencha os dados para buscar ou adicionar um cliente Busque p…" at bounding box center [475, 338] width 950 height 677
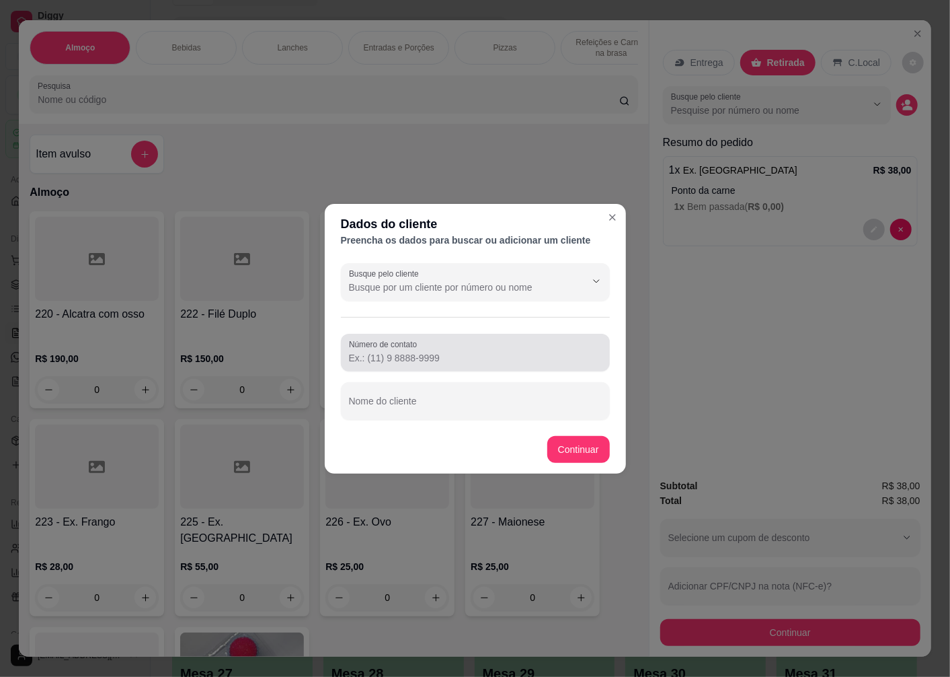
click at [424, 405] on input "Nome do cliente" at bounding box center [475, 406] width 253 height 13
type input "[PERSON_NAME]"
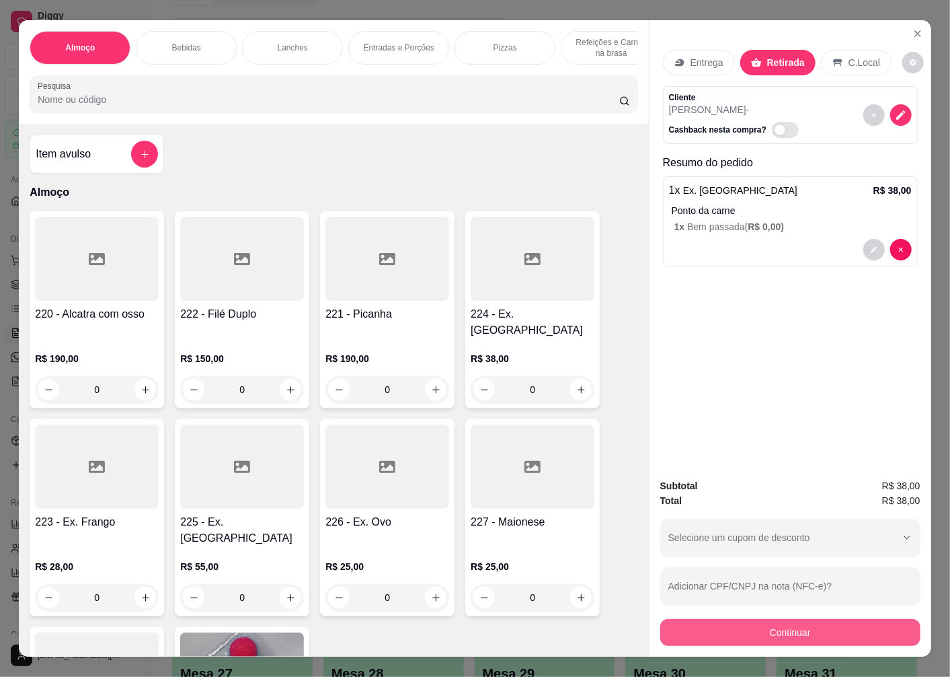
click at [807, 619] on button "Continuar" at bounding box center [791, 632] width 260 height 27
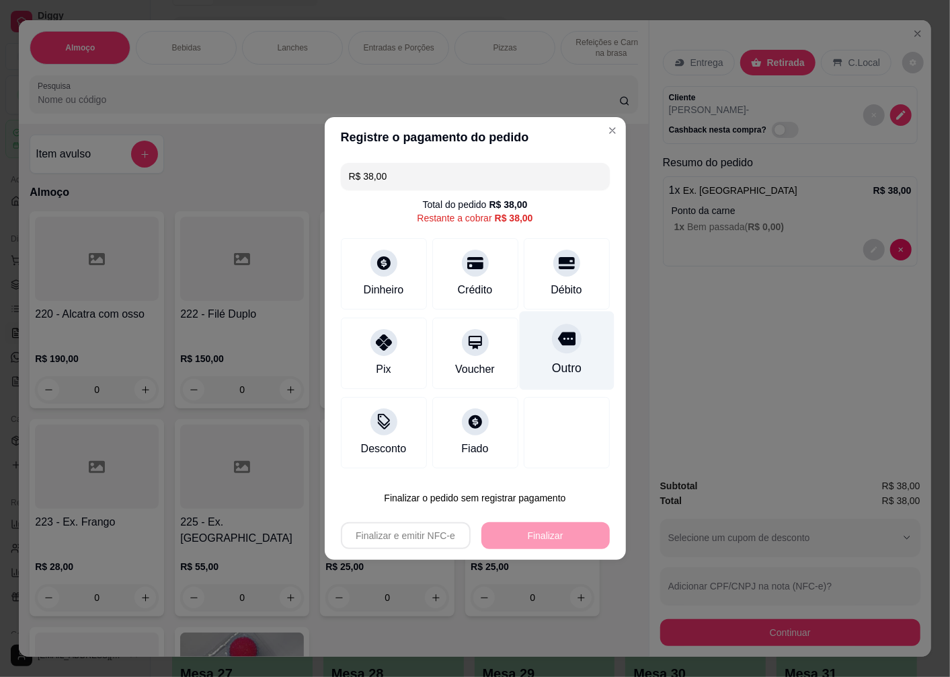
click at [566, 342] on icon at bounding box center [566, 338] width 17 height 13
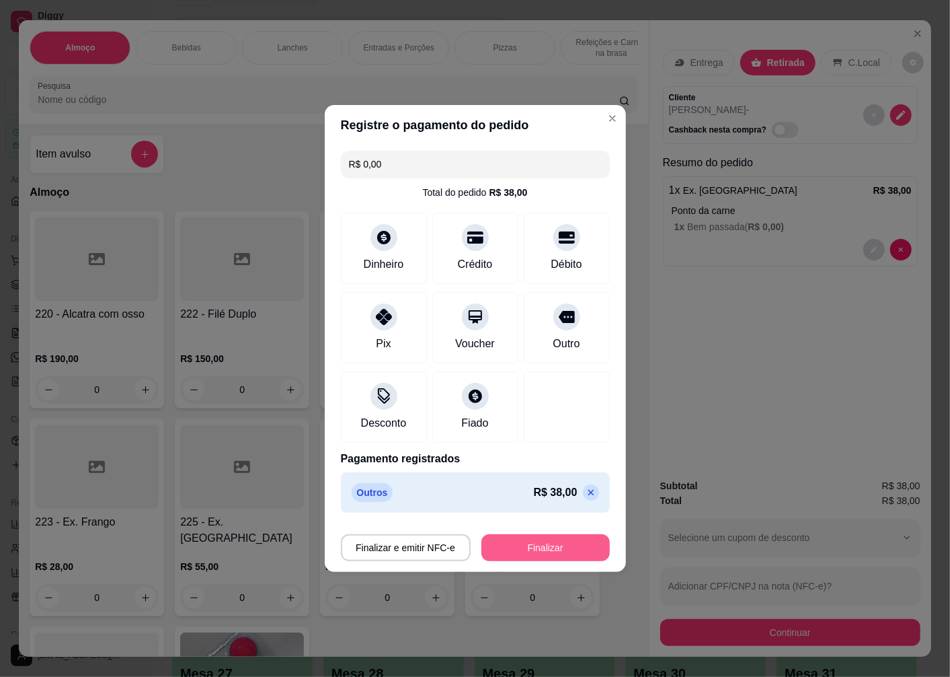
click at [554, 550] on button "Finalizar" at bounding box center [546, 547] width 128 height 27
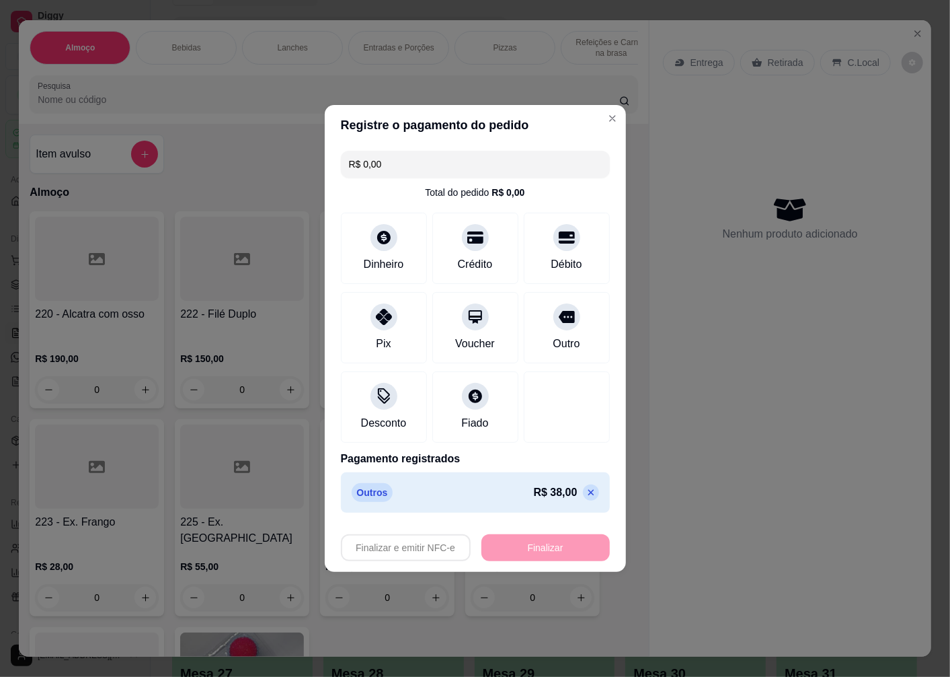
type input "-R$ 38,00"
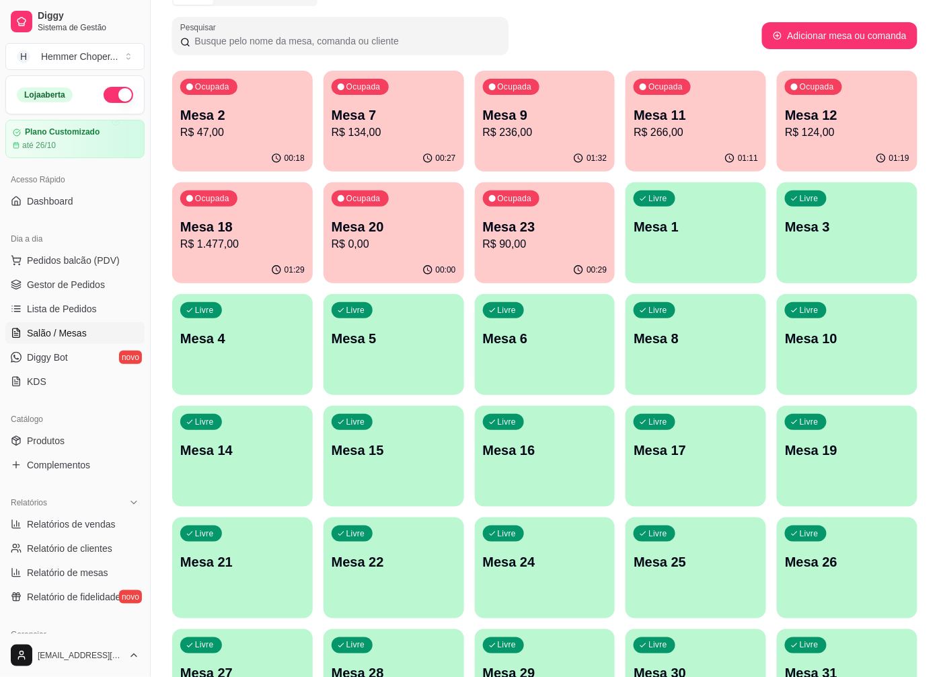
click at [260, 243] on p "R$ 1.477,00" at bounding box center [242, 244] width 124 height 16
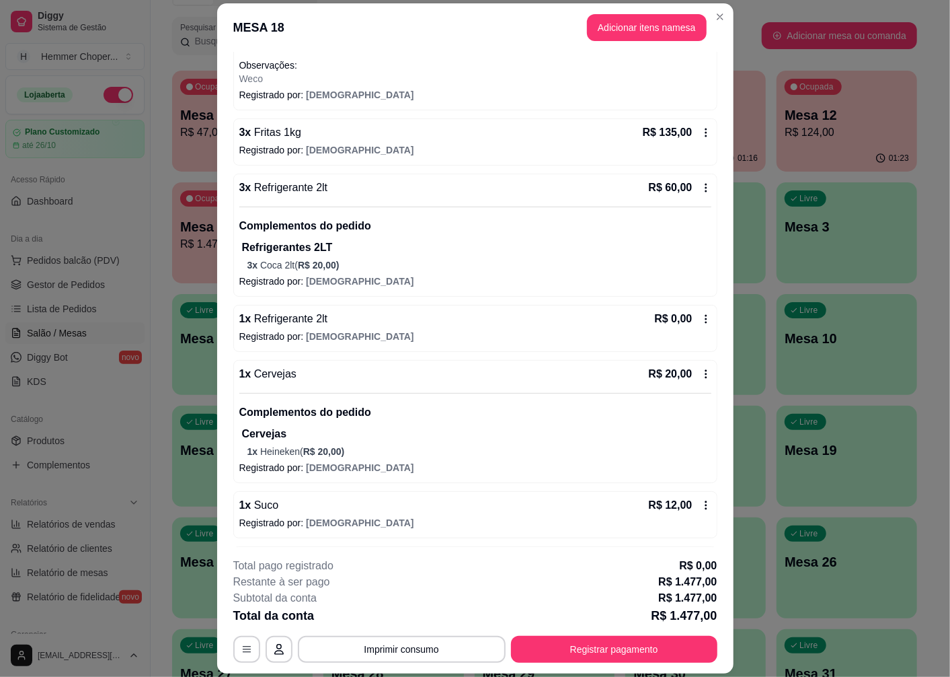
scroll to position [299, 0]
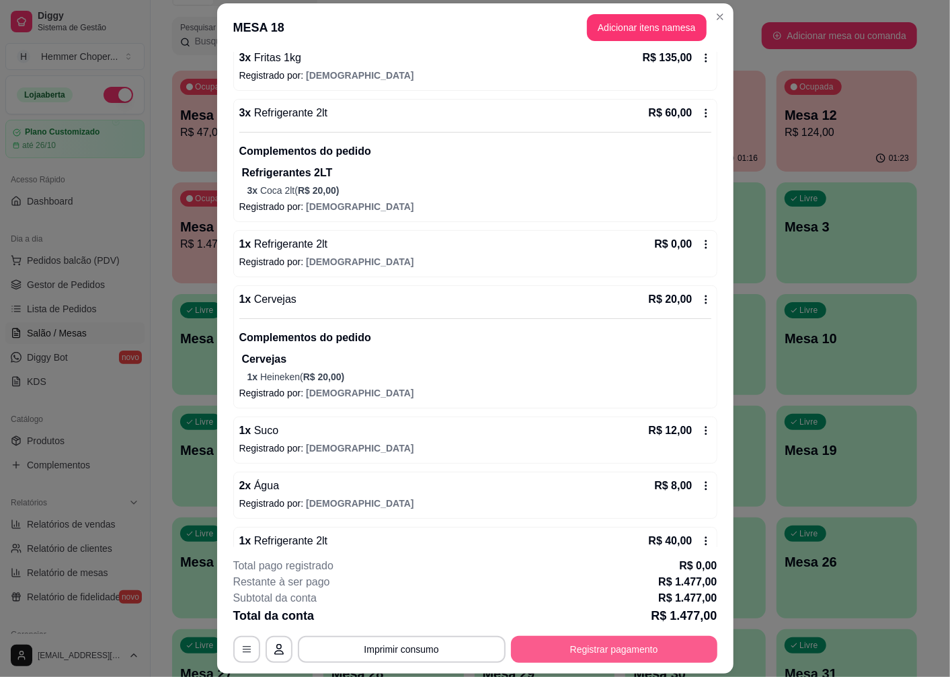
click at [667, 648] on button "Registrar pagamento" at bounding box center [614, 649] width 207 height 27
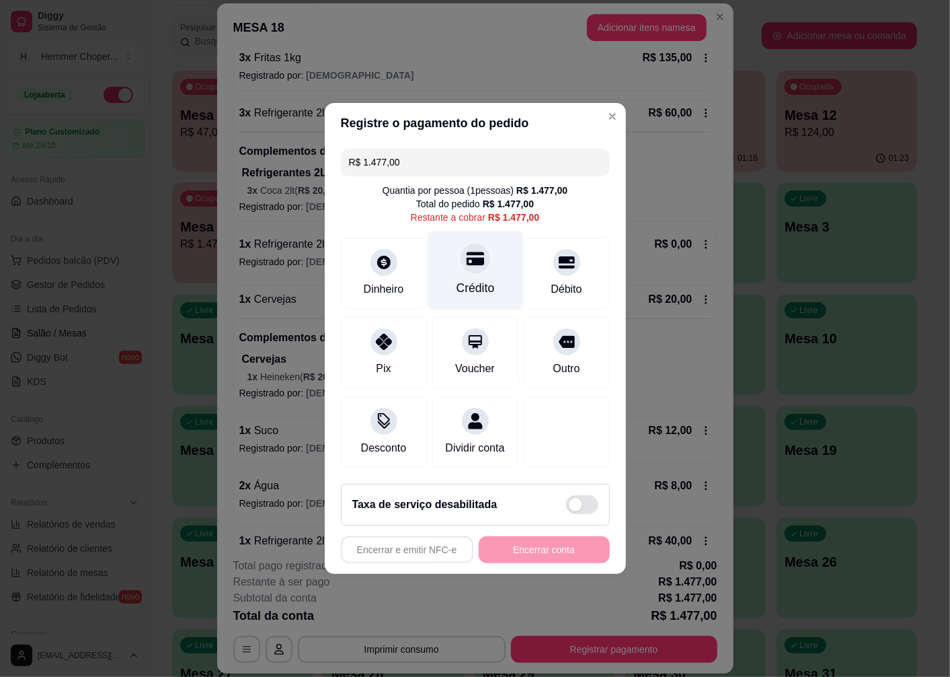
click at [473, 252] on icon at bounding box center [474, 258] width 17 height 13
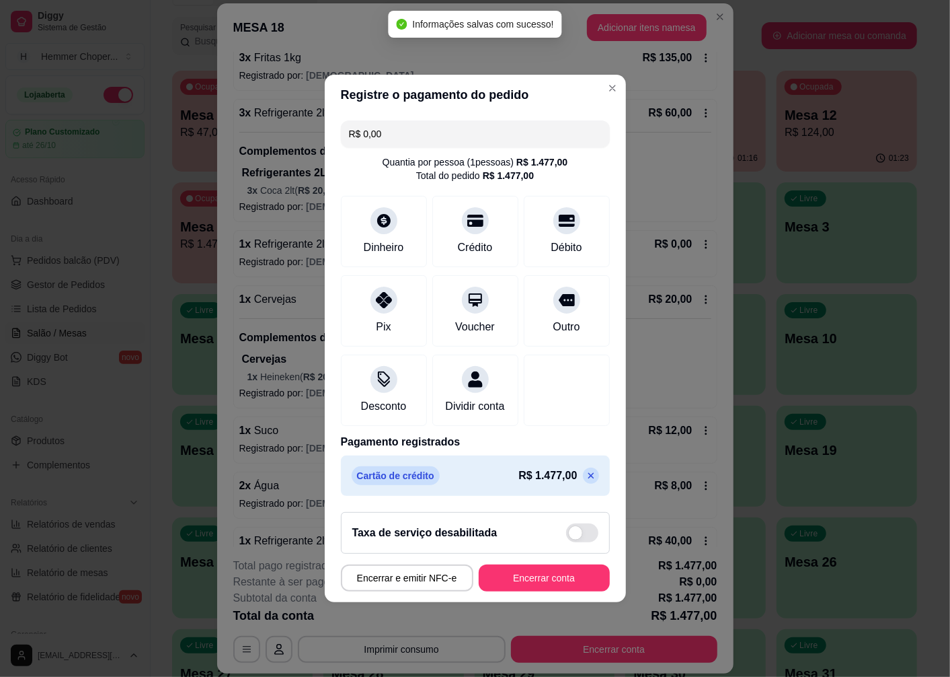
type input "R$ 0,00"
click at [408, 582] on button "Encerrar e emitir NFC-e" at bounding box center [407, 577] width 133 height 27
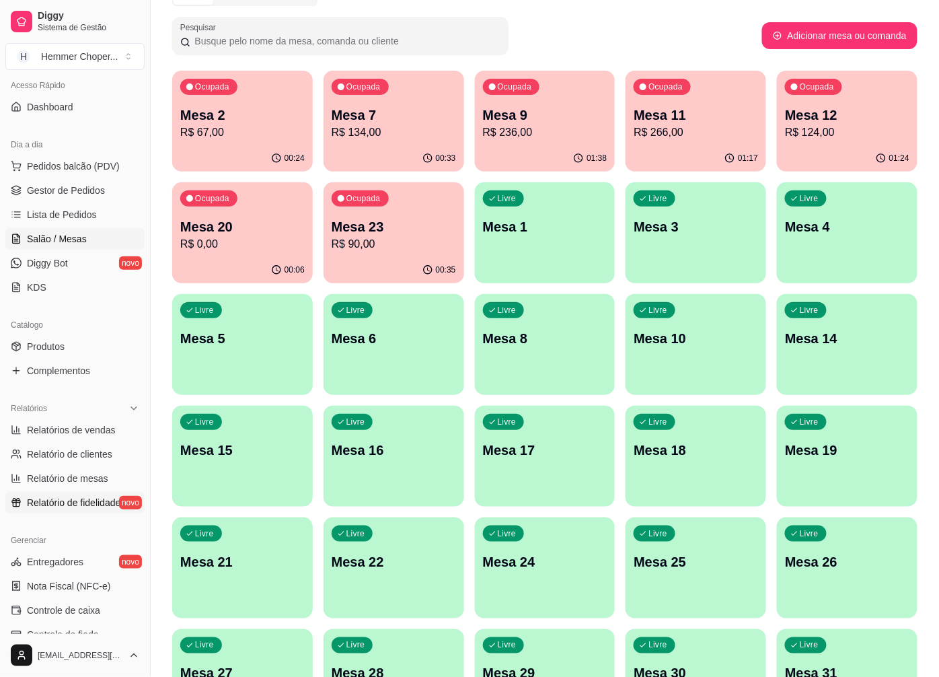
scroll to position [224, 0]
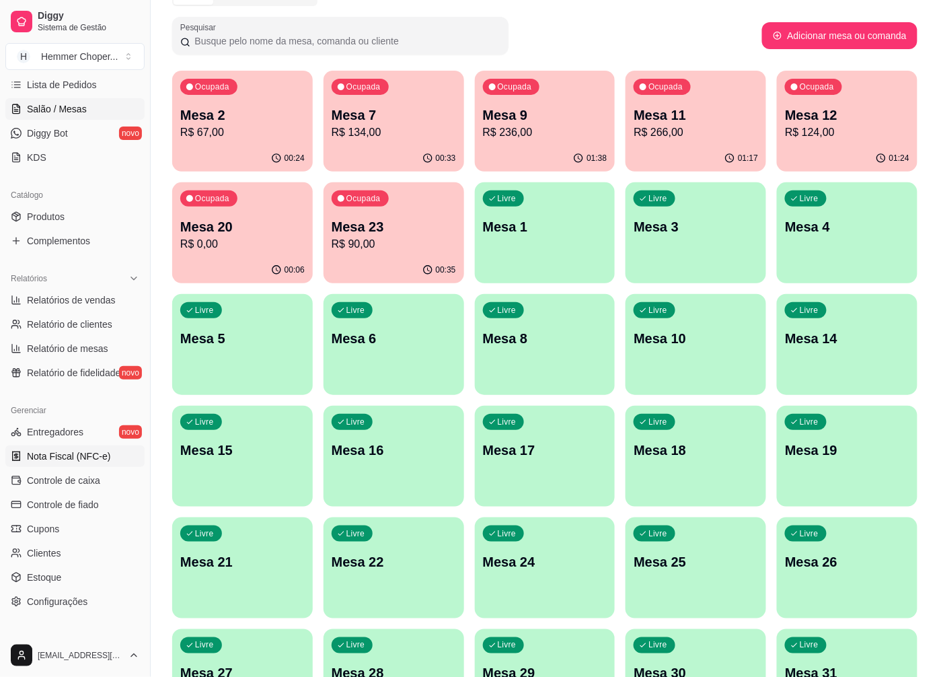
click at [79, 461] on span "Nota Fiscal (NFC-e)" at bounding box center [68, 455] width 83 height 13
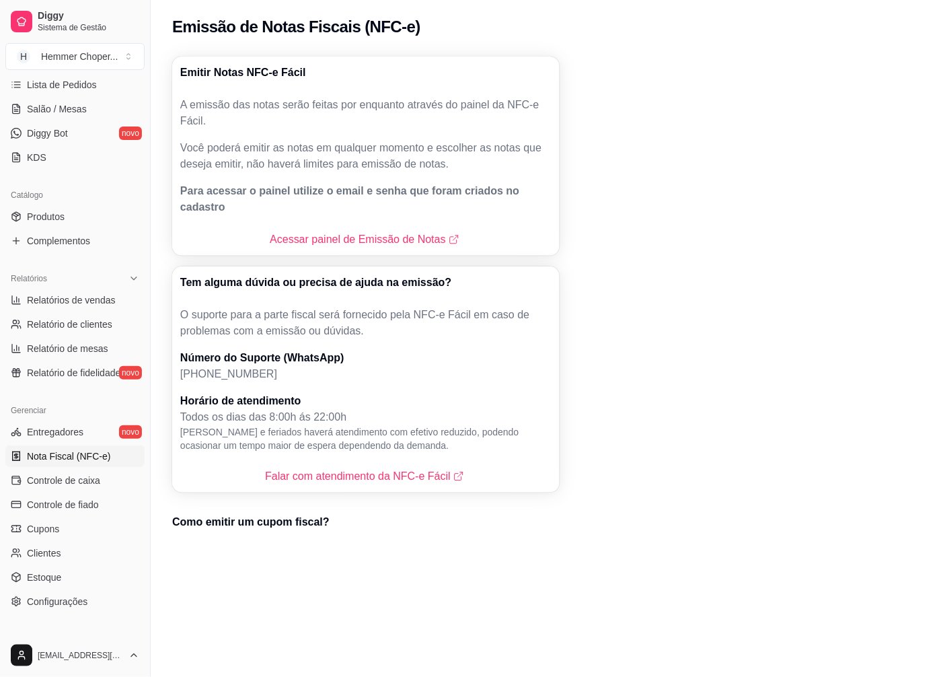
click at [284, 223] on div "Acessar painel de Emissão de Notas" at bounding box center [365, 239] width 387 height 32
click at [284, 231] on link "Acessar painel de Emissão de Notas" at bounding box center [366, 239] width 192 height 16
click at [49, 105] on span "Salão / Mesas" at bounding box center [57, 108] width 60 height 13
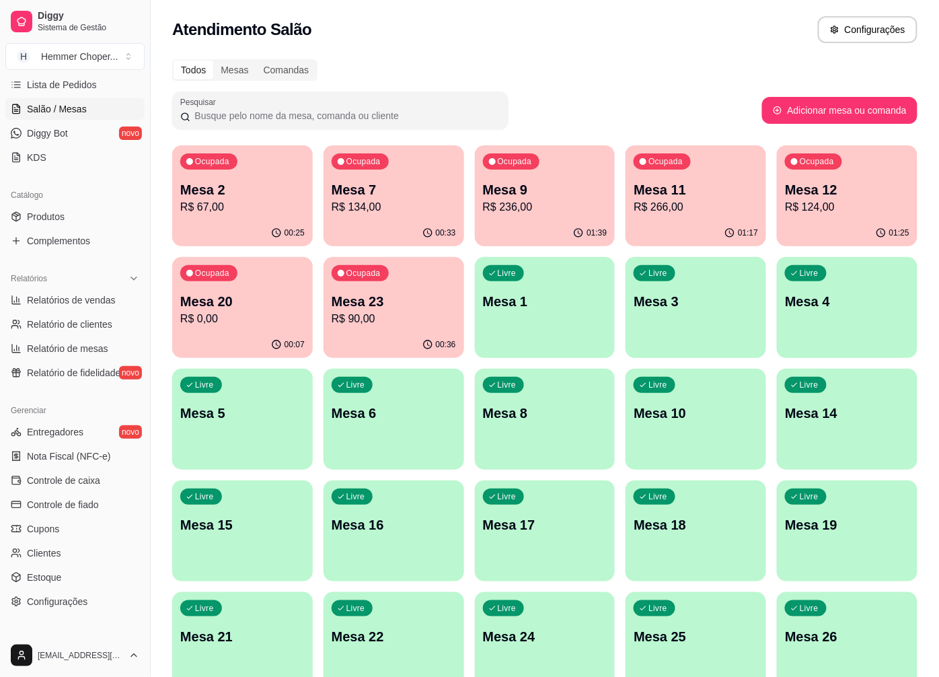
click at [549, 332] on div "Livre Mesa 1" at bounding box center [545, 299] width 141 height 85
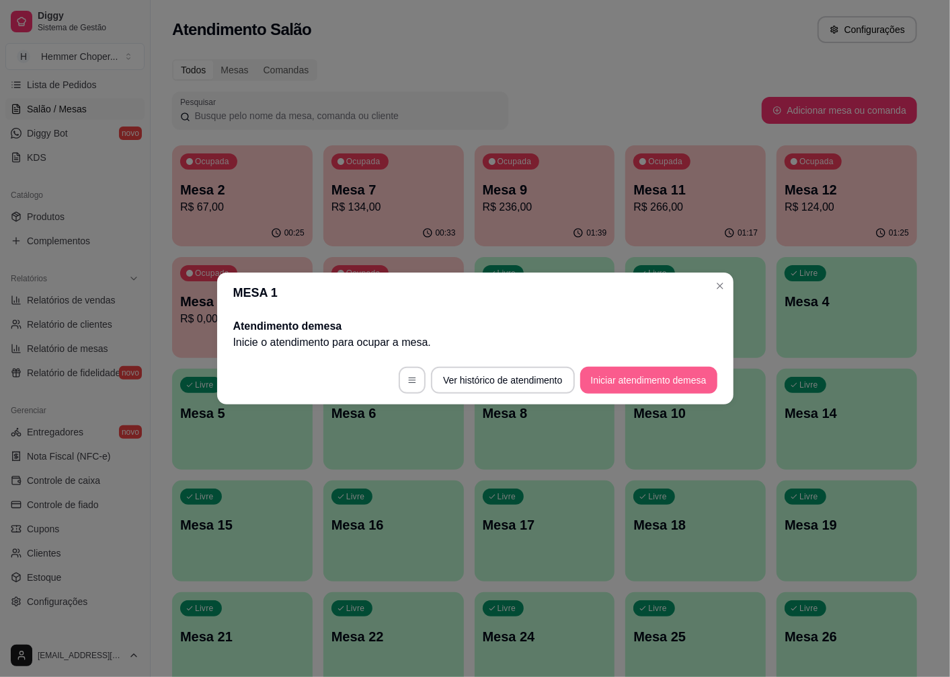
click at [641, 383] on button "Iniciar atendimento de mesa" at bounding box center [649, 380] width 137 height 27
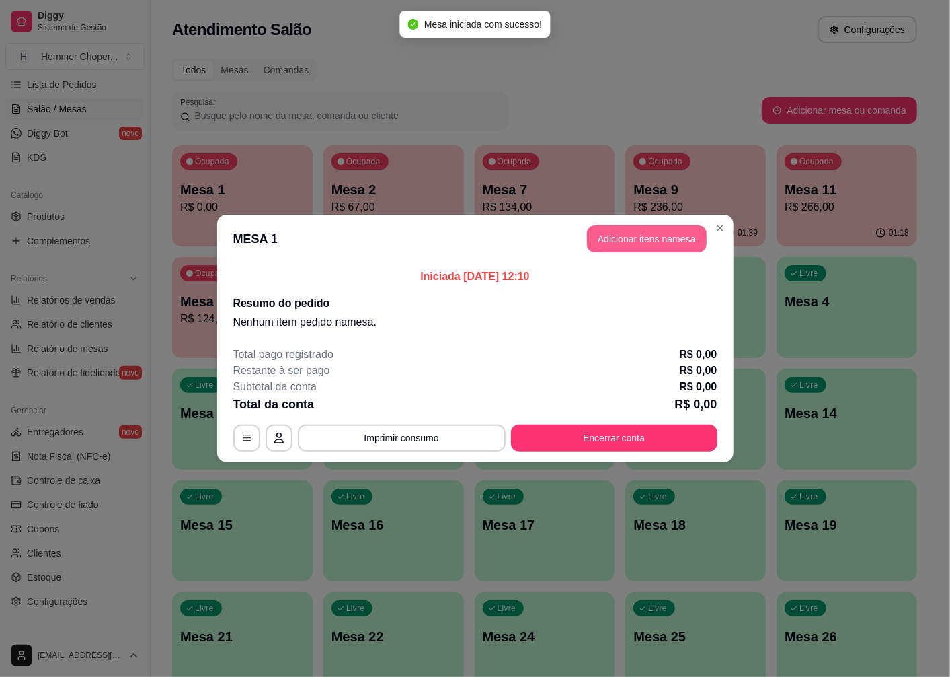
click at [605, 236] on button "Adicionar itens na mesa" at bounding box center [647, 238] width 120 height 27
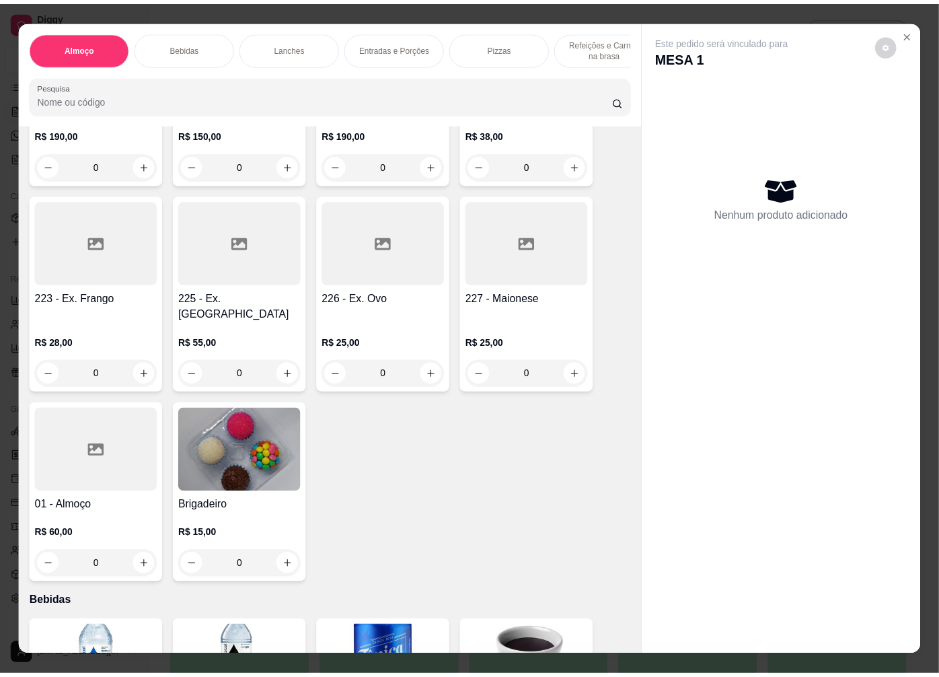
scroll to position [299, 0]
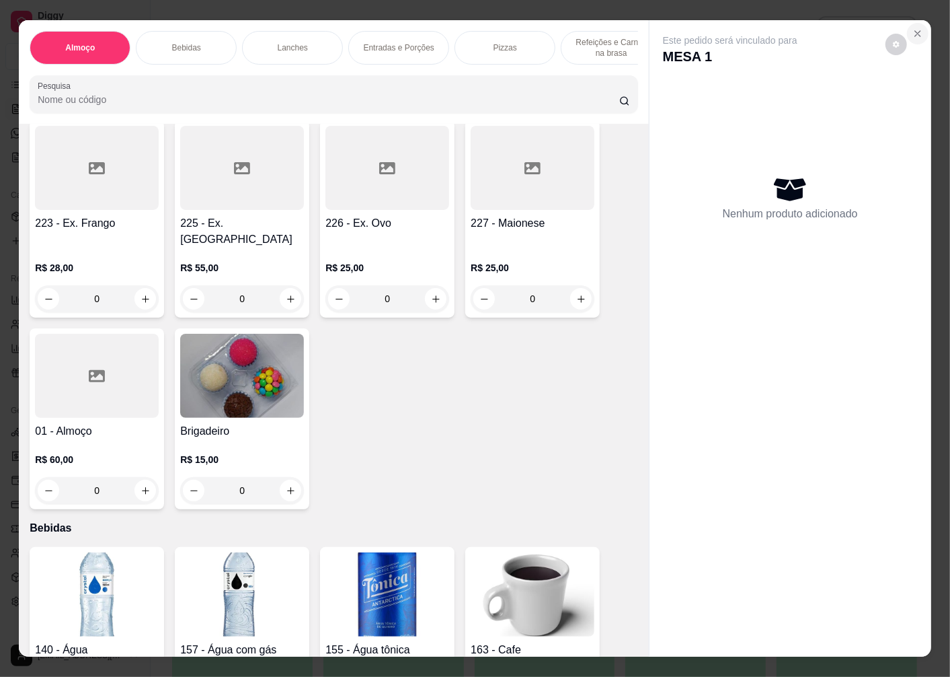
click at [917, 30] on icon "Close" at bounding box center [918, 33] width 11 height 11
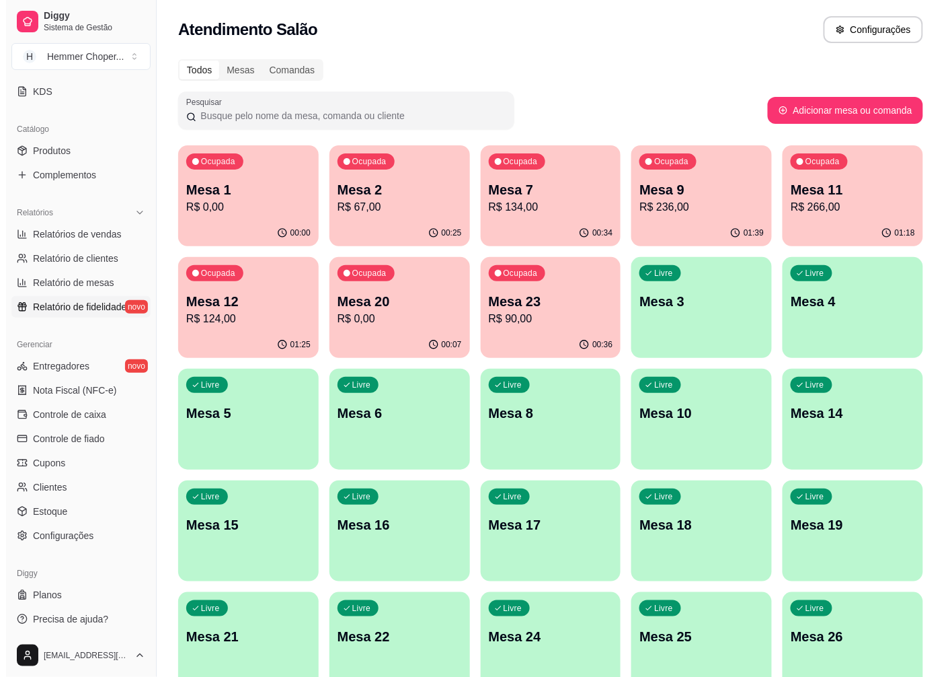
scroll to position [291, 0]
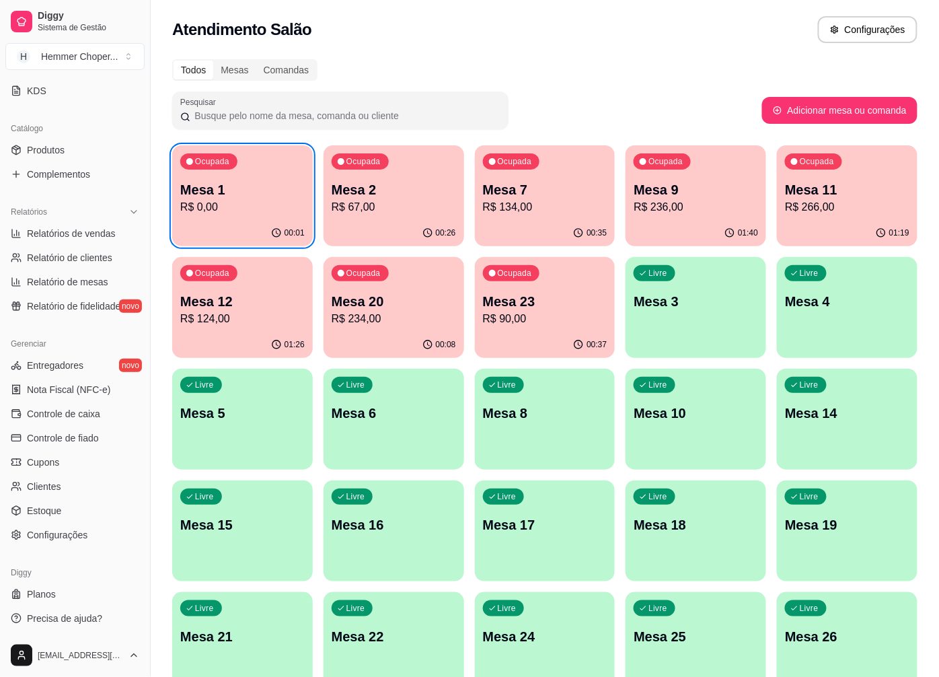
click at [250, 280] on div "Ocupada Mesa 12 R$ 124,00" at bounding box center [242, 294] width 141 height 75
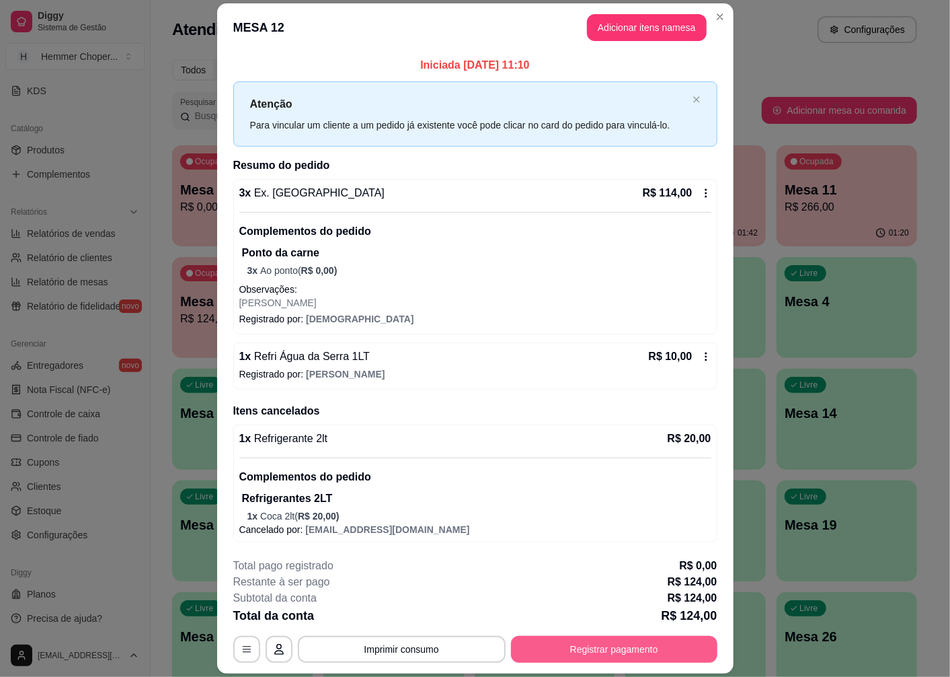
click at [577, 646] on button "Registrar pagamento" at bounding box center [614, 649] width 207 height 27
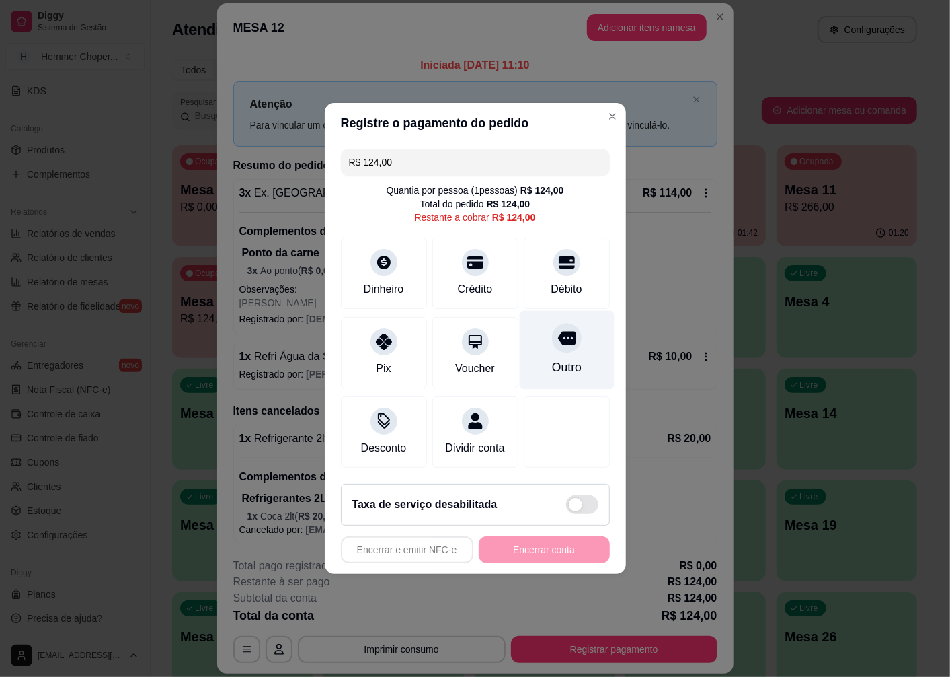
click at [558, 332] on icon at bounding box center [566, 338] width 17 height 13
type input "R$ 0,00"
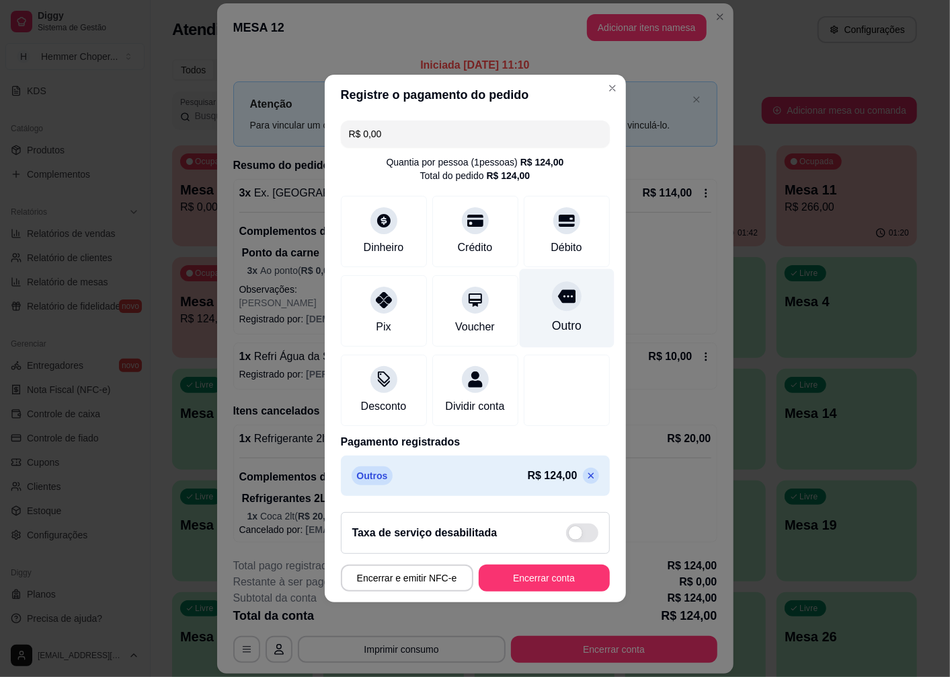
click at [558, 293] on icon at bounding box center [566, 296] width 17 height 13
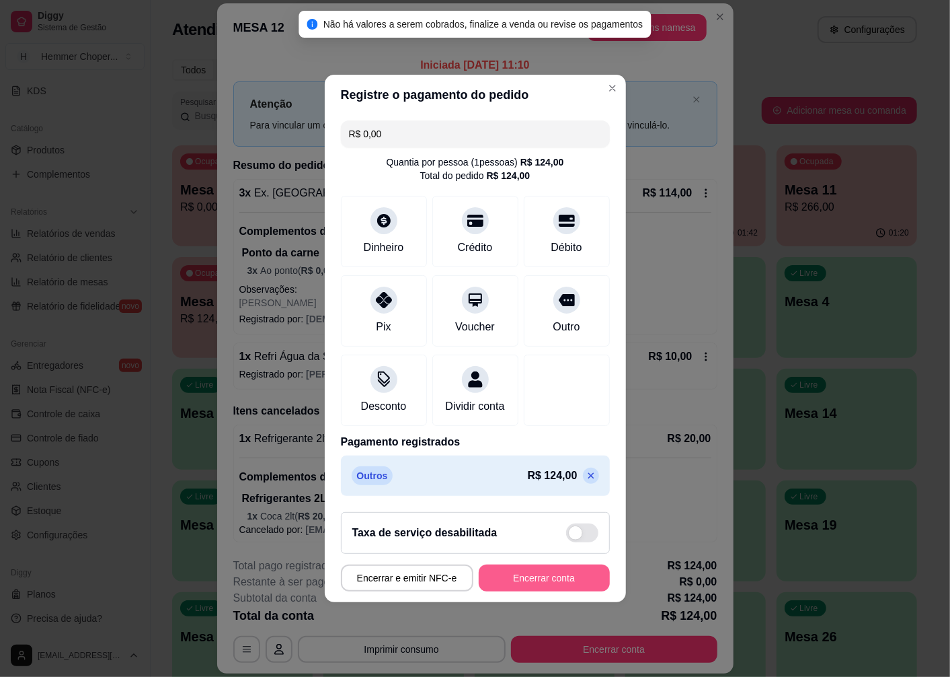
click at [569, 588] on button "Encerrar conta" at bounding box center [544, 577] width 131 height 27
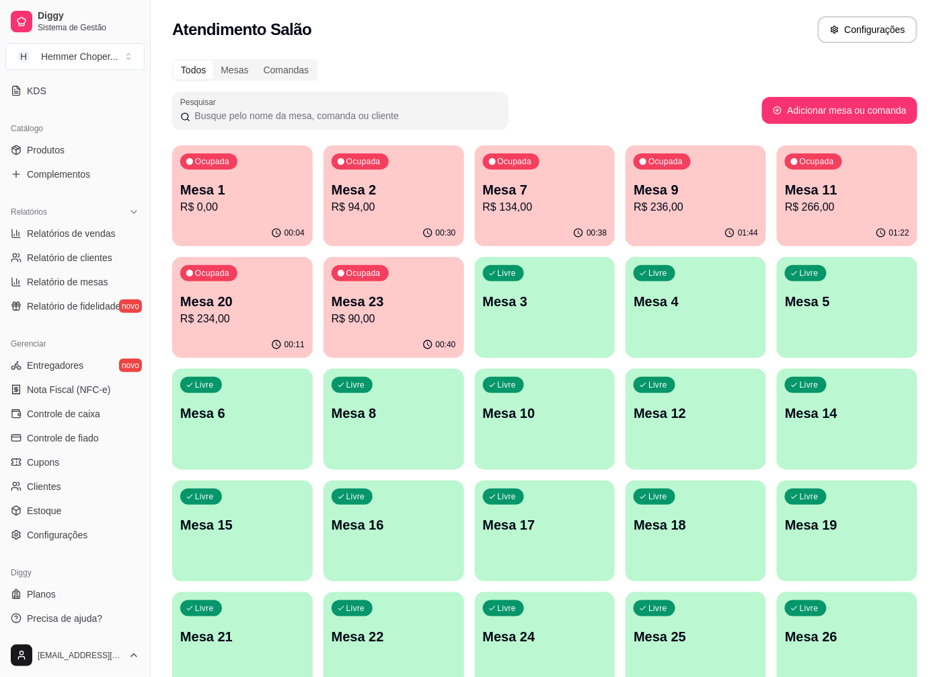
click at [676, 213] on p "R$ 236,00" at bounding box center [696, 207] width 124 height 16
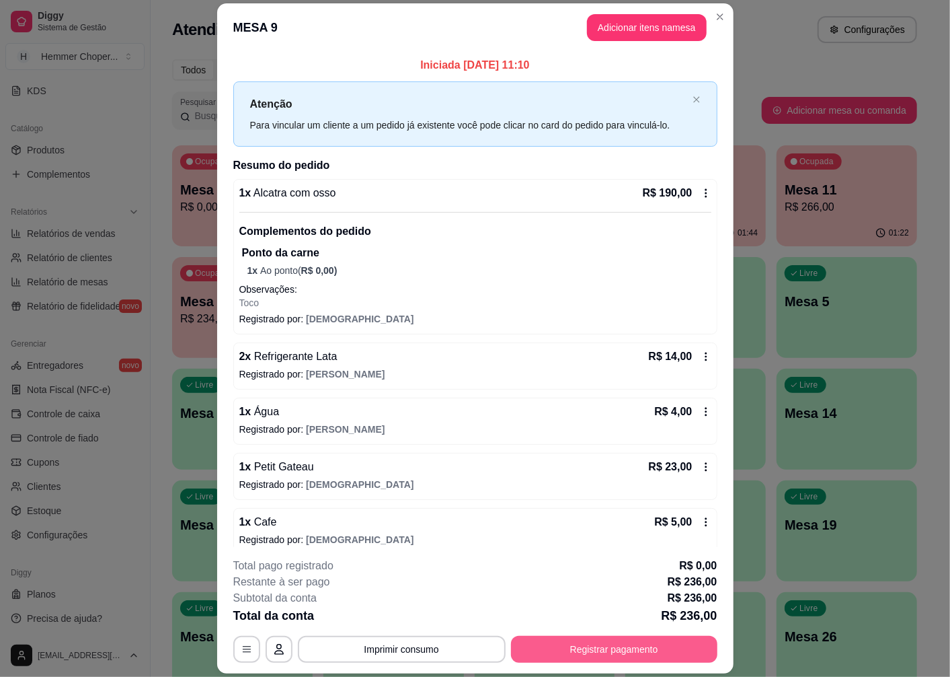
click at [662, 649] on button "Registrar pagamento" at bounding box center [614, 649] width 207 height 27
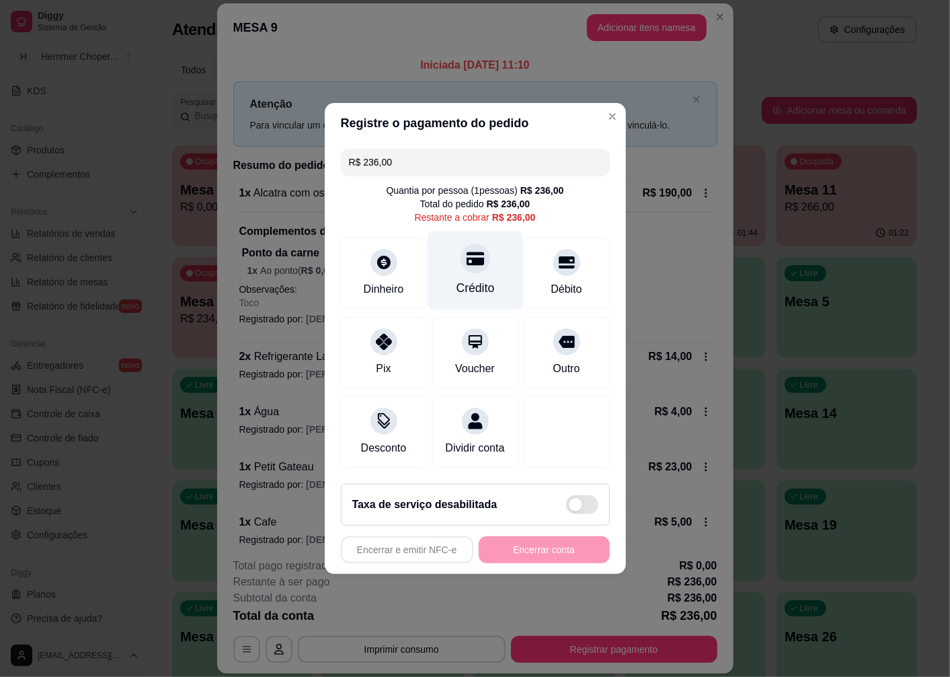
click at [471, 280] on div "Crédito" at bounding box center [475, 287] width 38 height 17
type input "R$ 0,00"
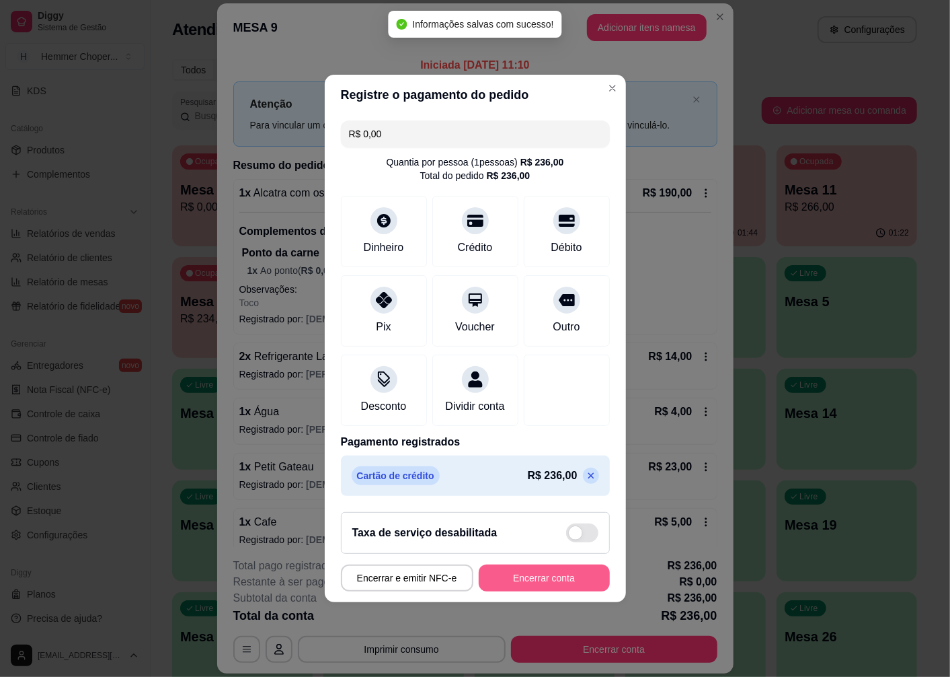
click at [562, 576] on button "Encerrar conta" at bounding box center [544, 577] width 131 height 27
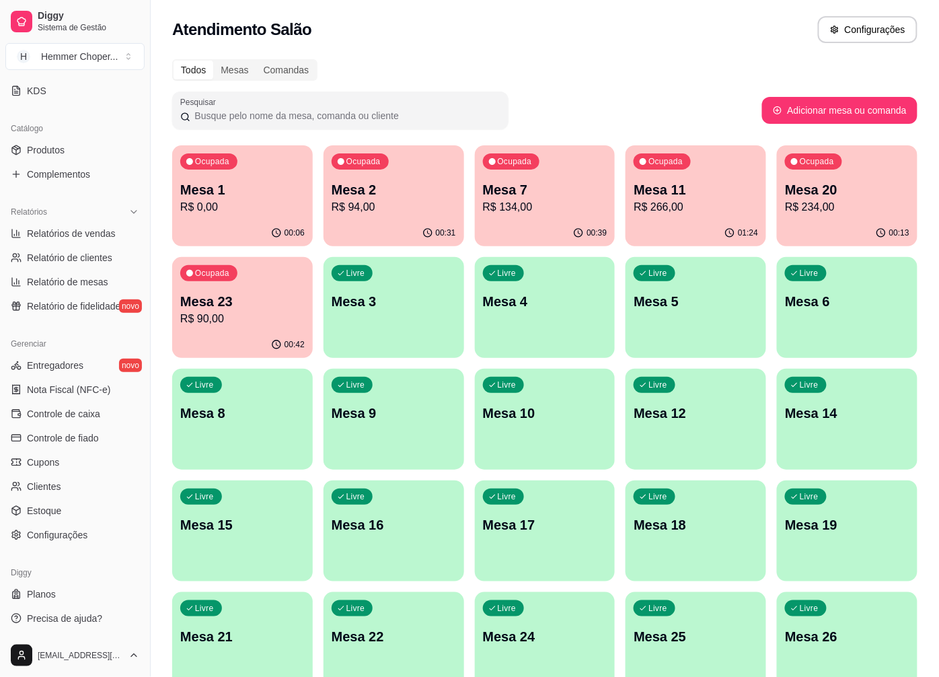
click at [813, 222] on div "00:13" at bounding box center [847, 233] width 141 height 26
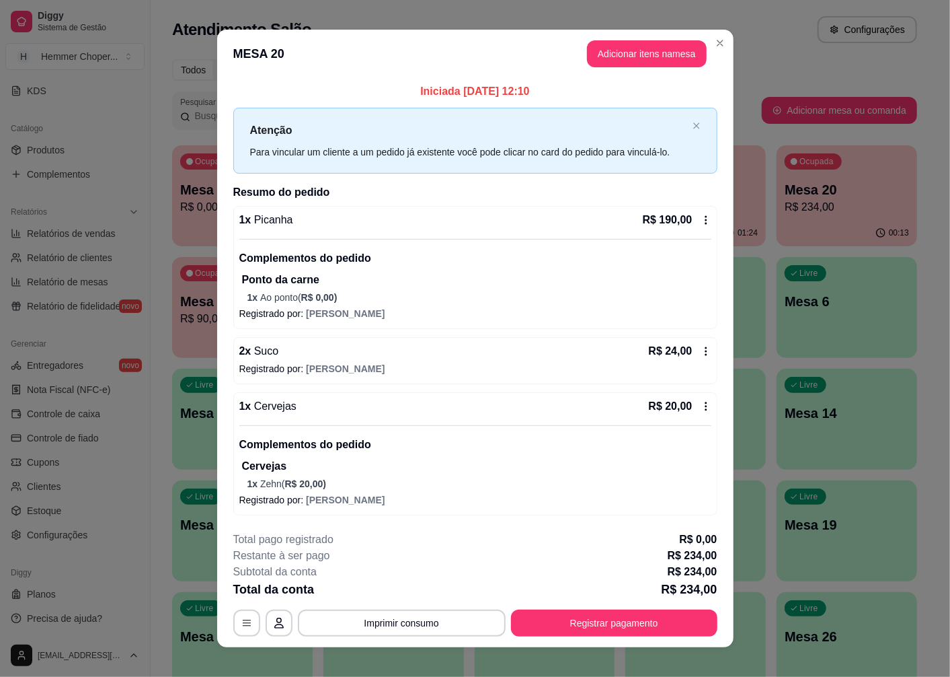
scroll to position [13, 0]
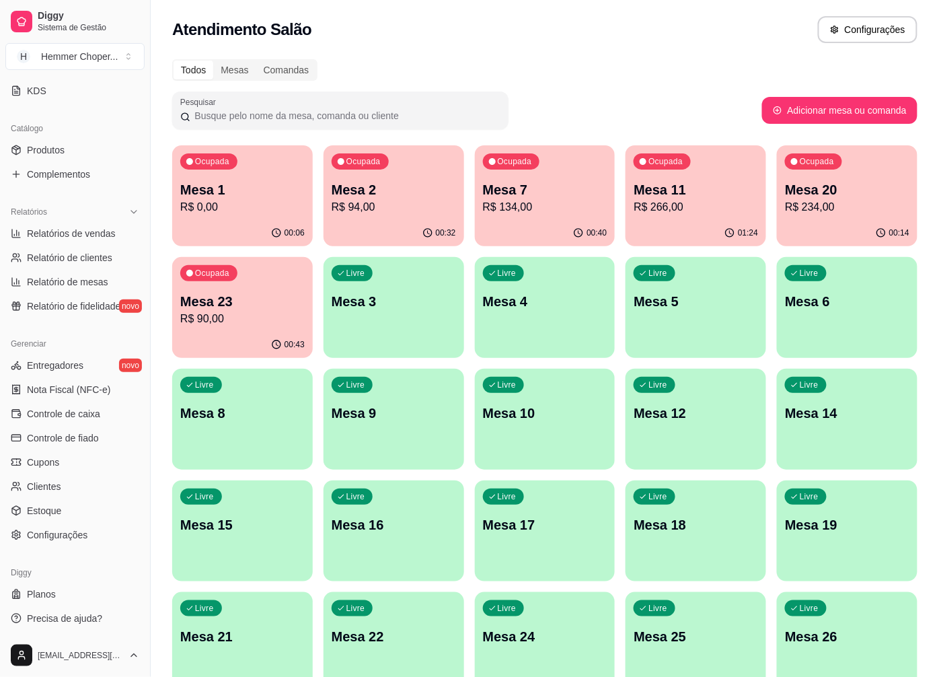
click at [300, 322] on p "R$ 90,00" at bounding box center [242, 319] width 124 height 16
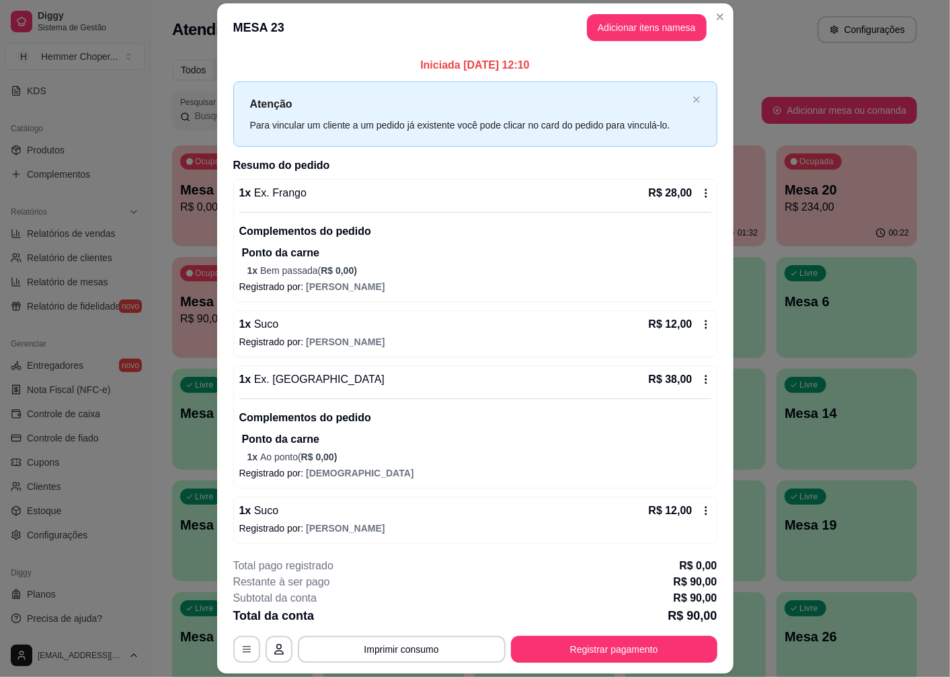
scroll to position [2, 0]
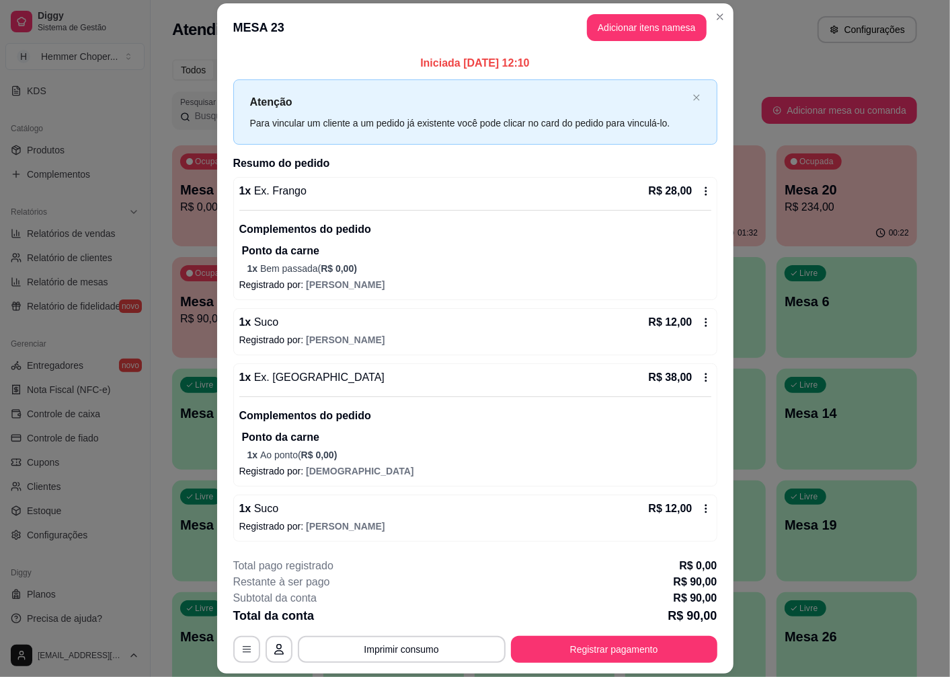
click at [701, 186] on icon at bounding box center [706, 191] width 11 height 11
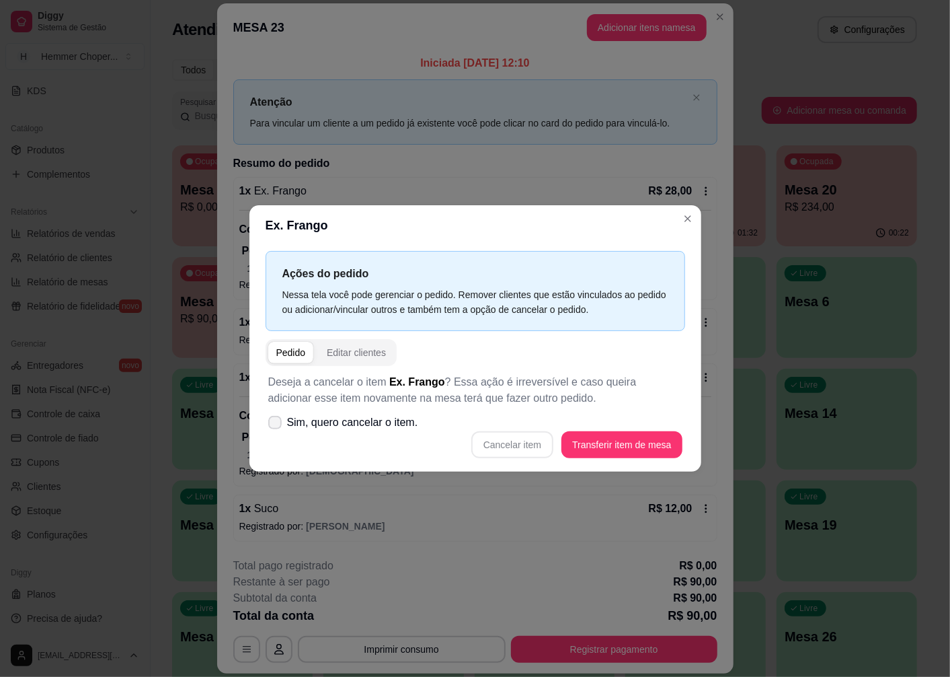
click at [325, 428] on span "Sim, quero cancelar o item." at bounding box center [352, 422] width 131 height 16
click at [276, 428] on input "Sim, quero cancelar o item." at bounding box center [272, 429] width 9 height 9
checkbox input "true"
click at [537, 448] on button "Cancelar item" at bounding box center [513, 444] width 82 height 27
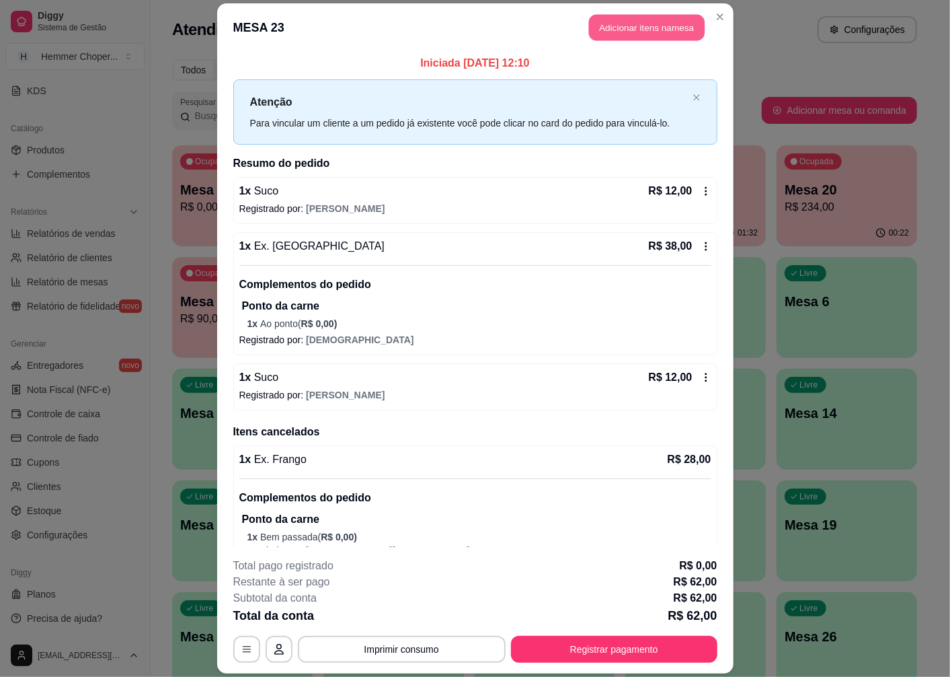
click at [652, 22] on button "Adicionar itens na mesa" at bounding box center [647, 28] width 116 height 26
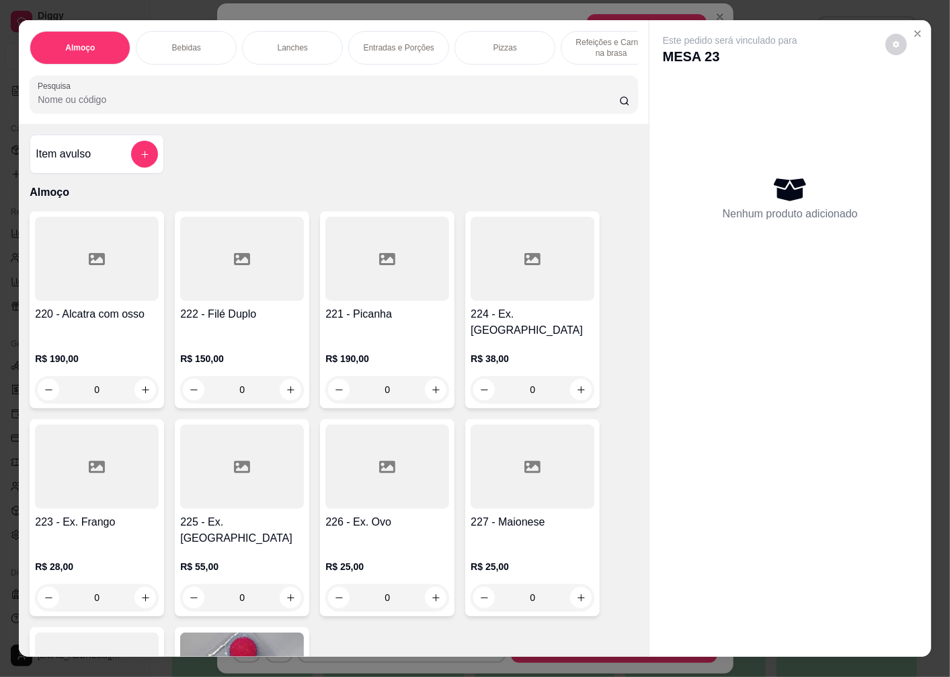
scroll to position [0, 129]
click at [597, 42] on p "Sobremesas" at bounding box center [588, 47] width 45 height 11
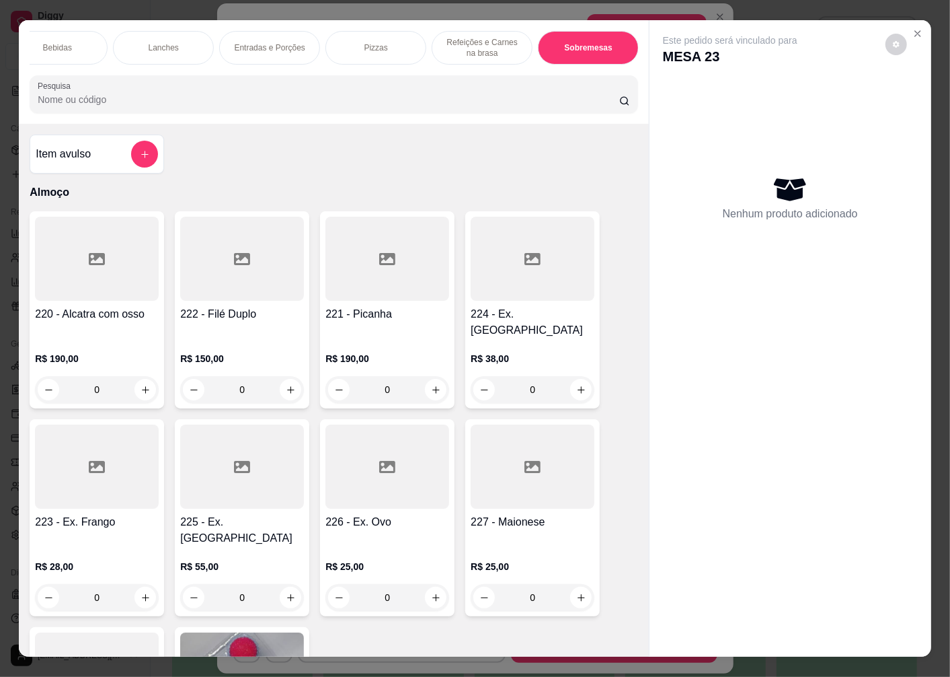
scroll to position [28, 0]
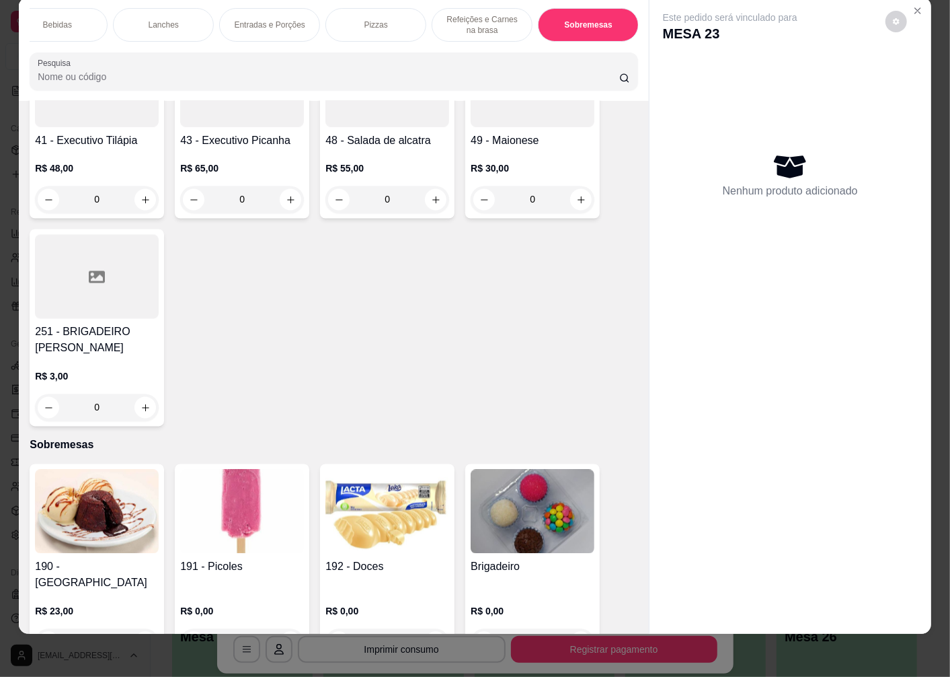
click at [576, 629] on div "0" at bounding box center [533, 642] width 124 height 27
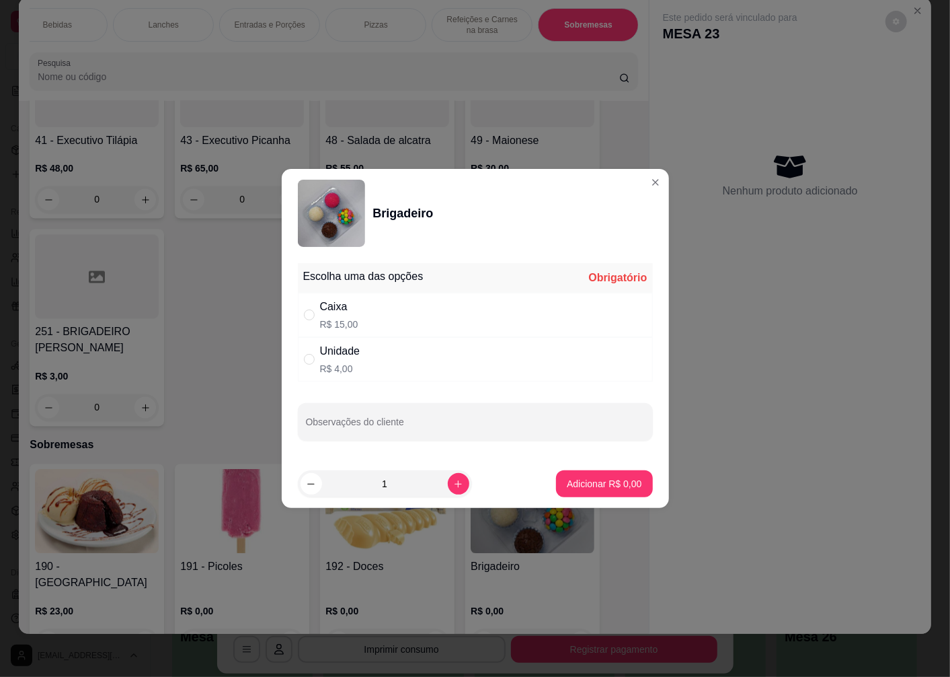
click at [332, 322] on p "R$ 15,00" at bounding box center [339, 323] width 38 height 13
radio input "true"
click at [574, 488] on p "Adicionar R$ 15,00" at bounding box center [602, 483] width 78 height 13
type input "1"
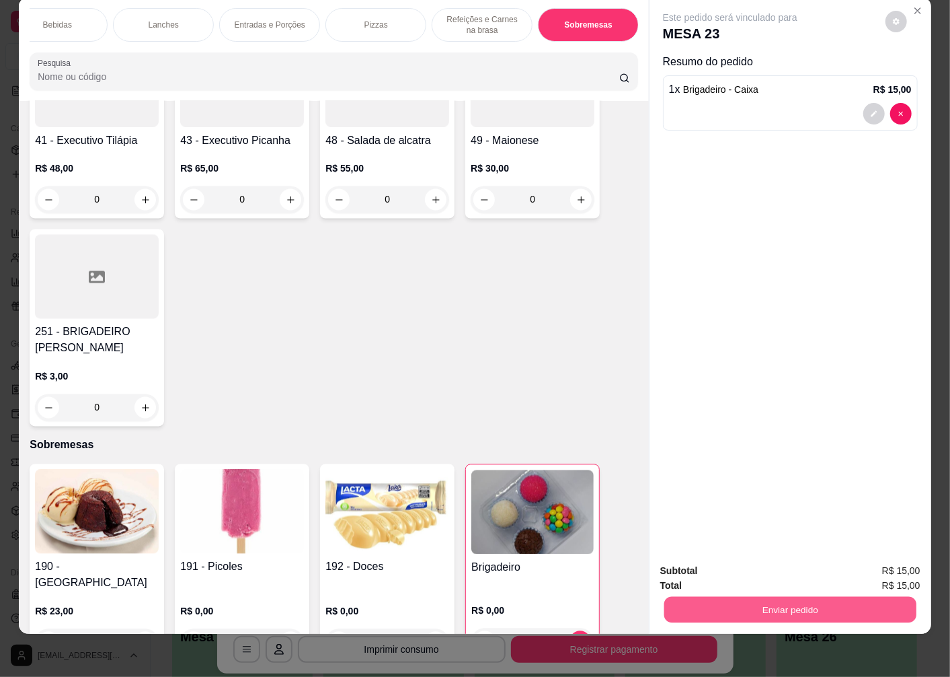
click at [786, 611] on button "Enviar pedido" at bounding box center [791, 609] width 252 height 26
click at [866, 566] on button "Enviar pedido" at bounding box center [886, 566] width 76 height 26
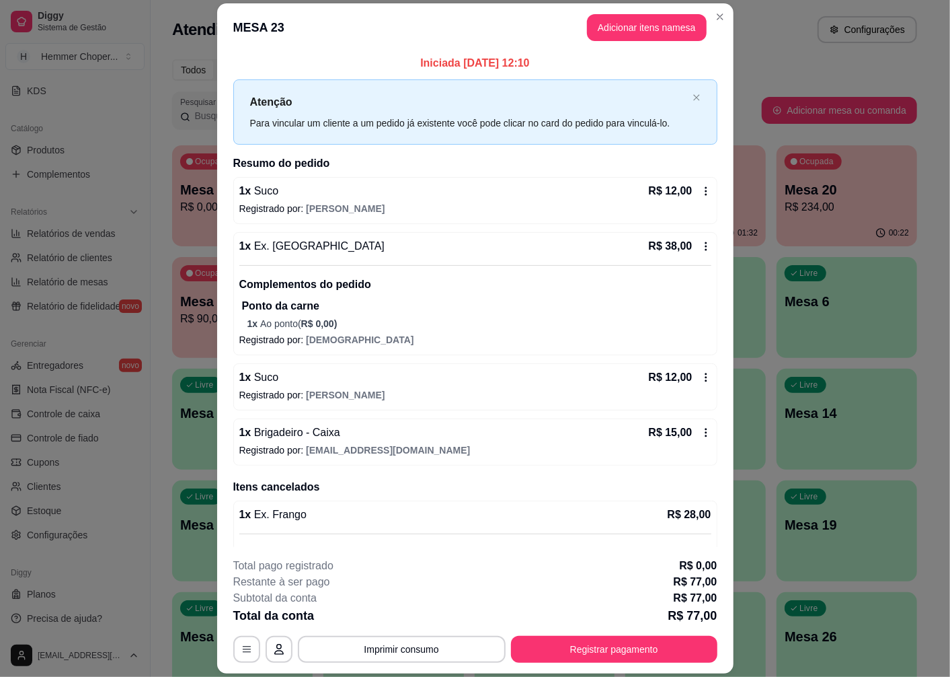
click at [614, 636] on button "Registrar pagamento" at bounding box center [614, 649] width 207 height 27
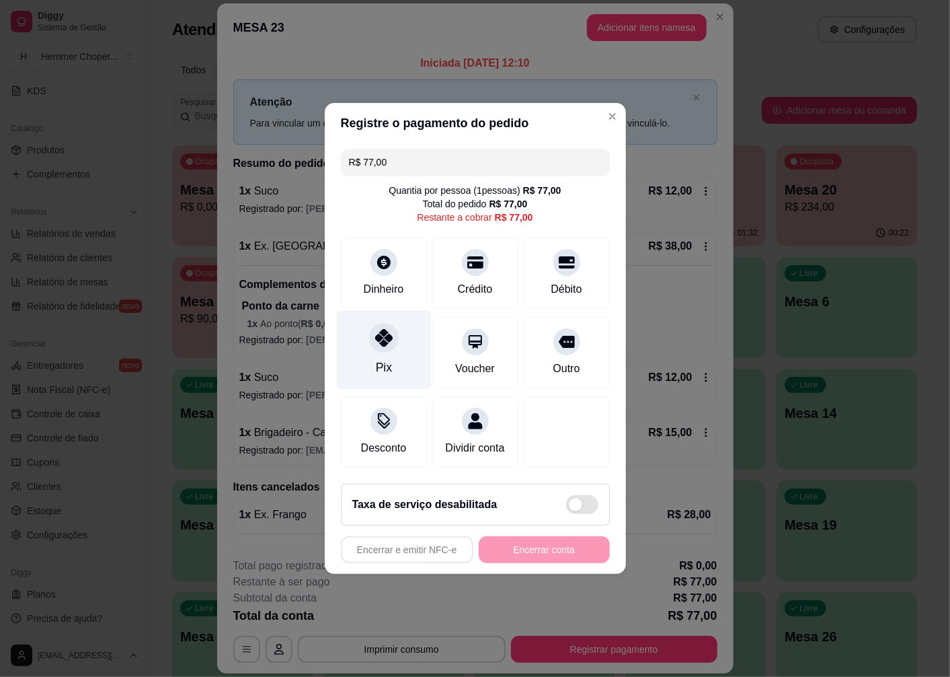
click at [386, 340] on icon at bounding box center [383, 337] width 17 height 17
type input "R$ 0,00"
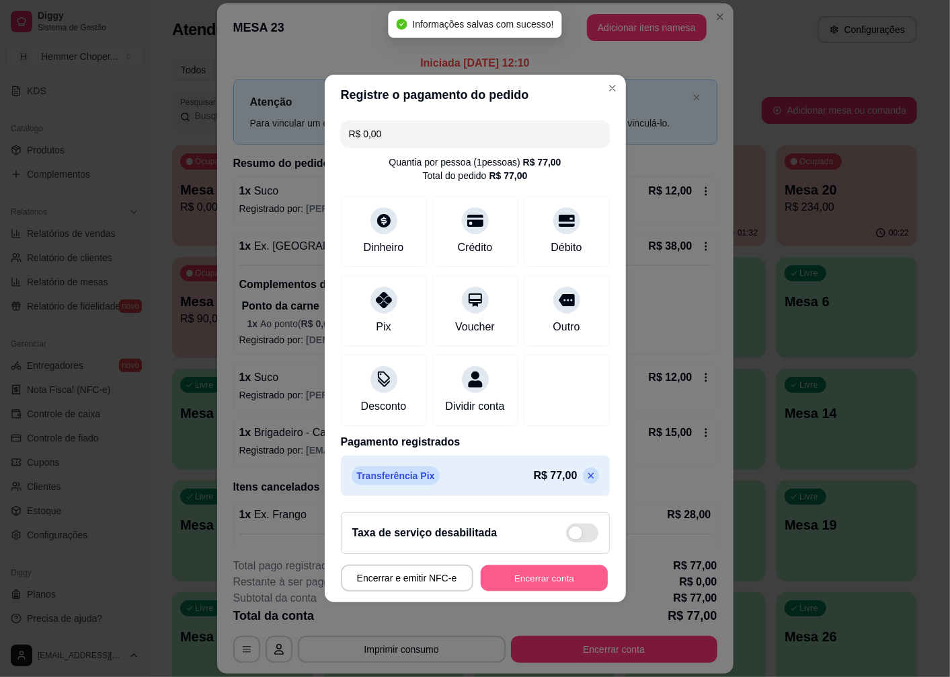
click at [553, 590] on button "Encerrar conta" at bounding box center [544, 578] width 127 height 26
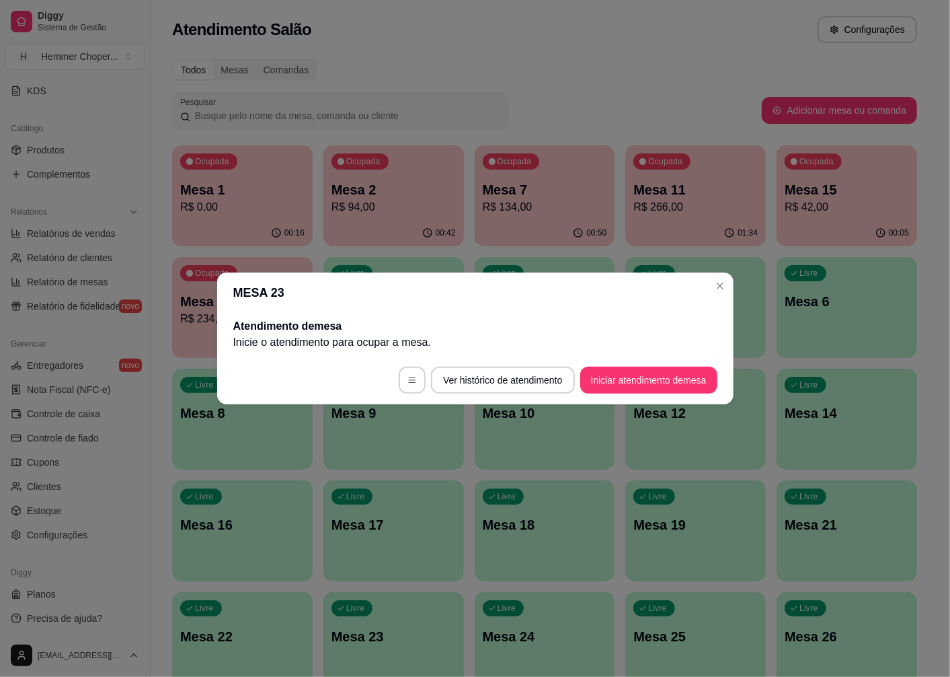
scroll to position [0, 0]
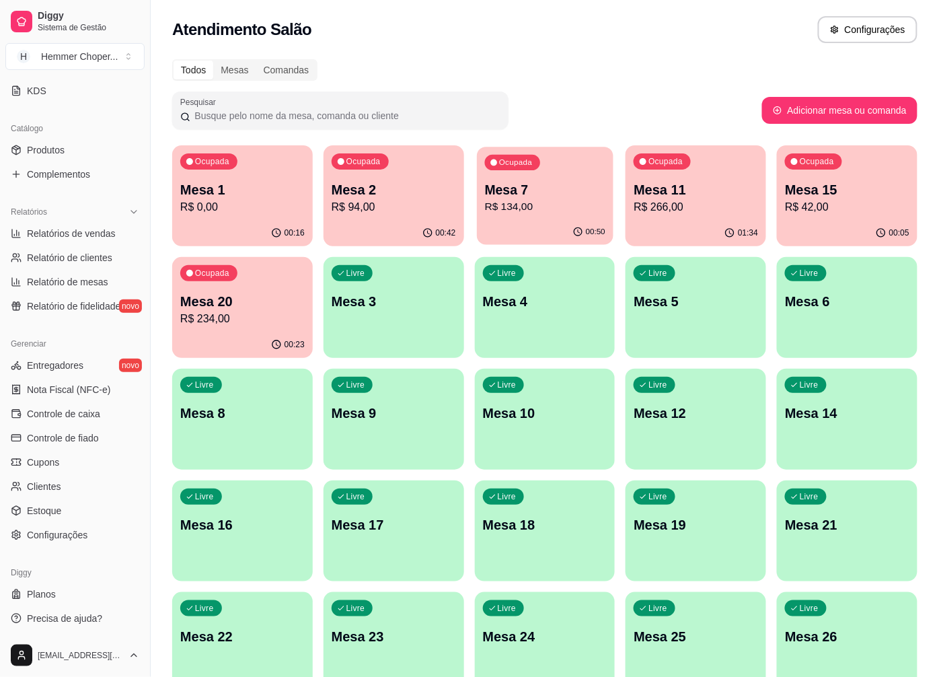
click at [523, 198] on div "Mesa 7 R$ 134,00" at bounding box center [544, 198] width 120 height 34
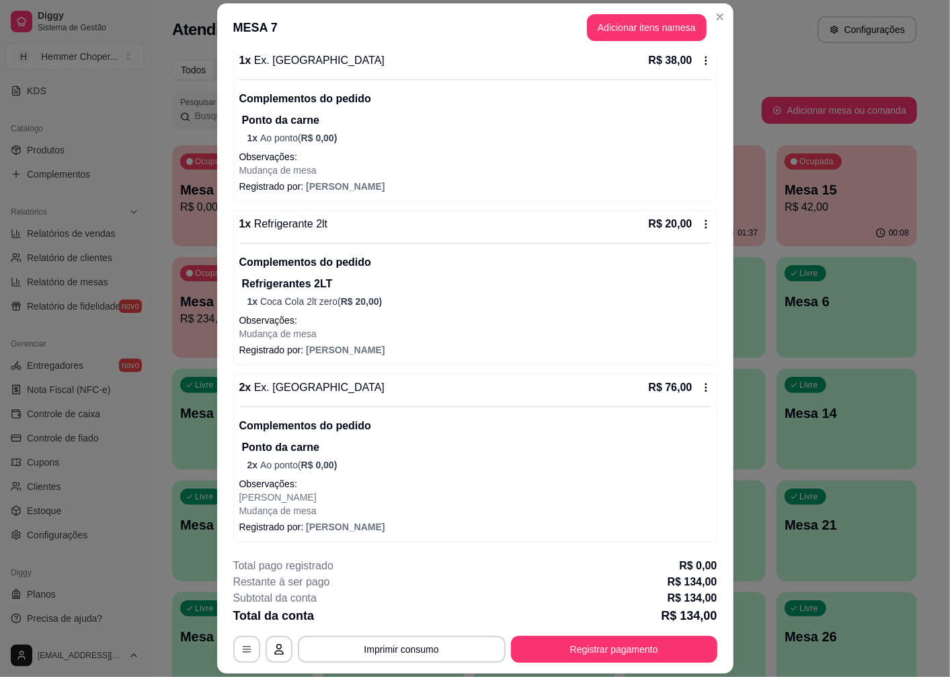
scroll to position [39, 0]
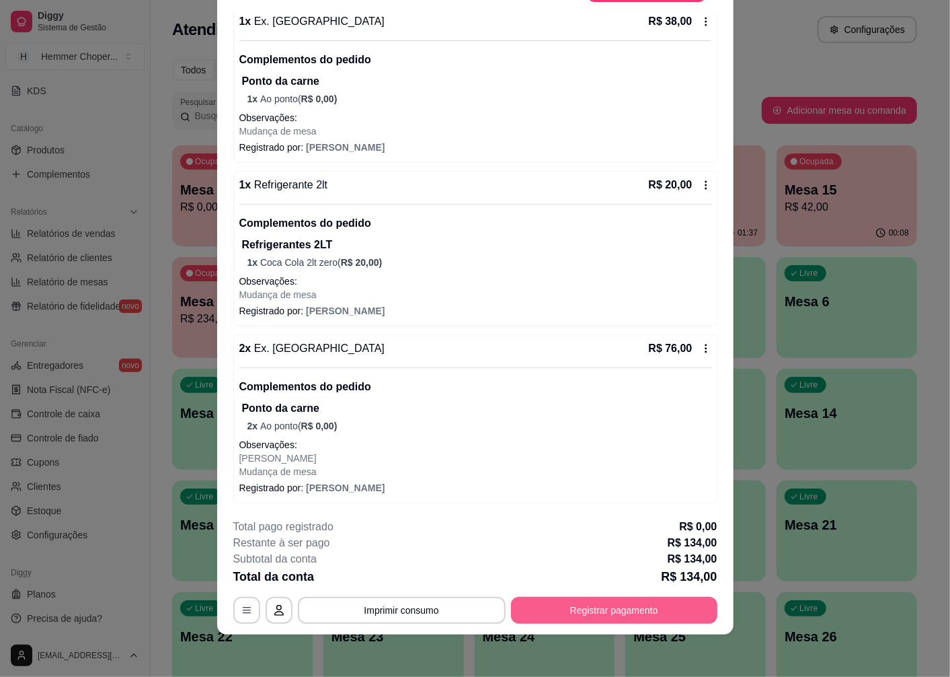
click at [591, 619] on button "Registrar pagamento" at bounding box center [614, 610] width 207 height 27
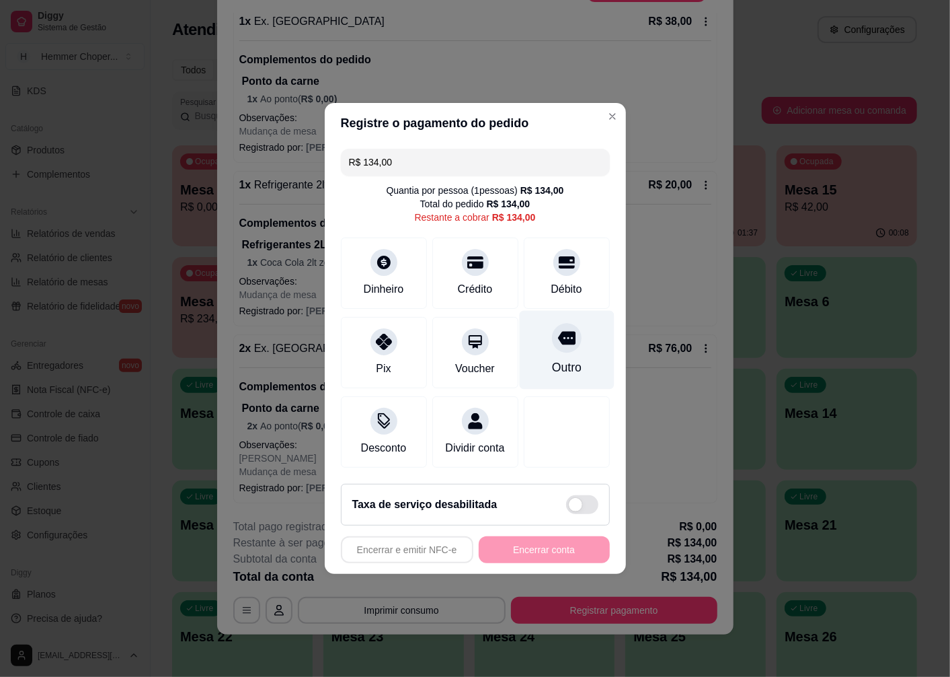
click at [562, 359] on div "Outro" at bounding box center [567, 367] width 30 height 17
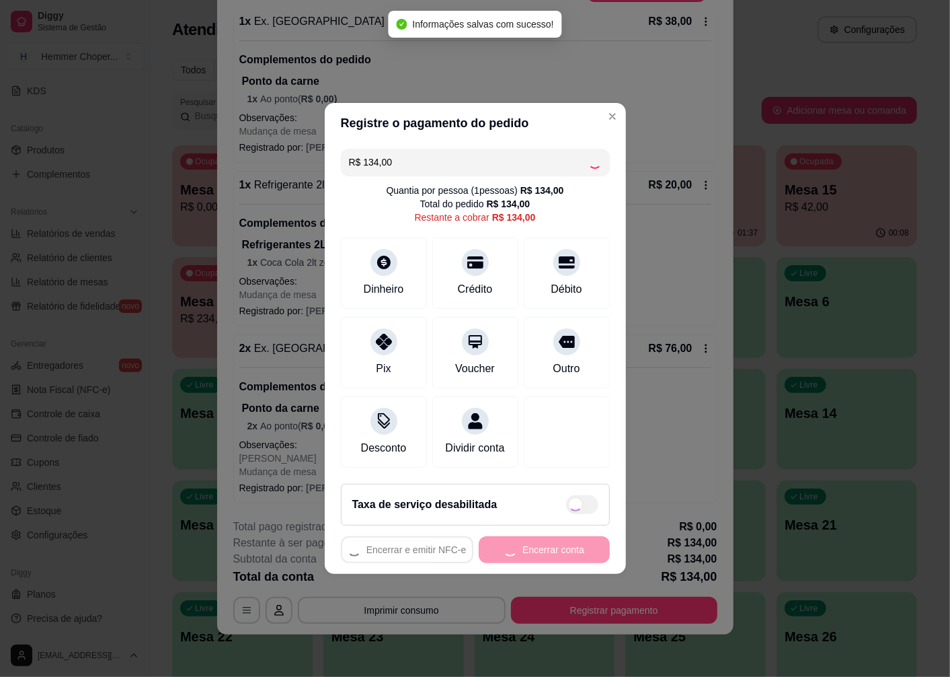
type input "R$ 0,00"
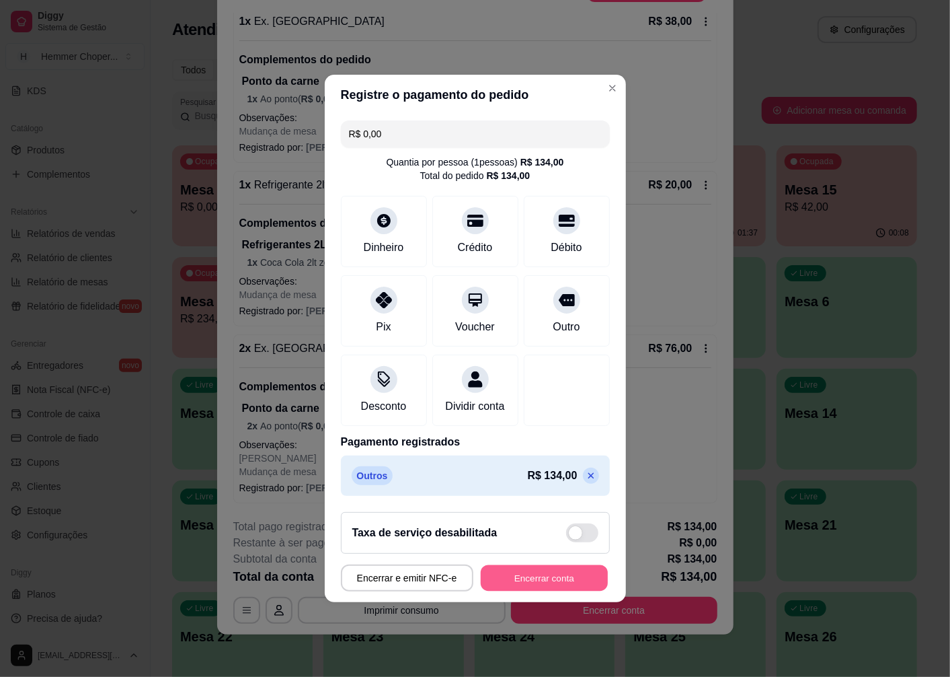
click at [547, 579] on button "Encerrar conta" at bounding box center [544, 578] width 127 height 26
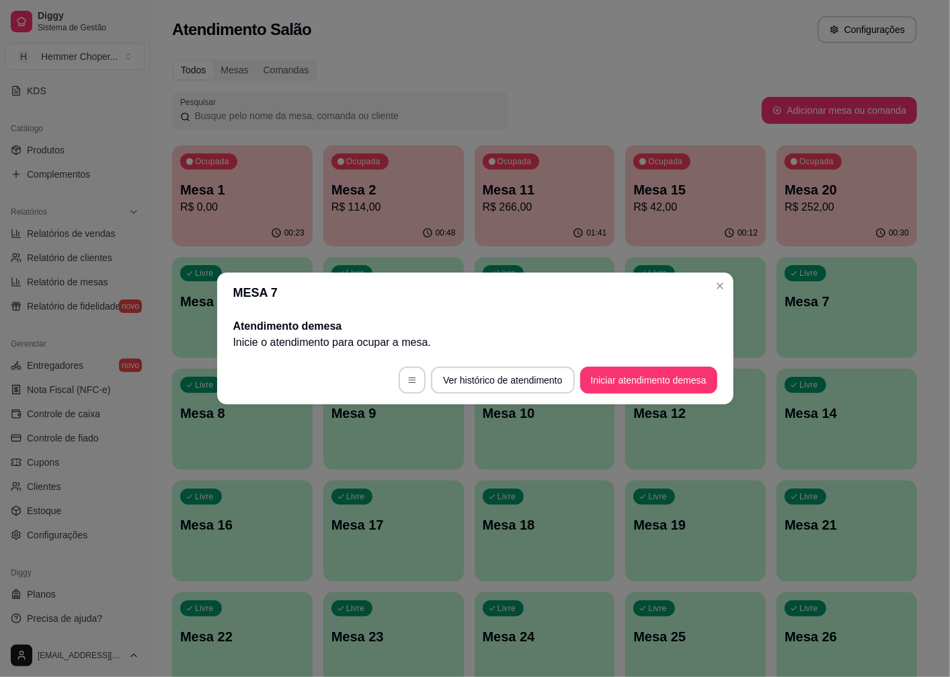
scroll to position [0, 0]
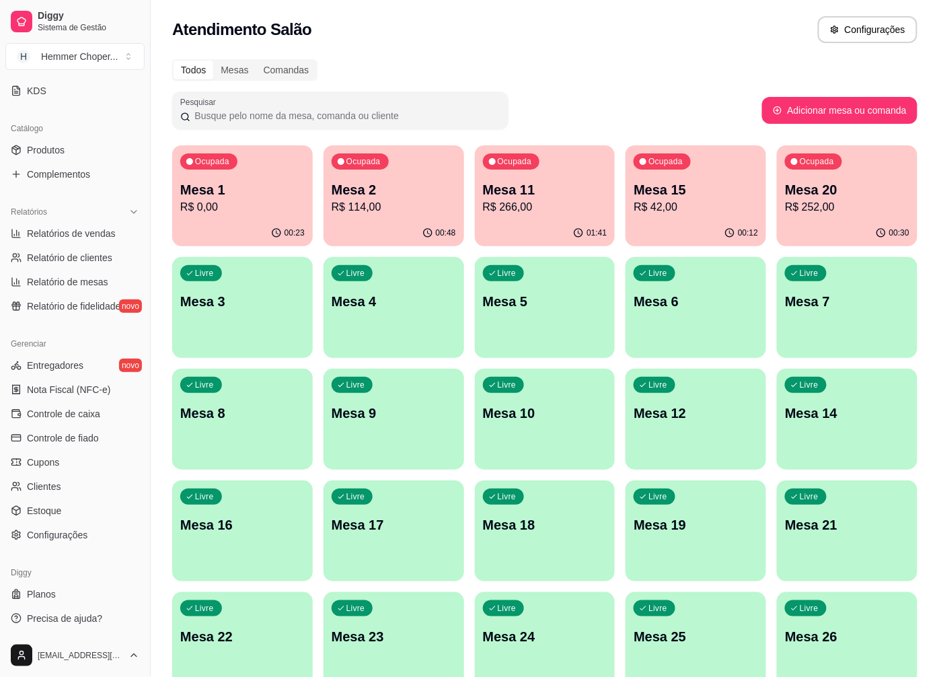
click at [508, 196] on p "Mesa 11" at bounding box center [545, 189] width 124 height 19
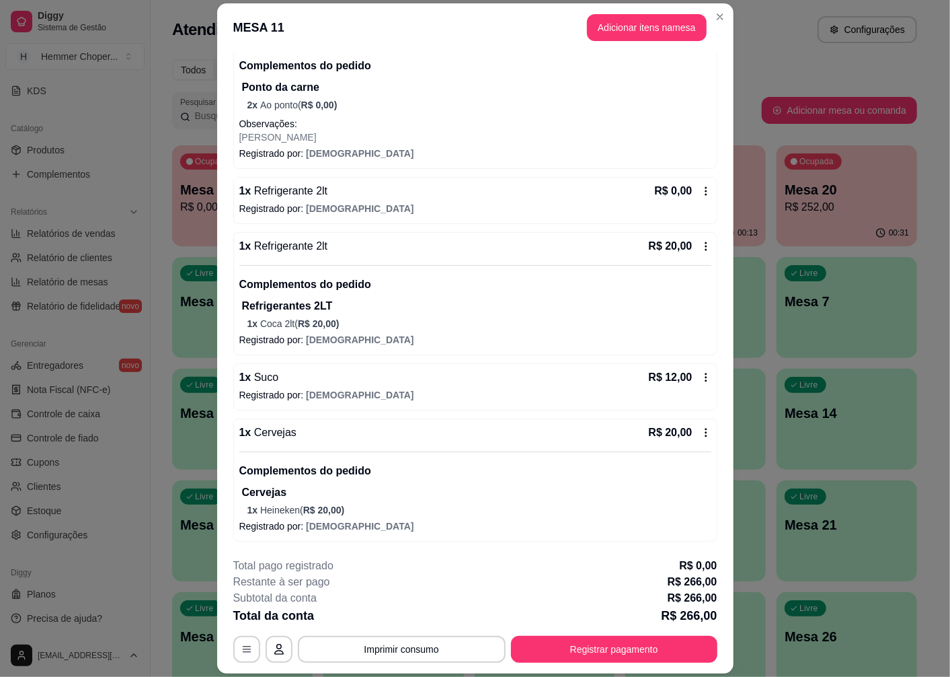
scroll to position [39, 0]
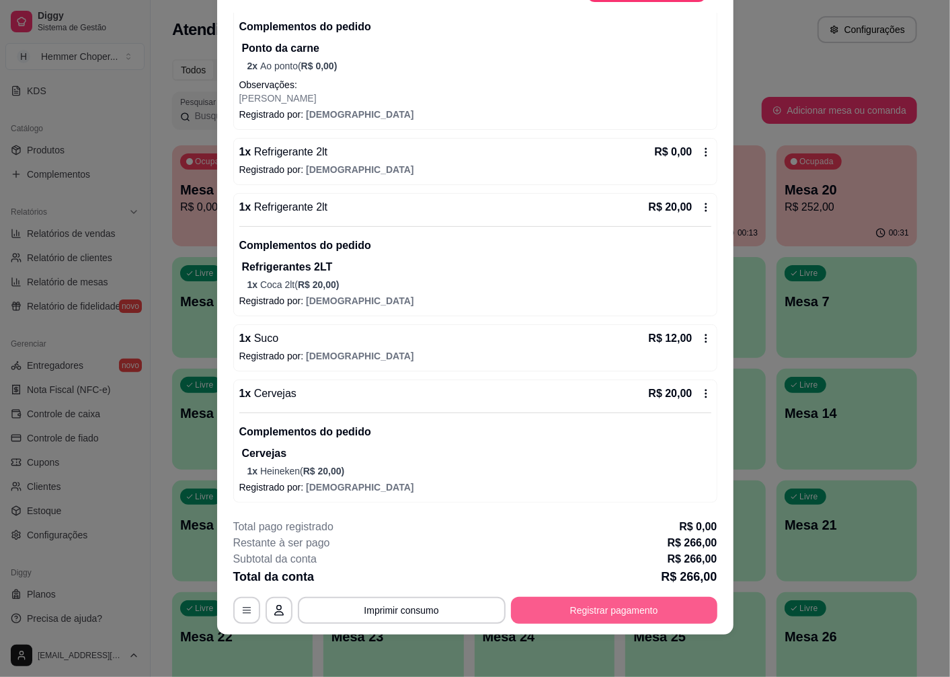
click at [597, 610] on button "Registrar pagamento" at bounding box center [614, 610] width 207 height 27
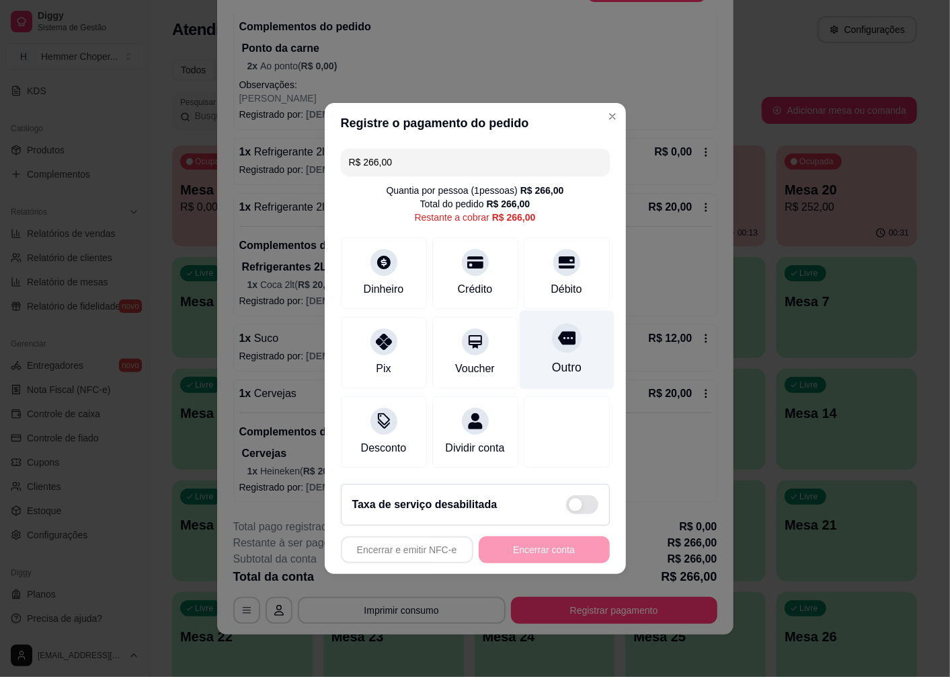
click at [570, 350] on div "Outro" at bounding box center [566, 350] width 95 height 79
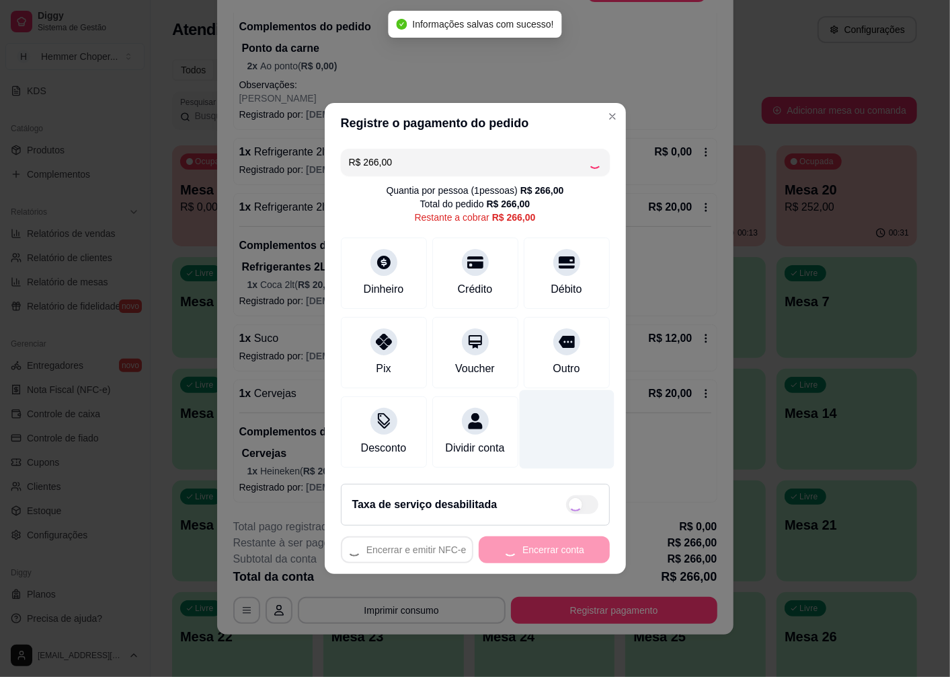
type input "R$ 0,00"
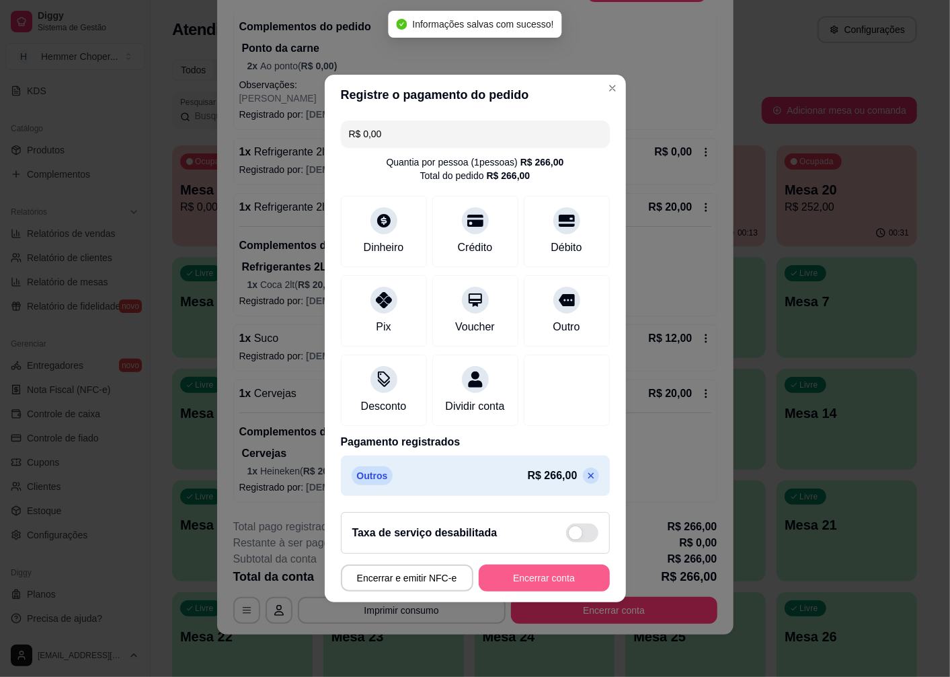
click at [552, 582] on button "Encerrar conta" at bounding box center [544, 577] width 131 height 27
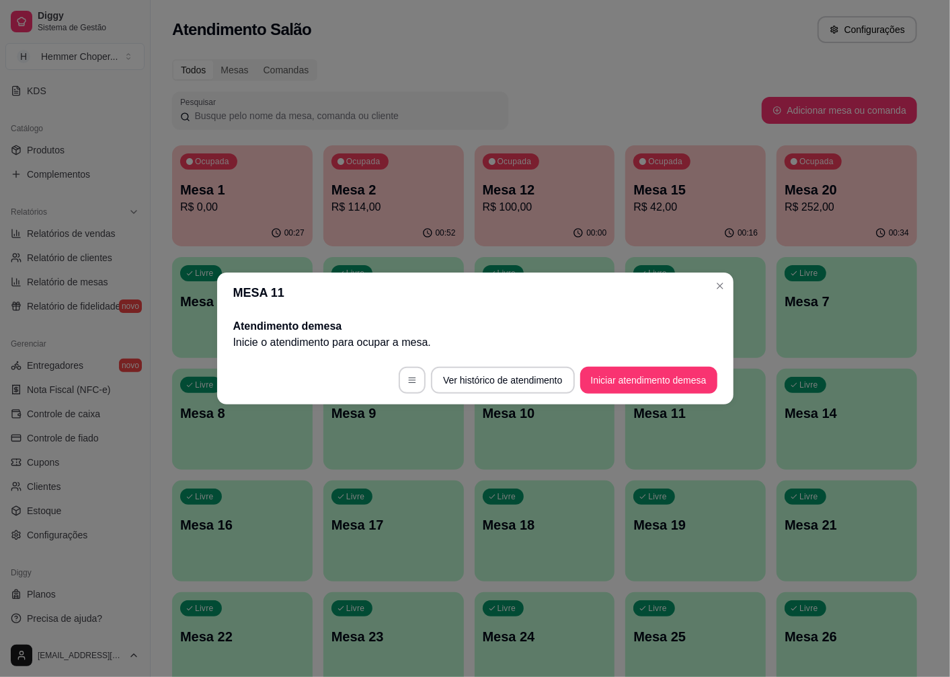
scroll to position [0, 0]
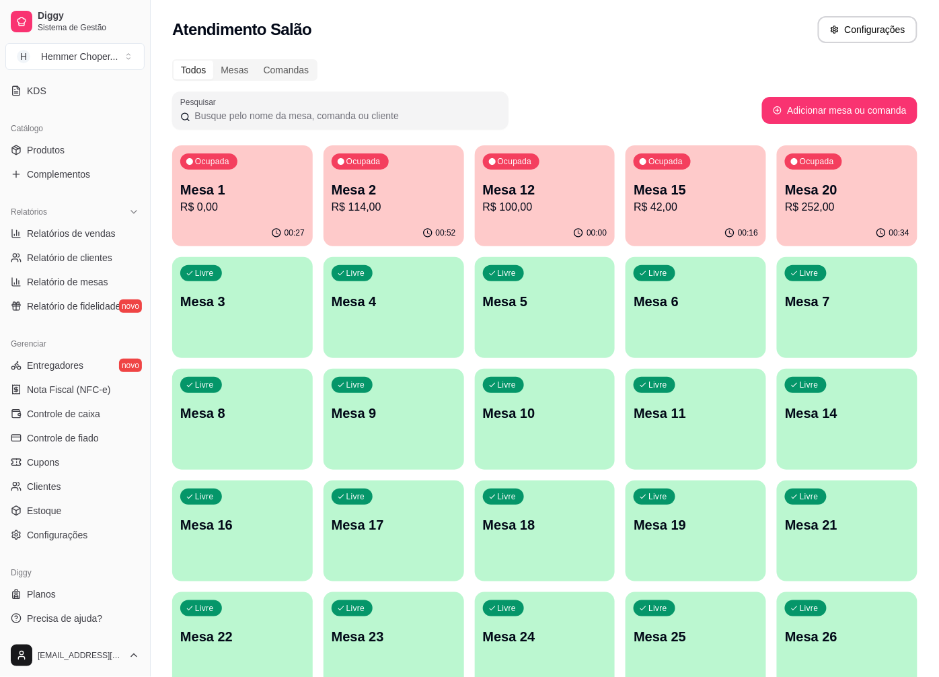
click at [287, 211] on p "R$ 0,00" at bounding box center [242, 207] width 124 height 16
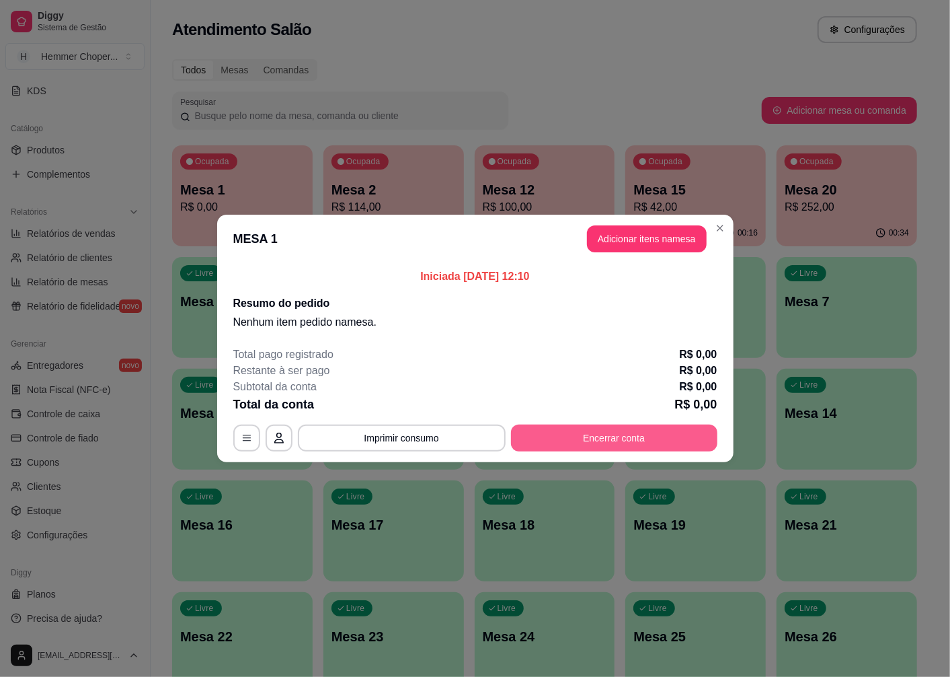
click at [587, 443] on button "Encerrar conta" at bounding box center [614, 437] width 207 height 27
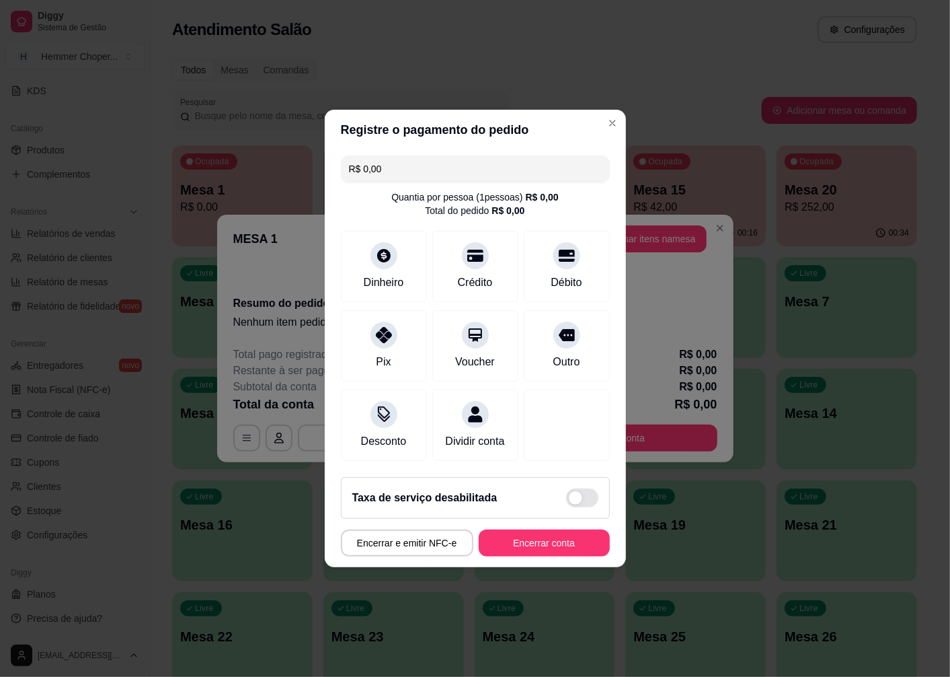
click at [540, 567] on footer "Taxa de serviço desabilitada Encerrar e emitir NFC-e Encerrar conta" at bounding box center [475, 516] width 301 height 101
click at [548, 555] on button "Encerrar conta" at bounding box center [544, 542] width 131 height 27
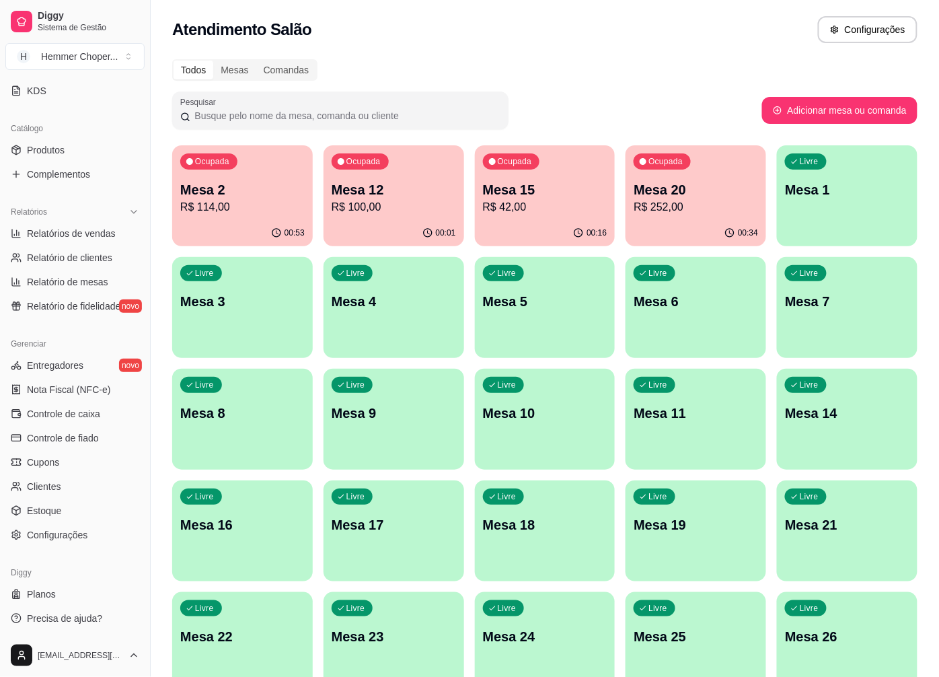
click at [515, 229] on div "00:16" at bounding box center [545, 233] width 141 height 26
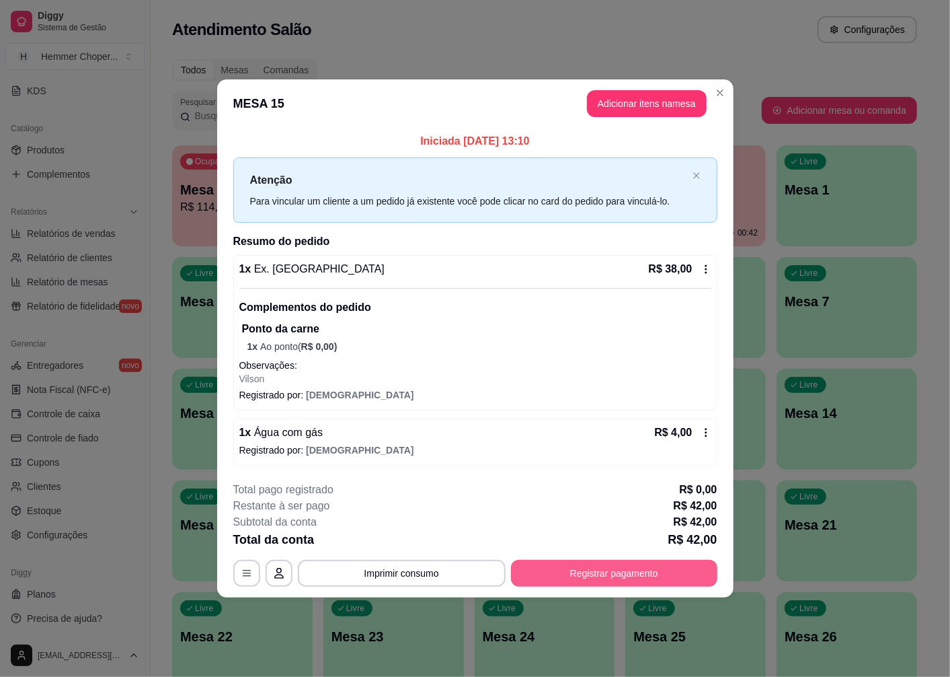
click at [615, 570] on button "Registrar pagamento" at bounding box center [614, 573] width 207 height 27
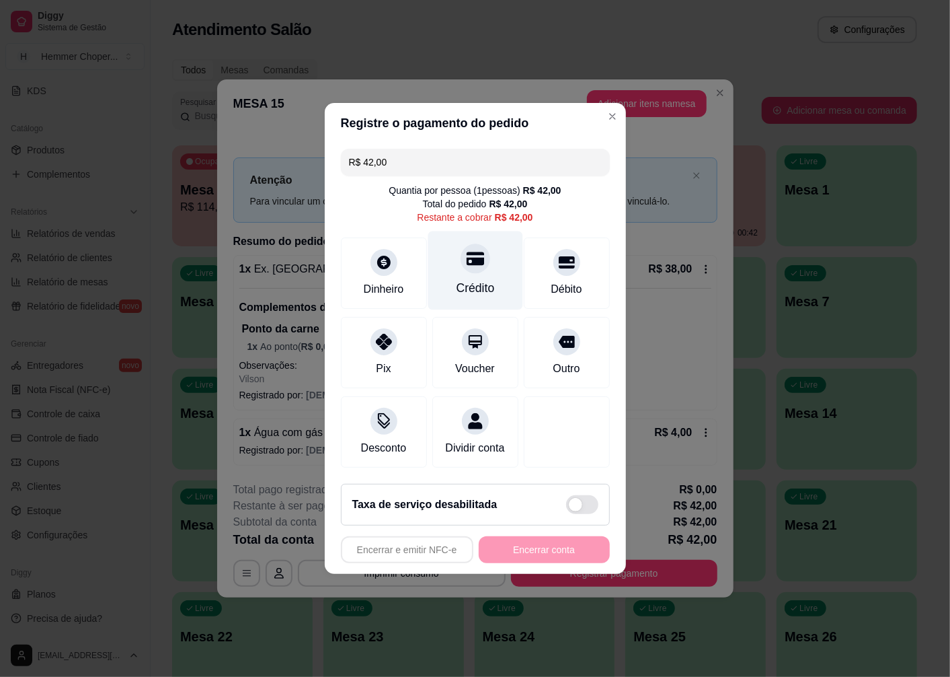
click at [461, 258] on div at bounding box center [476, 259] width 30 height 30
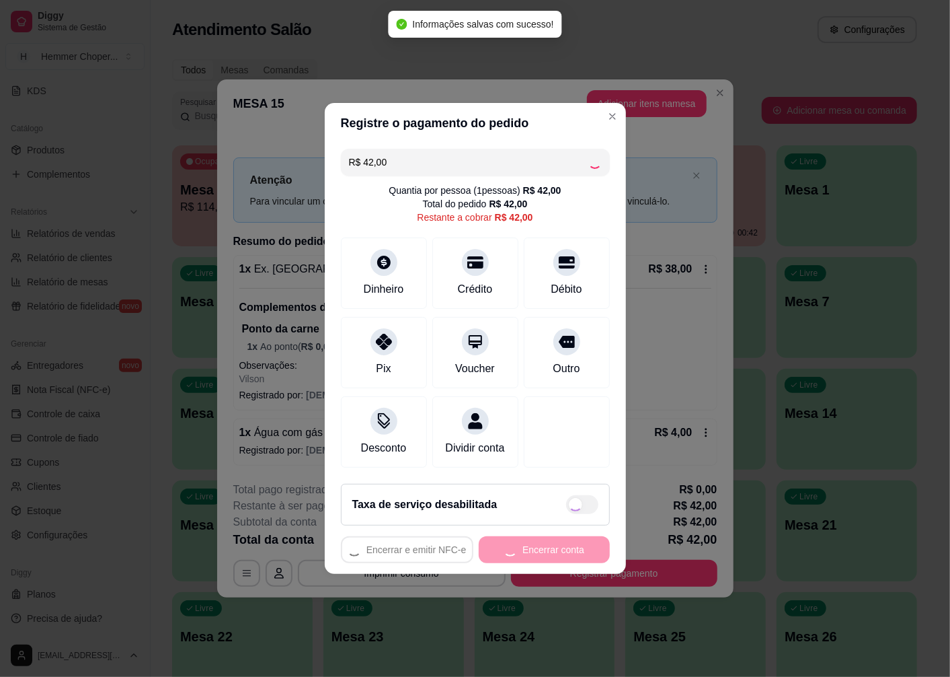
type input "R$ 0,00"
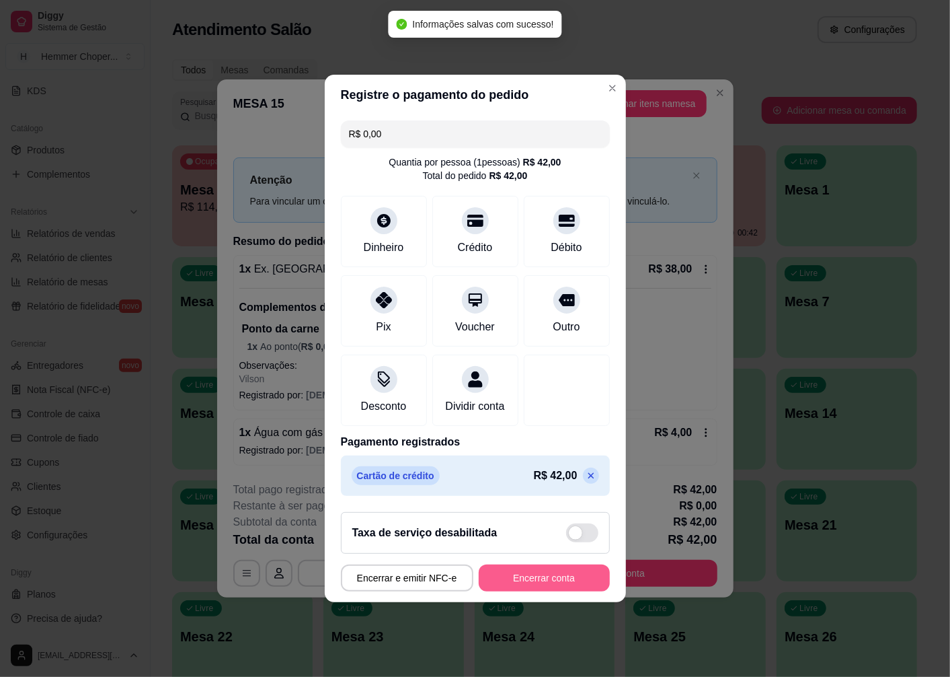
click at [534, 588] on button "Encerrar conta" at bounding box center [544, 577] width 131 height 27
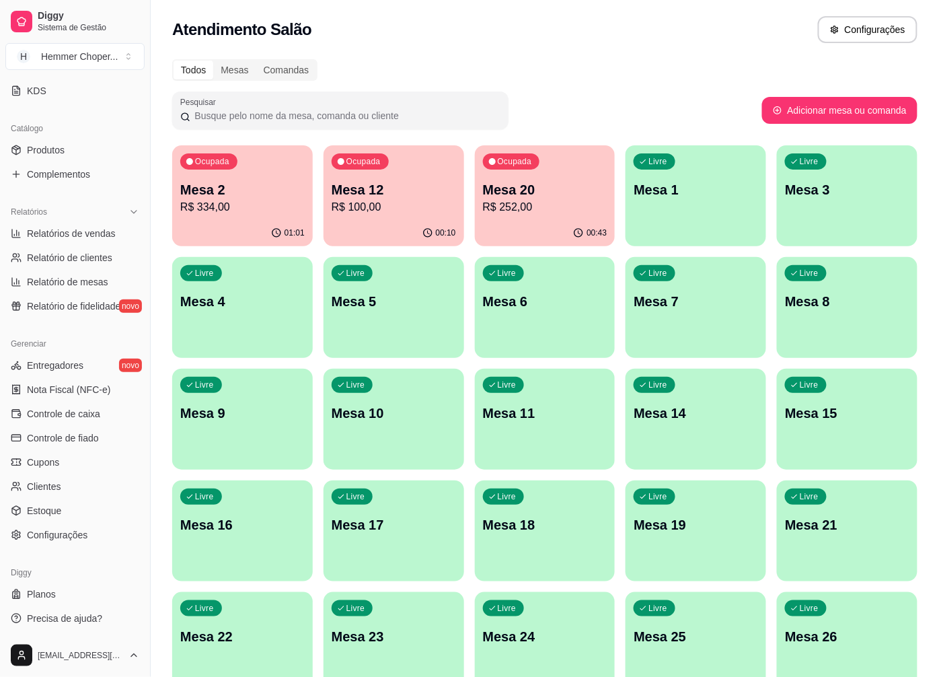
click at [546, 219] on button "Ocupada Mesa 20 R$ 252,00 00:43" at bounding box center [545, 195] width 141 height 101
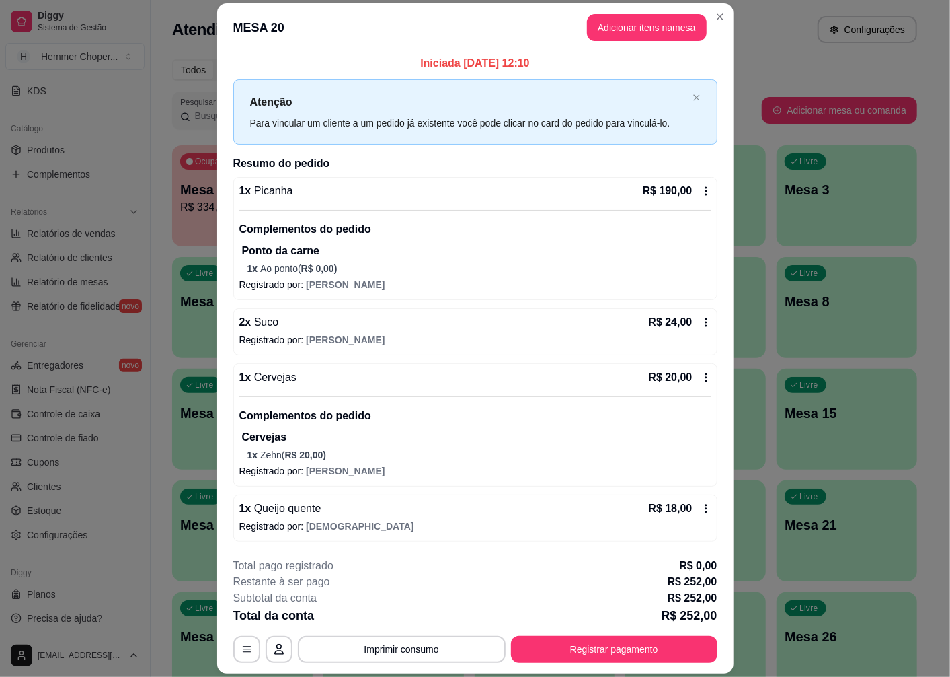
scroll to position [39, 0]
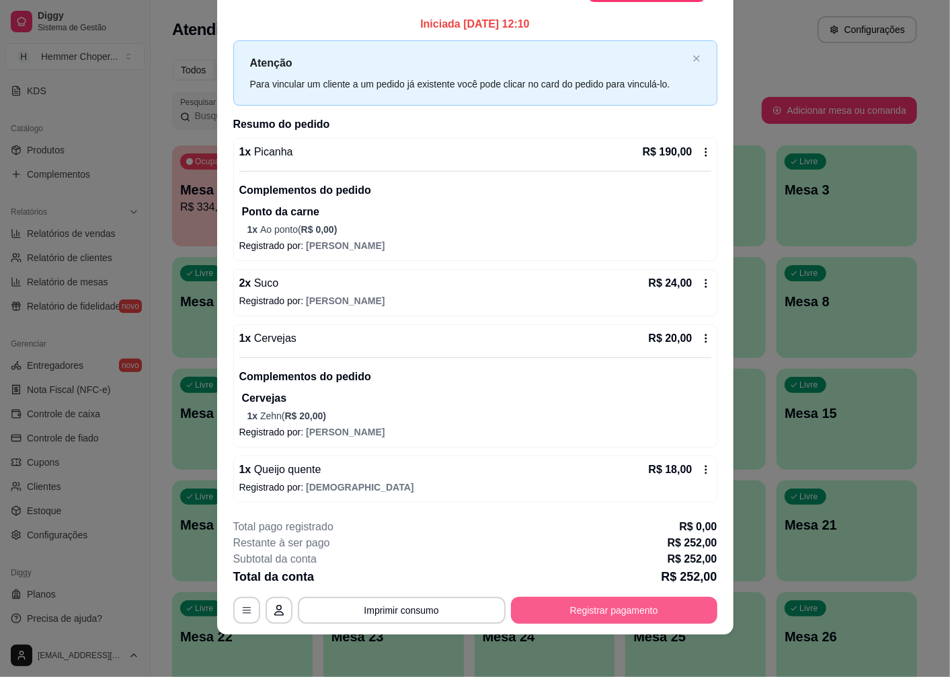
click at [587, 612] on button "Registrar pagamento" at bounding box center [614, 610] width 207 height 27
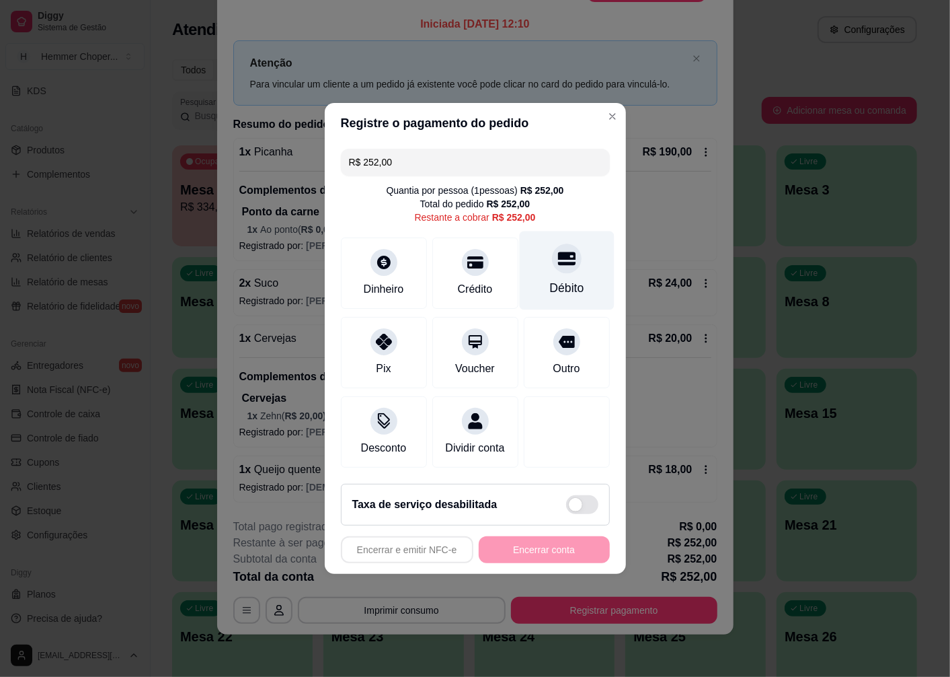
click at [558, 263] on div at bounding box center [567, 259] width 30 height 30
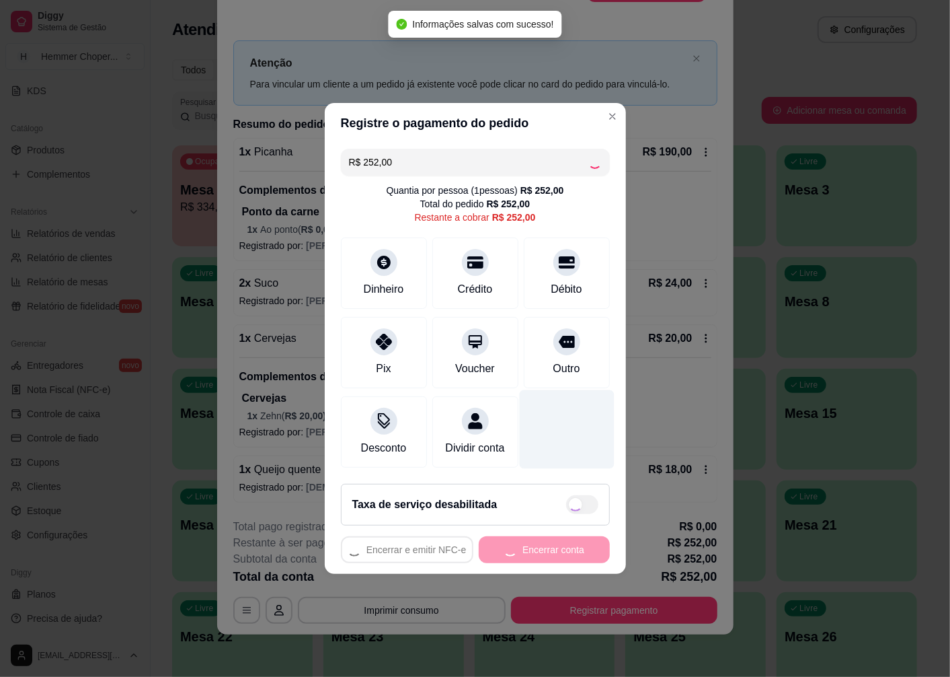
type input "R$ 0,00"
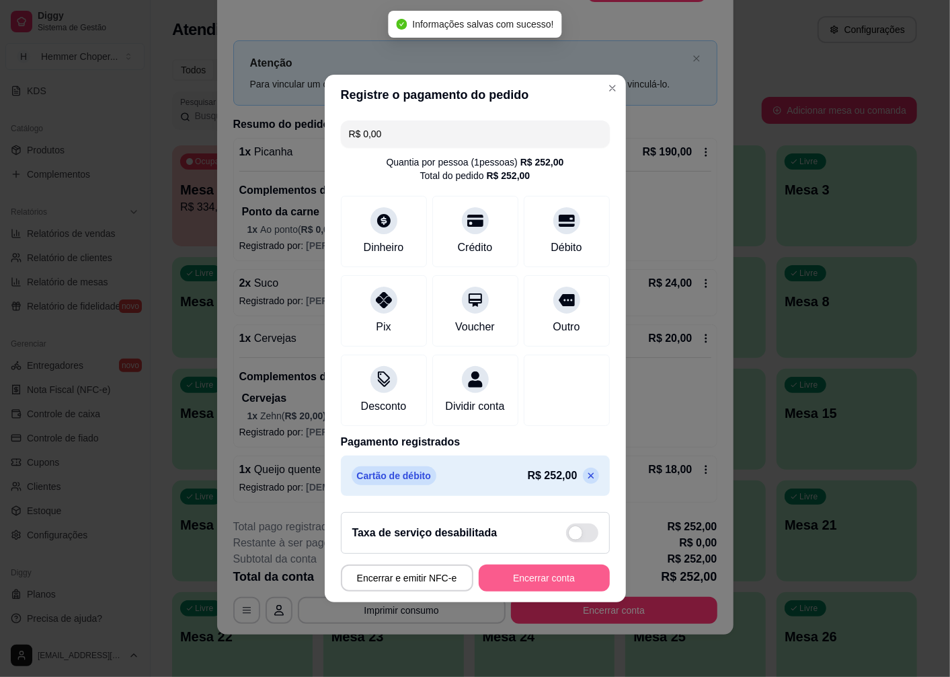
click at [520, 586] on button "Encerrar conta" at bounding box center [544, 577] width 131 height 27
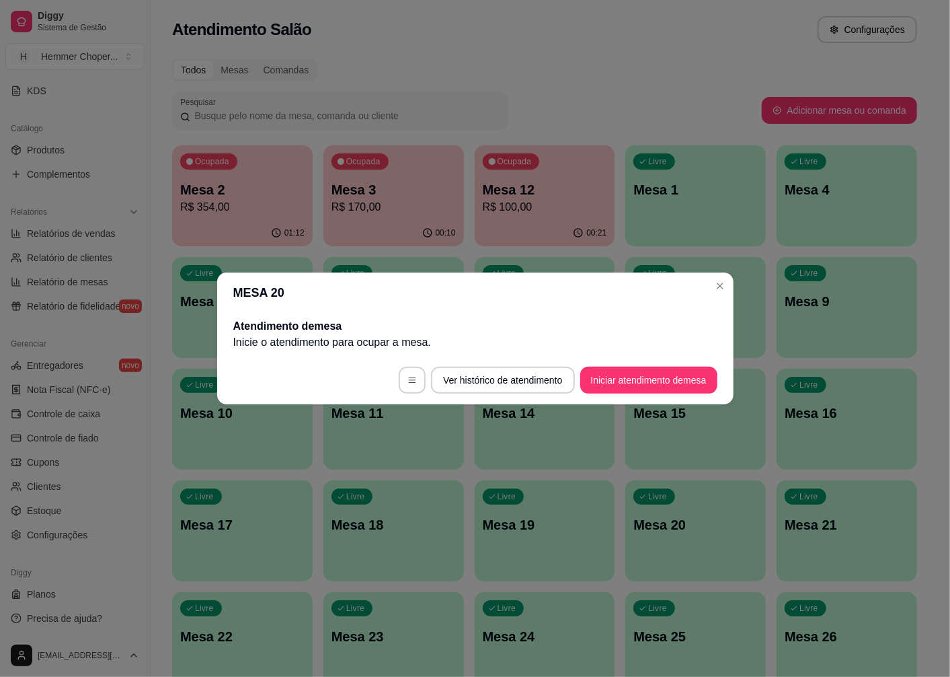
scroll to position [0, 0]
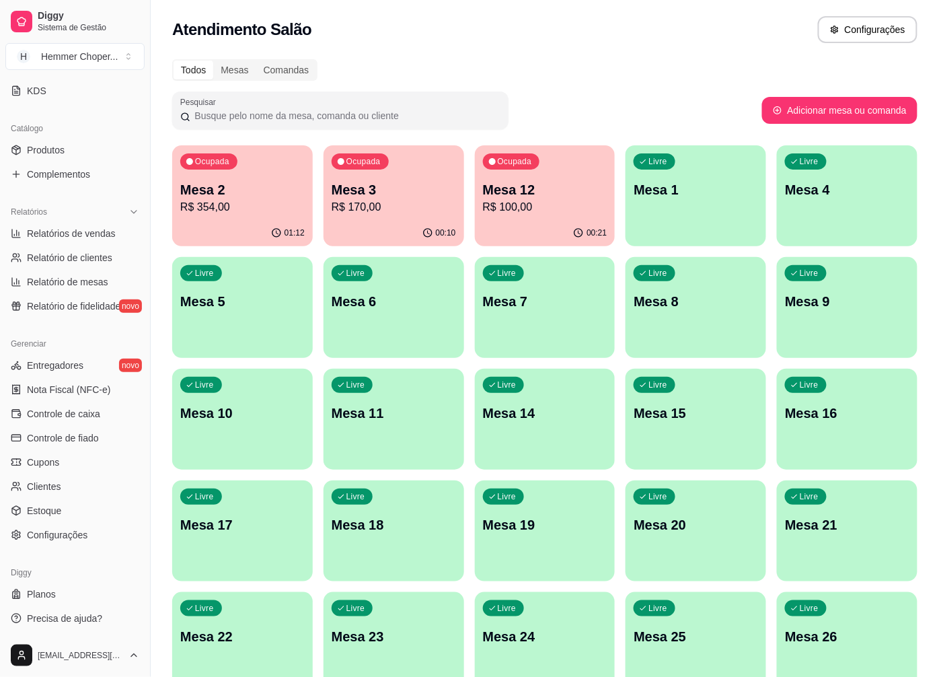
click at [567, 175] on div "Ocupada Mesa 12 R$ 100,00" at bounding box center [545, 182] width 141 height 75
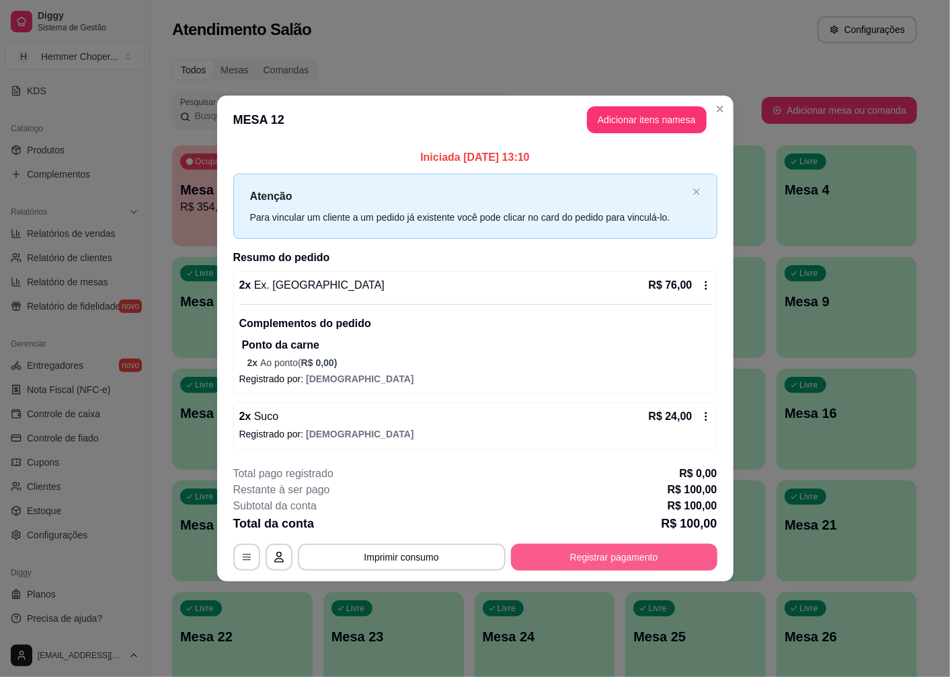
click at [671, 559] on button "Registrar pagamento" at bounding box center [614, 557] width 207 height 27
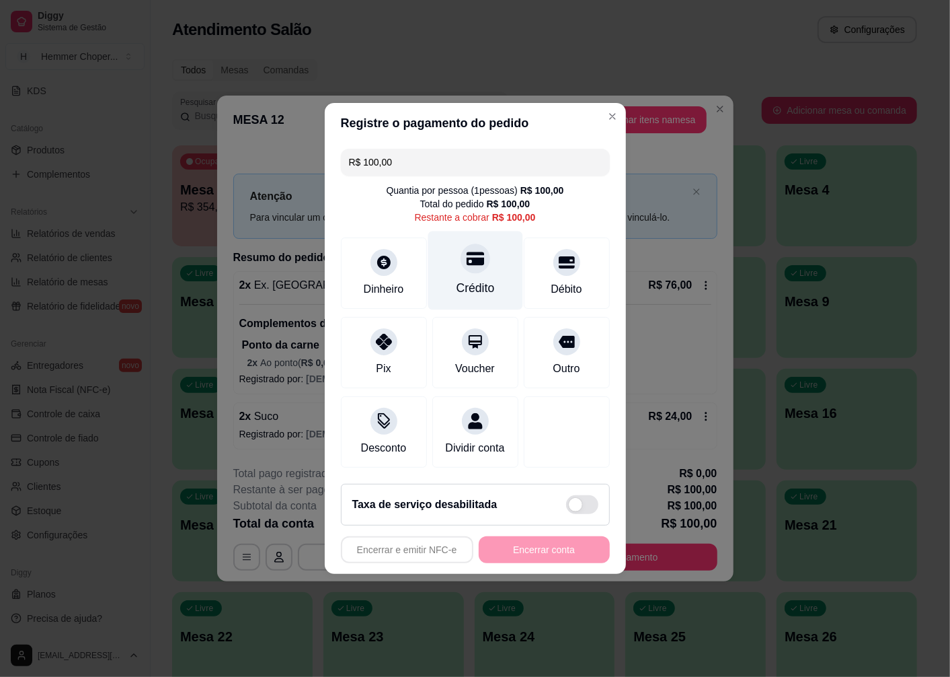
click at [478, 269] on div "Crédito" at bounding box center [475, 270] width 95 height 79
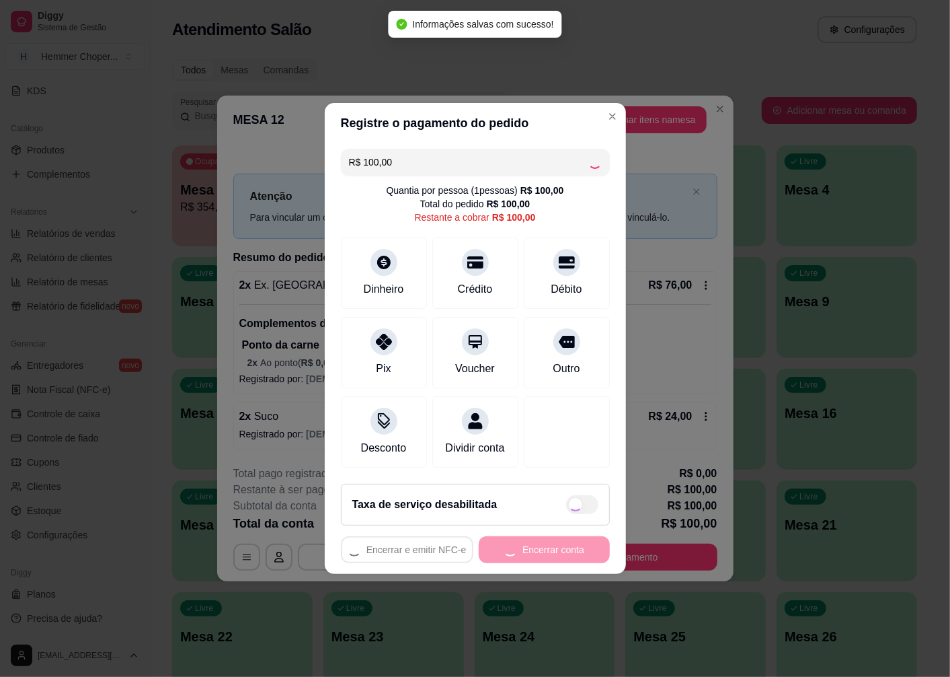
type input "R$ 0,00"
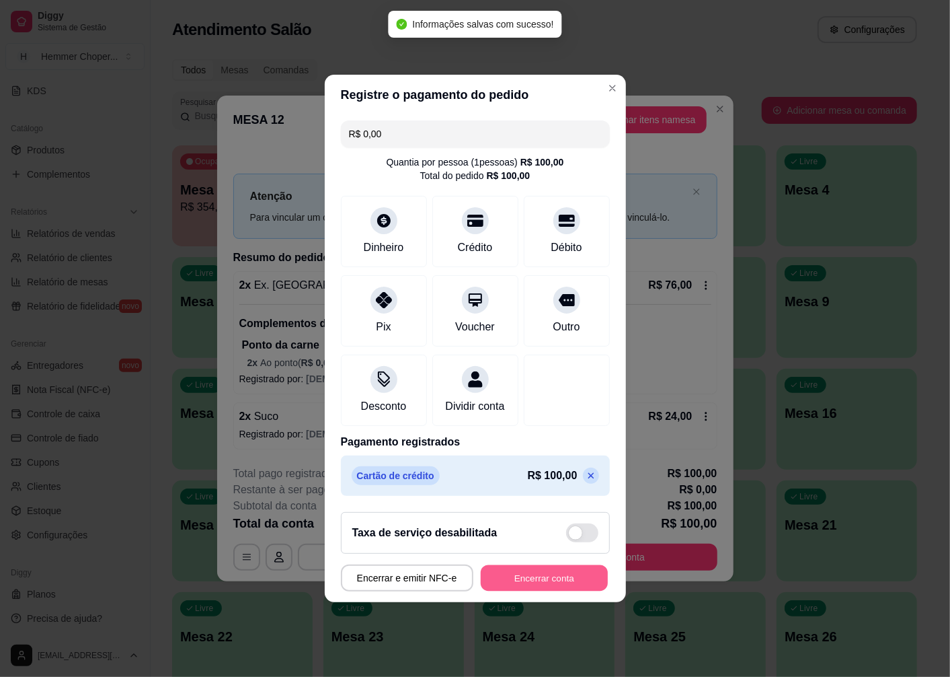
click at [549, 591] on button "Encerrar conta" at bounding box center [544, 578] width 127 height 26
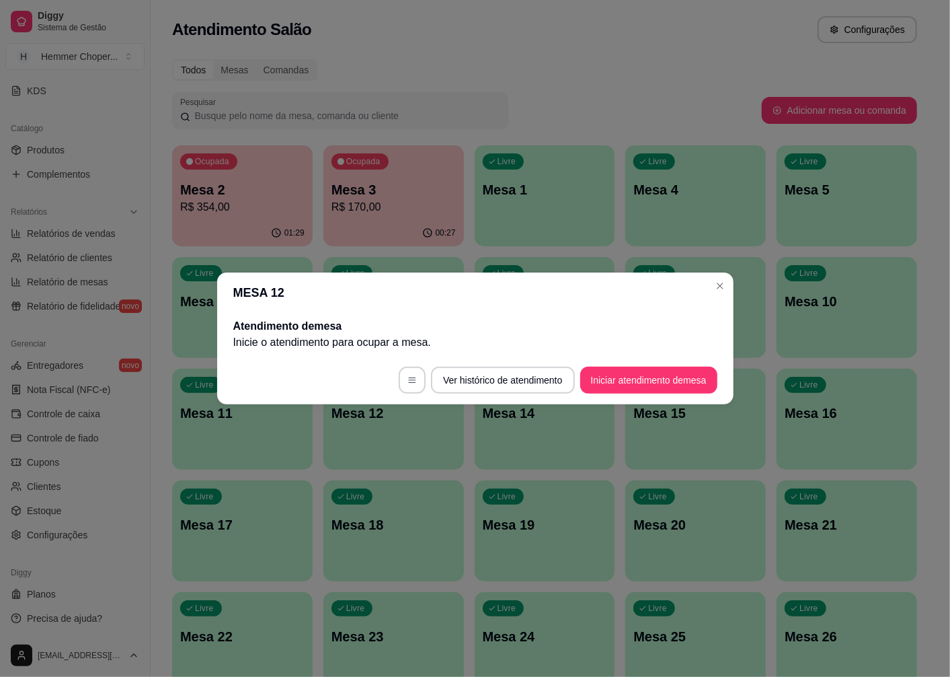
click at [724, 296] on header "MESA 12" at bounding box center [475, 292] width 517 height 40
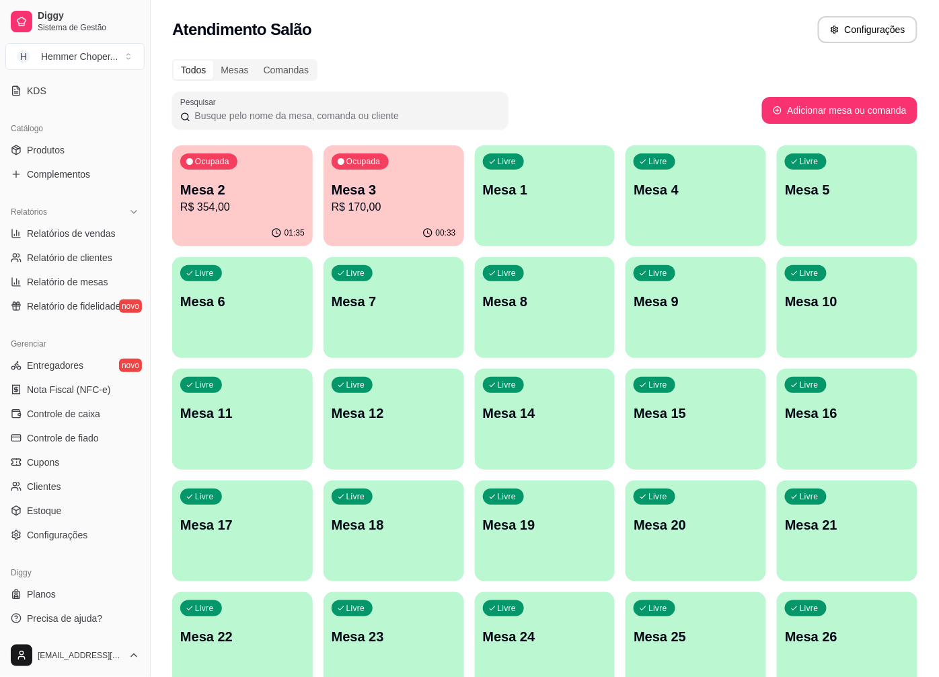
click at [222, 236] on div "01:35" at bounding box center [242, 233] width 141 height 26
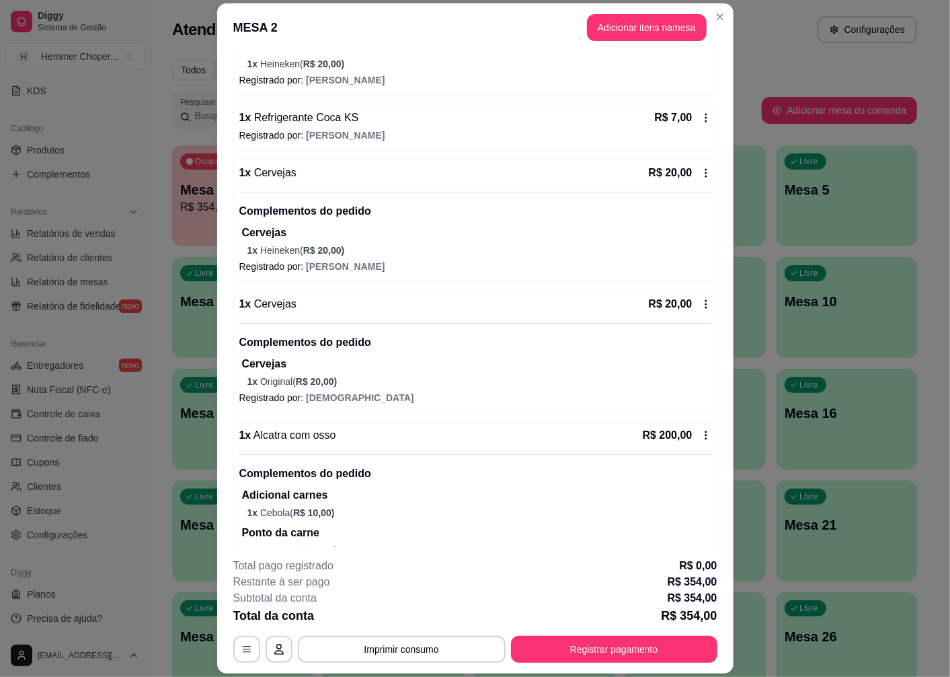
scroll to position [635, 0]
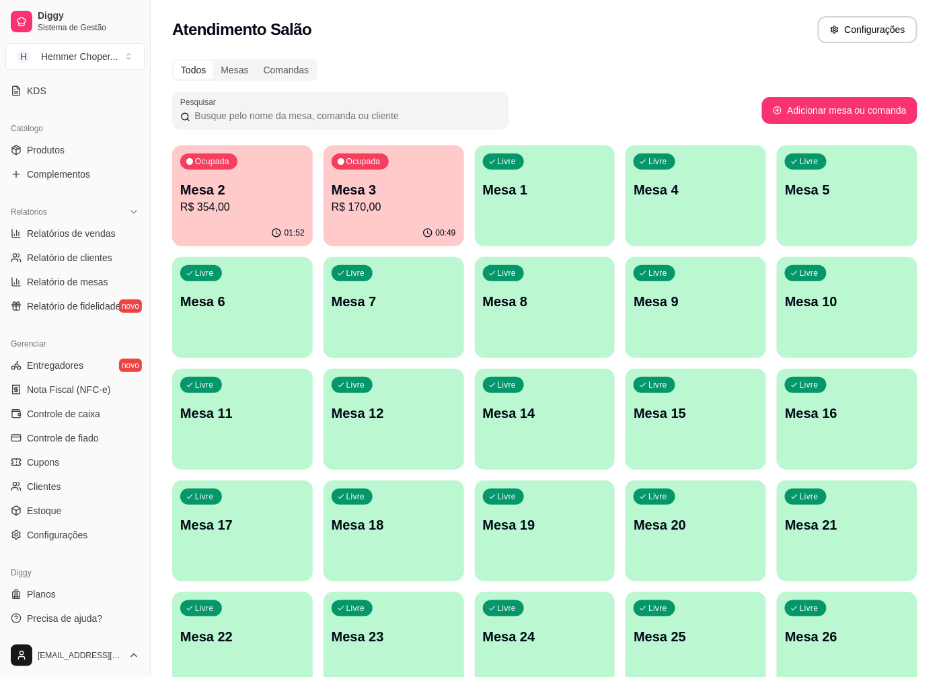
click at [245, 214] on p "R$ 354,00" at bounding box center [242, 207] width 124 height 16
click at [426, 462] on div "button" at bounding box center [394, 461] width 141 height 16
click at [371, 213] on p "R$ 170,00" at bounding box center [394, 207] width 124 height 16
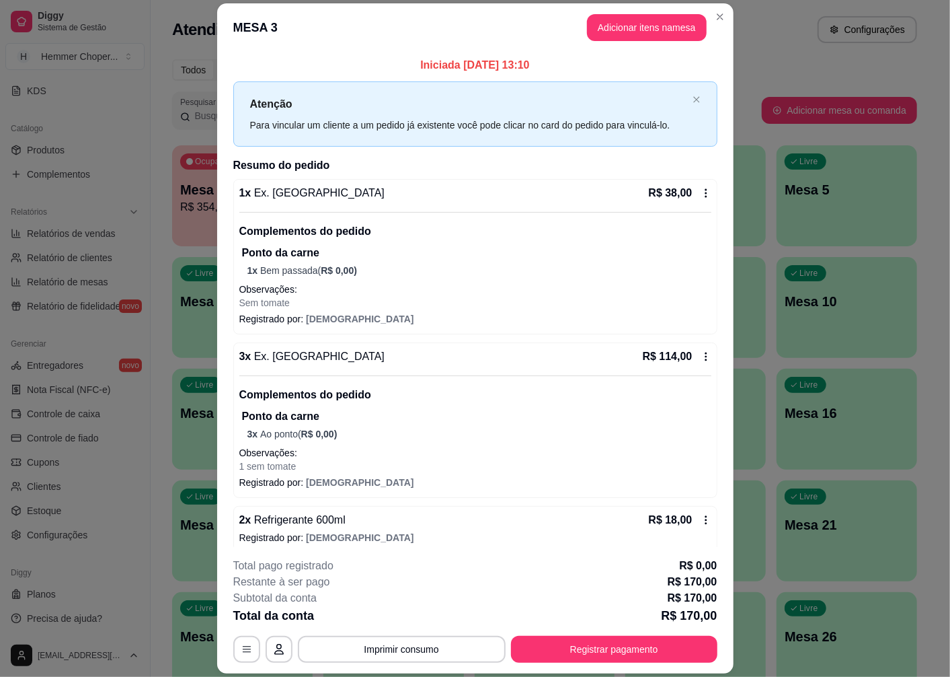
scroll to position [39, 0]
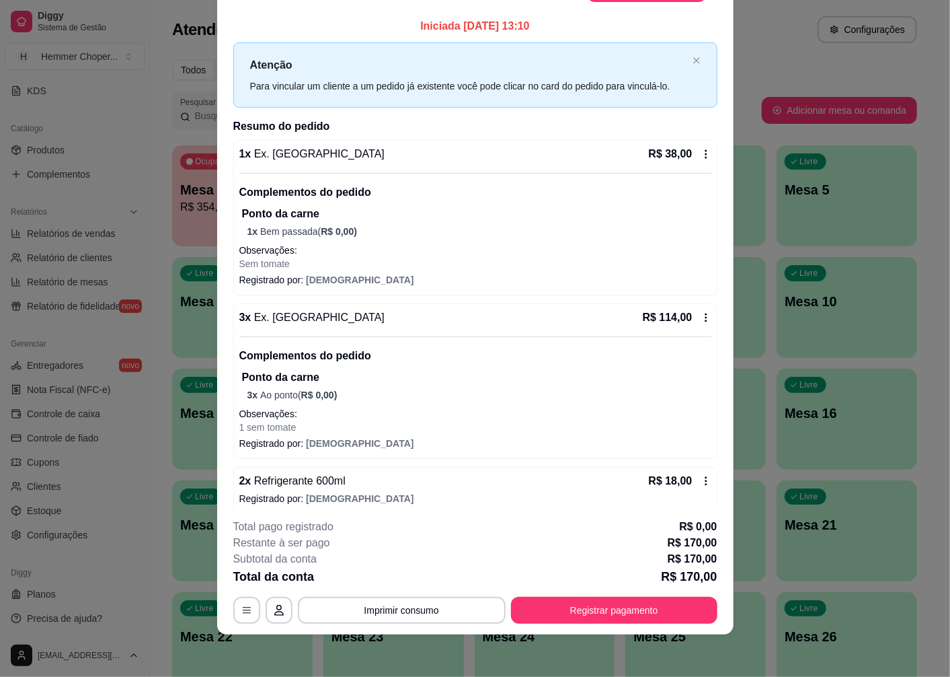
drag, startPoint x: 587, startPoint y: 350, endPoint x: 627, endPoint y: 628, distance: 280.1
click at [627, 628] on footer "**********" at bounding box center [475, 571] width 517 height 126
click at [613, 619] on button "Registrar pagamento" at bounding box center [614, 610] width 207 height 27
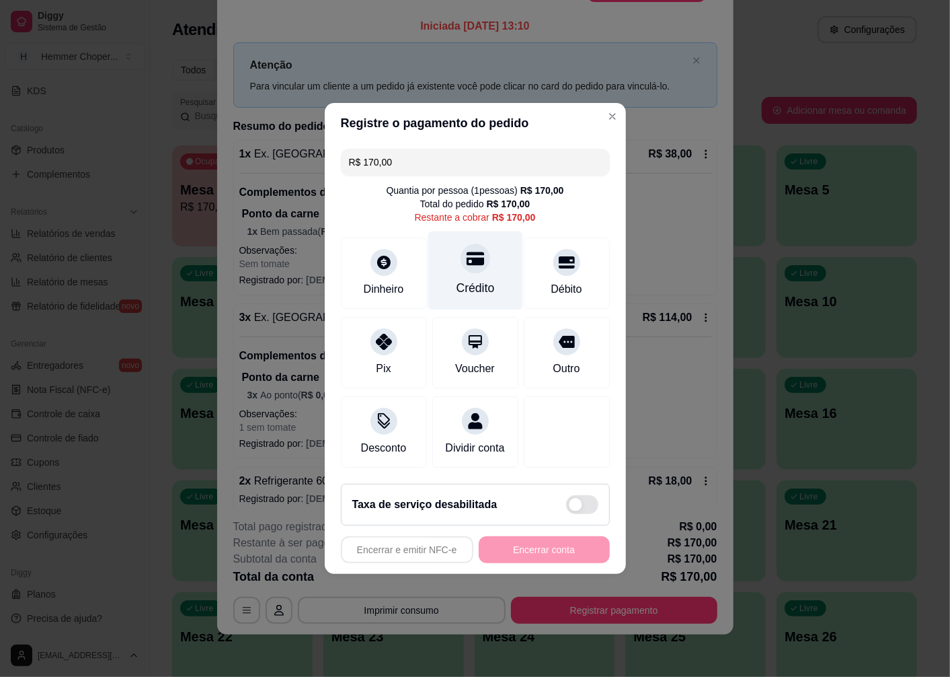
click at [461, 266] on div "Crédito" at bounding box center [475, 270] width 95 height 79
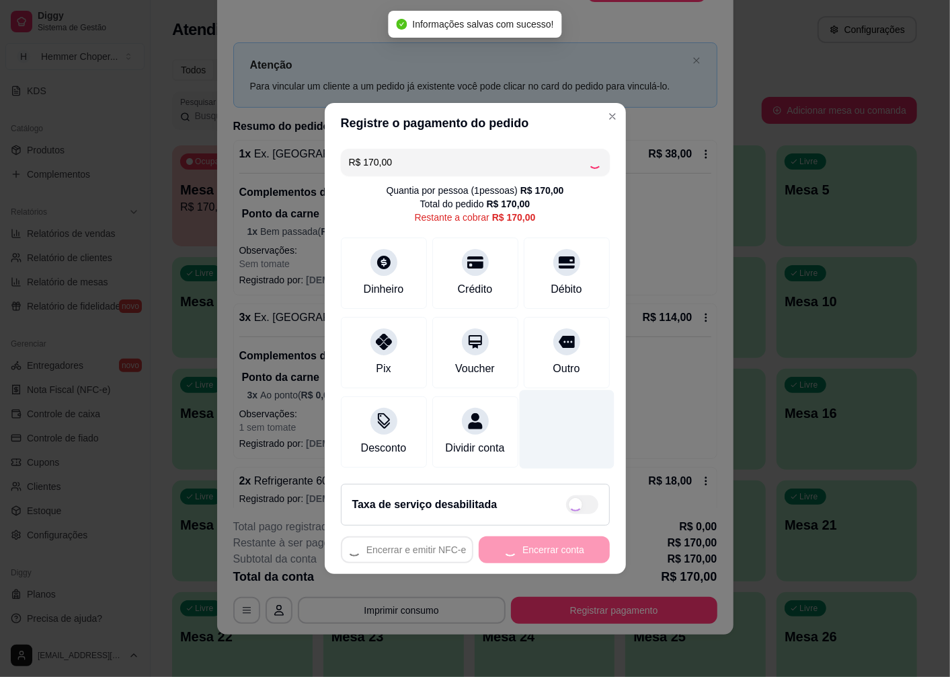
type input "R$ 0,00"
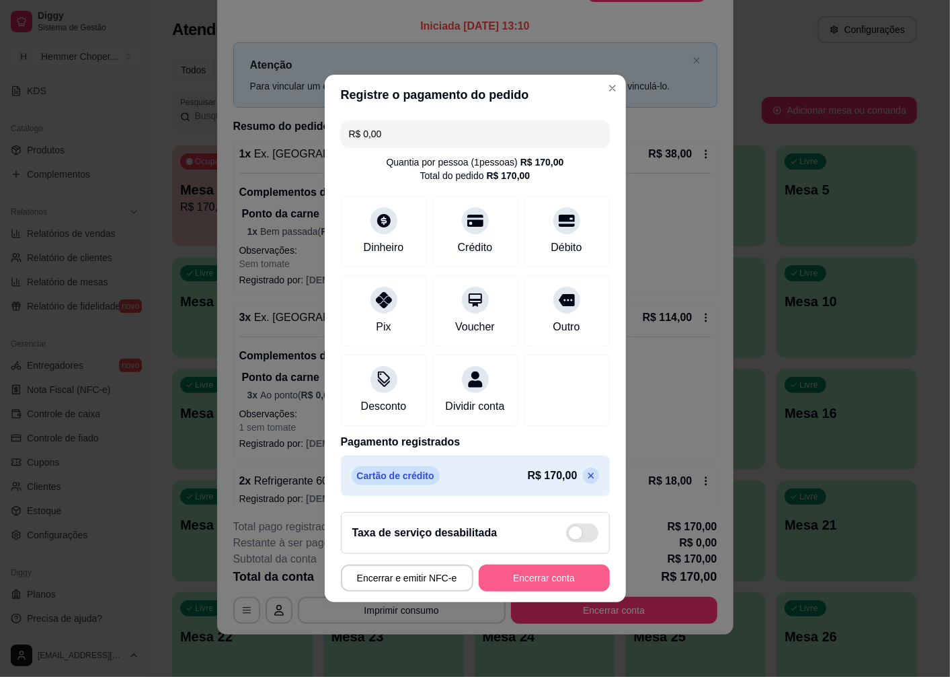
click at [530, 576] on button "Encerrar conta" at bounding box center [544, 577] width 131 height 27
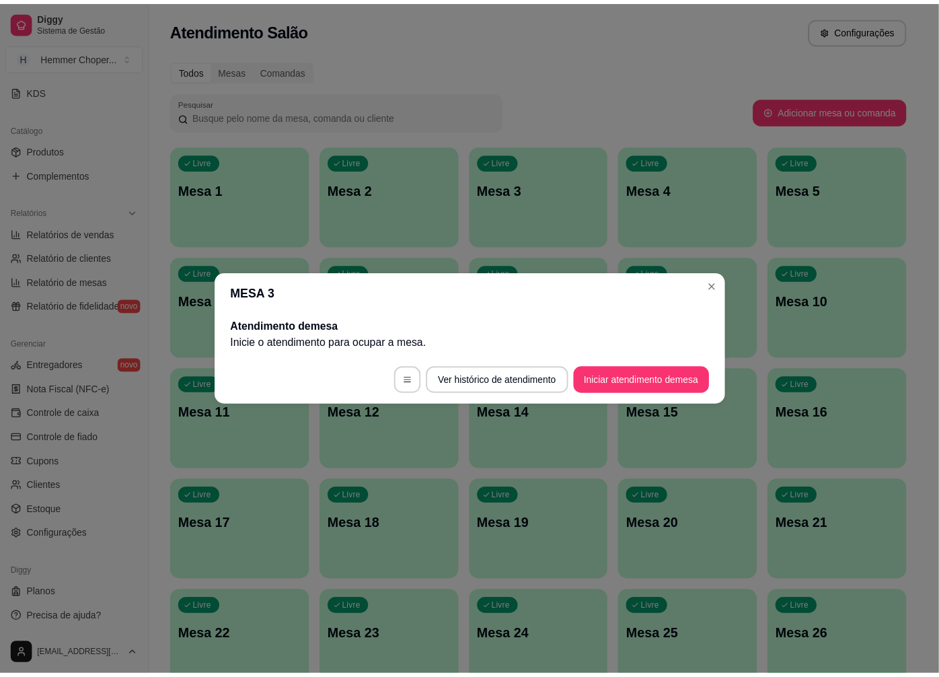
scroll to position [0, 0]
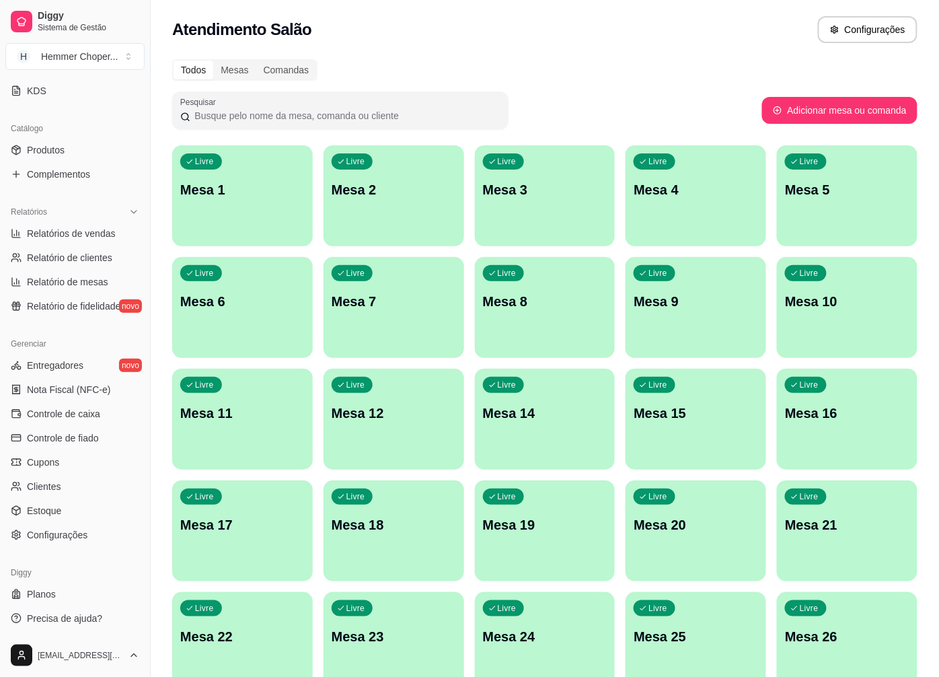
click at [73, 235] on span "Relatórios de vendas" at bounding box center [71, 233] width 89 height 13
select select "ALL"
select select "0"
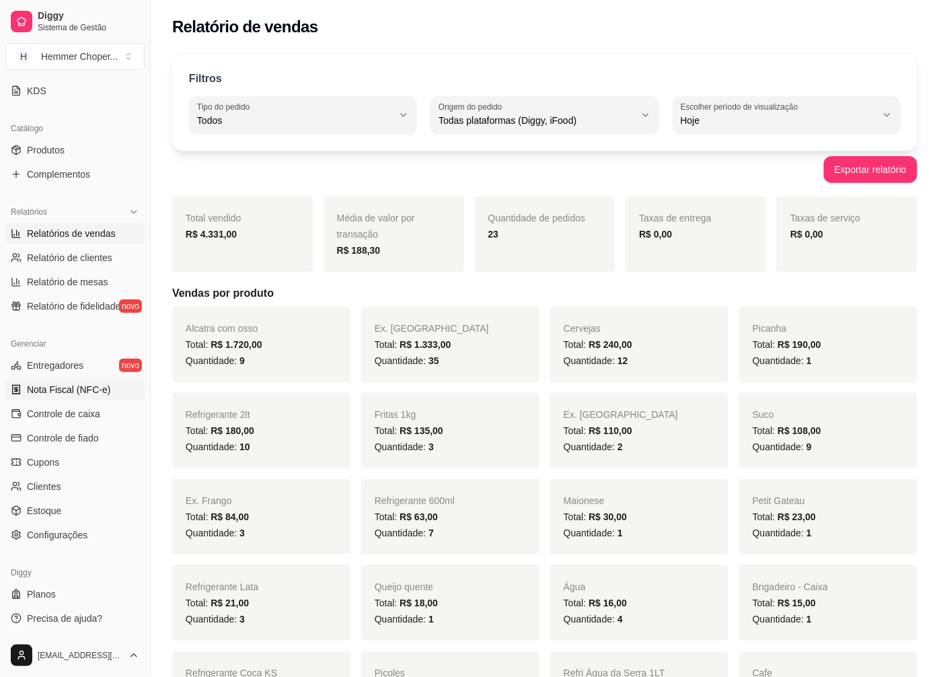
click at [101, 388] on span "Nota Fiscal (NFC-e)" at bounding box center [68, 389] width 83 height 13
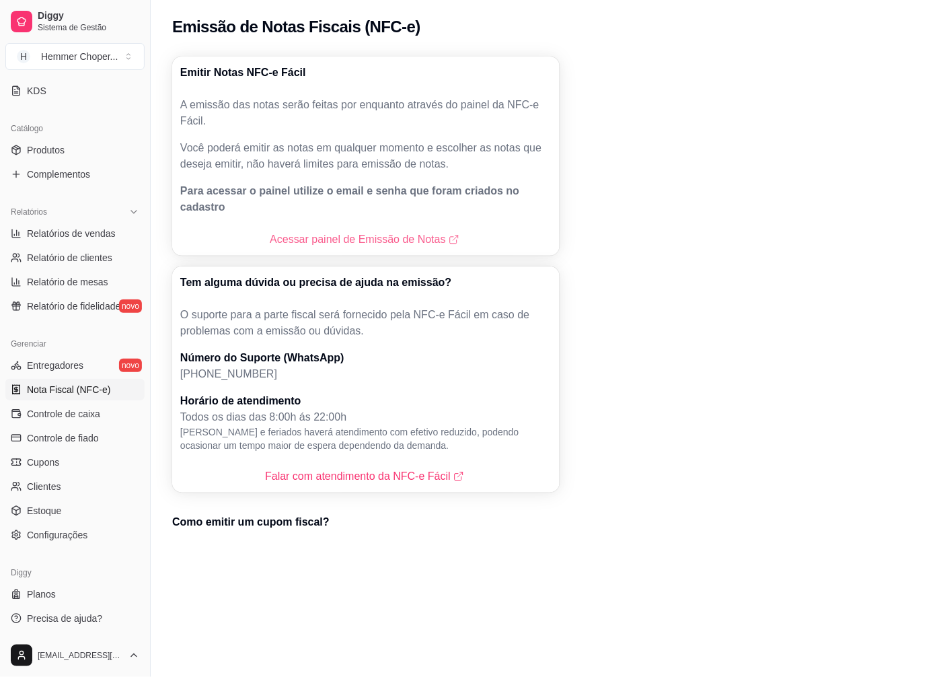
click at [357, 231] on link "Acessar painel de Emissão de Notas" at bounding box center [366, 239] width 192 height 16
click at [82, 236] on span "Relatórios de vendas" at bounding box center [71, 233] width 89 height 13
select select "ALL"
select select "0"
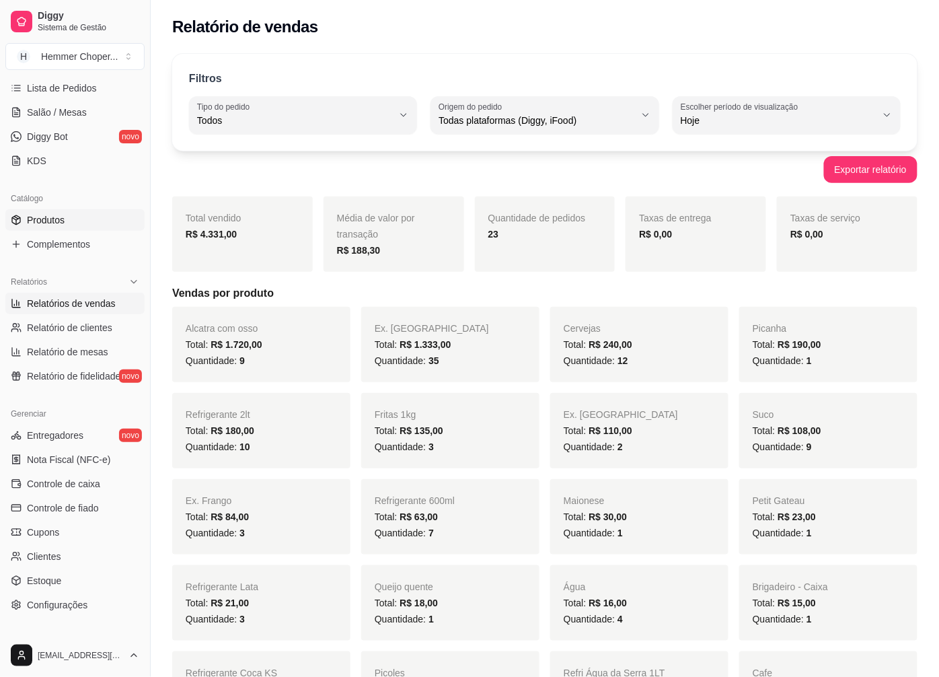
scroll to position [141, 0]
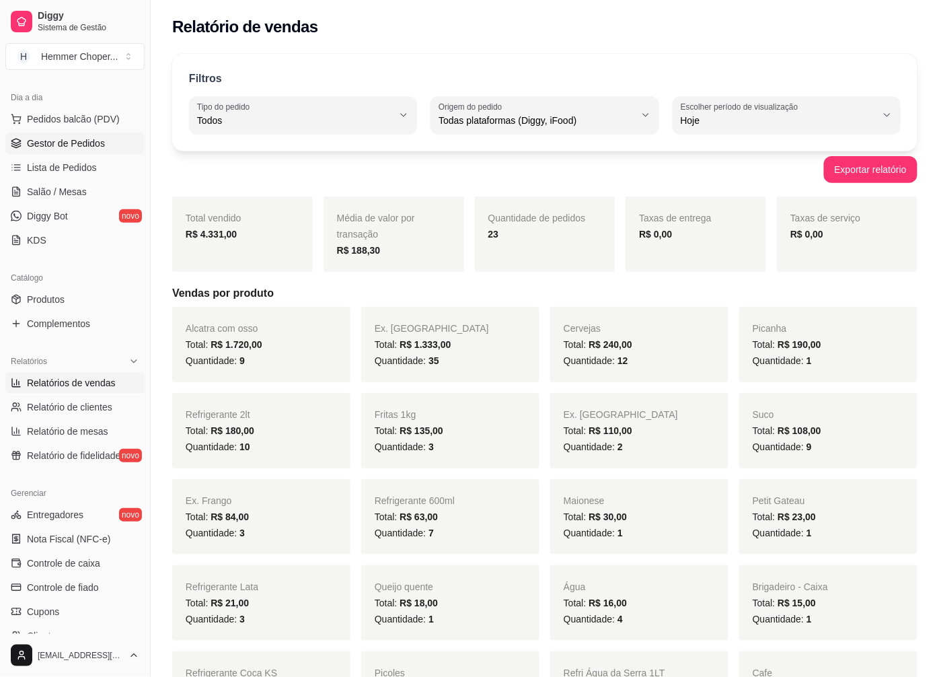
click at [76, 147] on span "Gestor de Pedidos" at bounding box center [66, 143] width 78 height 13
